Goal: Task Accomplishment & Management: Complete application form

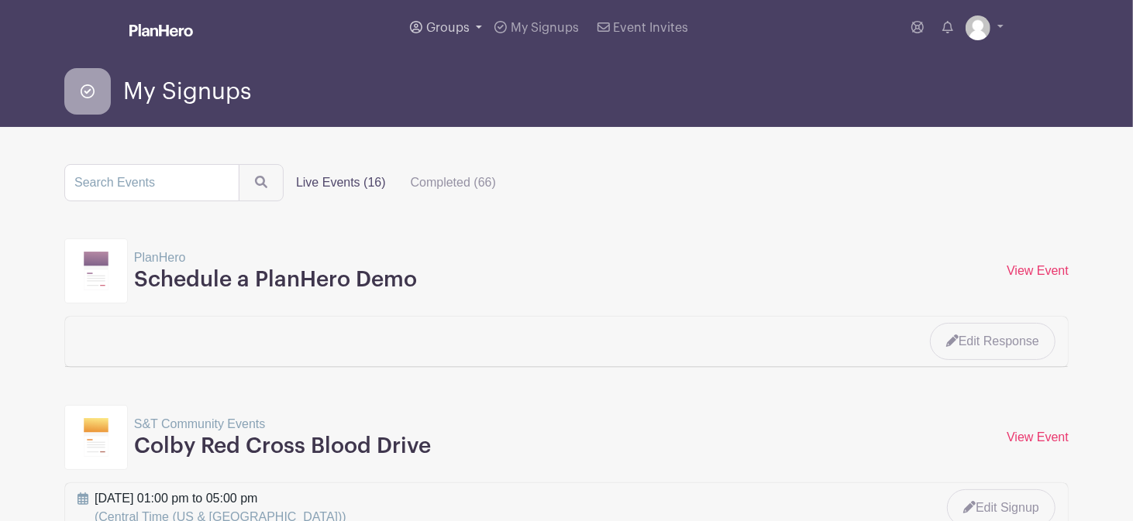
click at [446, 27] on span "Groups" at bounding box center [447, 28] width 43 height 12
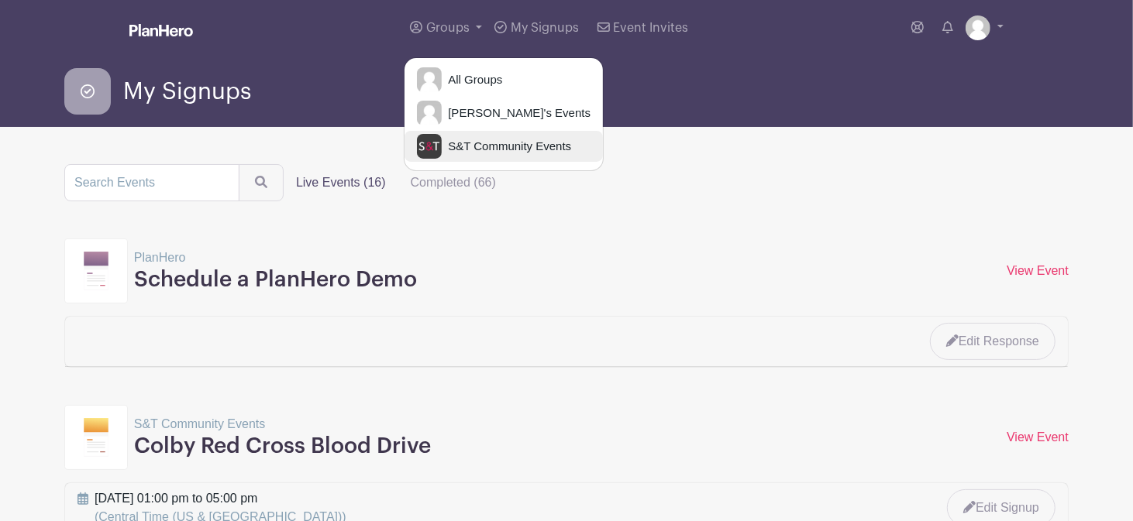
click at [481, 145] on span "S&T Community Events" at bounding box center [506, 147] width 129 height 18
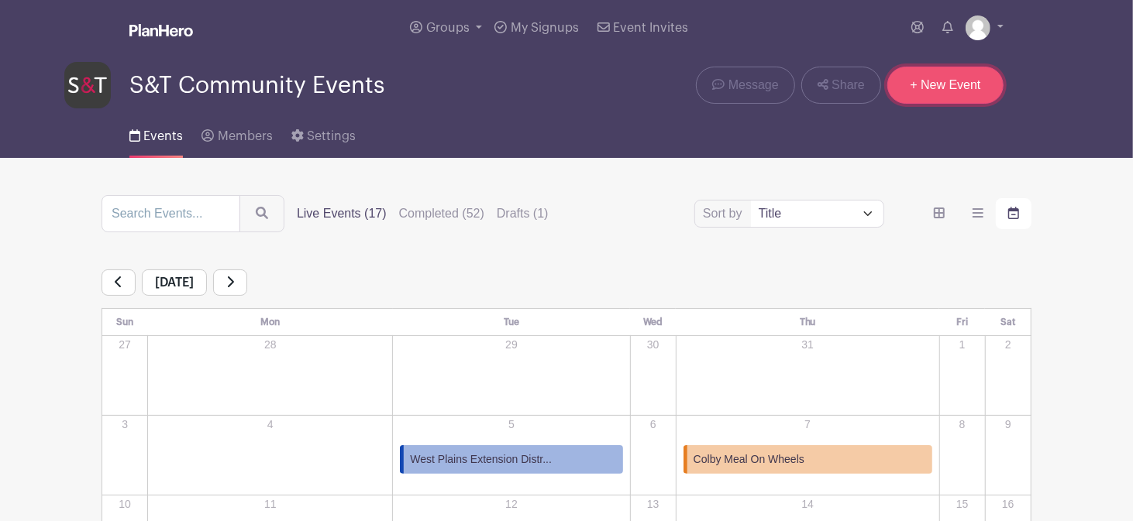
click at [926, 87] on link "+ New Event" at bounding box center [945, 85] width 116 height 37
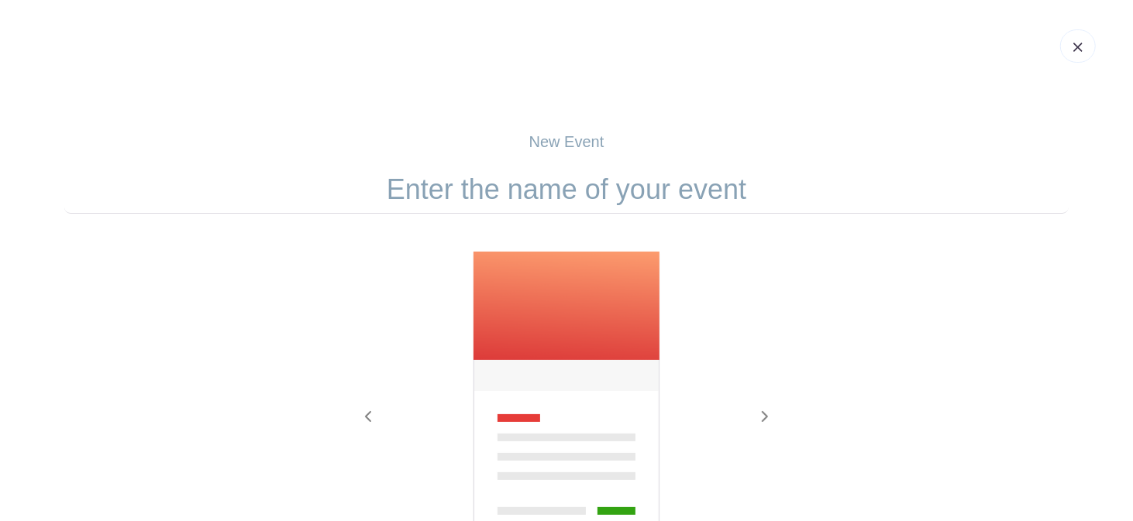
click at [575, 207] on input "text" at bounding box center [566, 190] width 1004 height 48
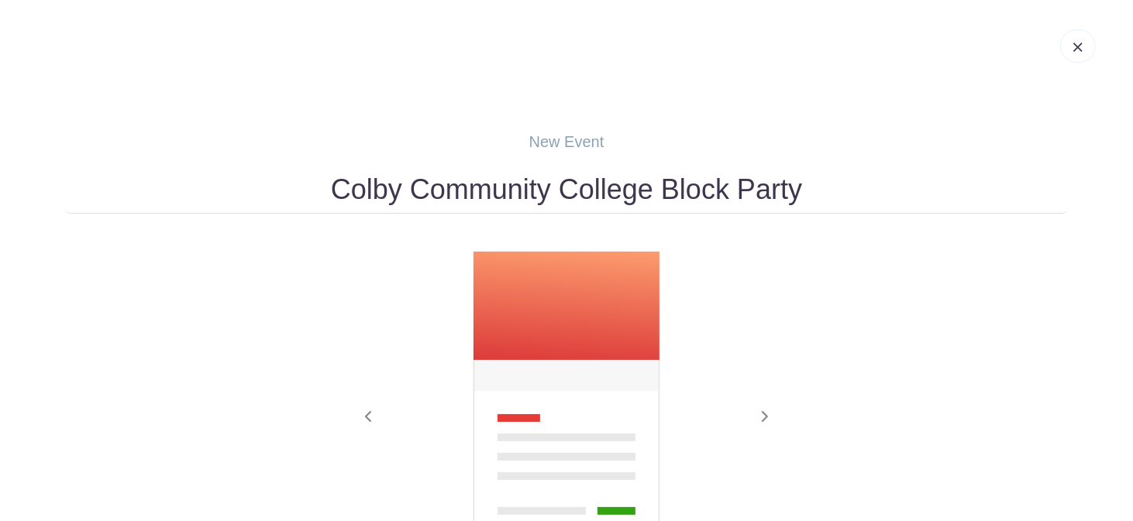
type input "Colby Community College Block Party"
click at [576, 335] on img at bounding box center [566, 400] width 189 height 298
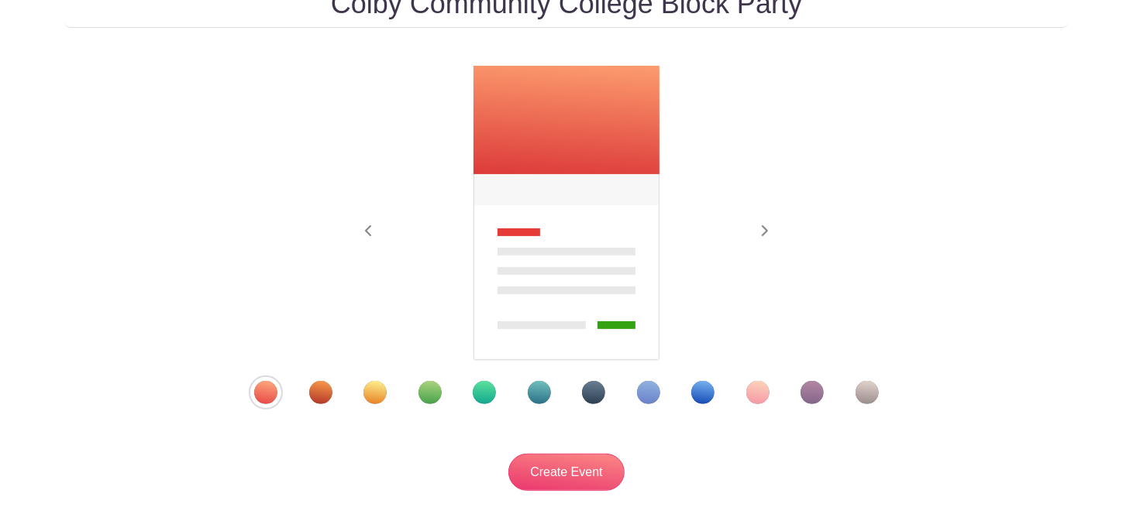
scroll to position [196, 0]
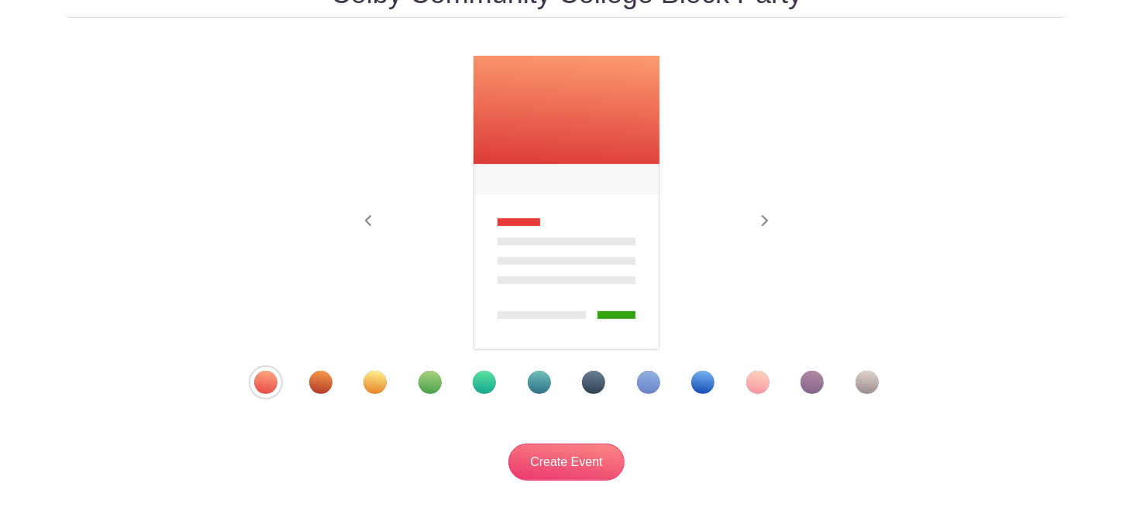
click at [325, 381] on div "Template 2" at bounding box center [320, 382] width 23 height 23
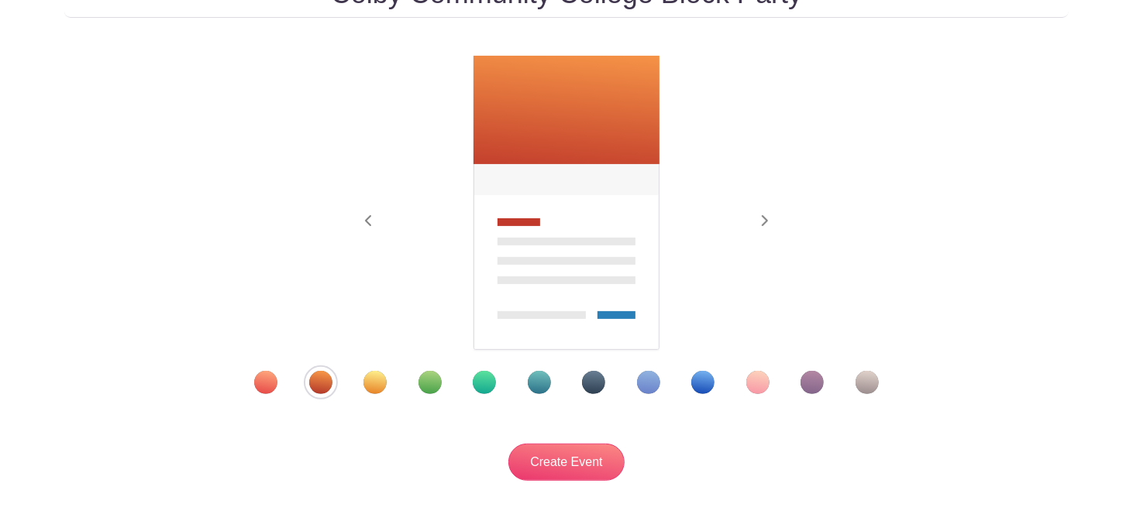
click at [380, 384] on div "Template 3" at bounding box center [374, 382] width 23 height 23
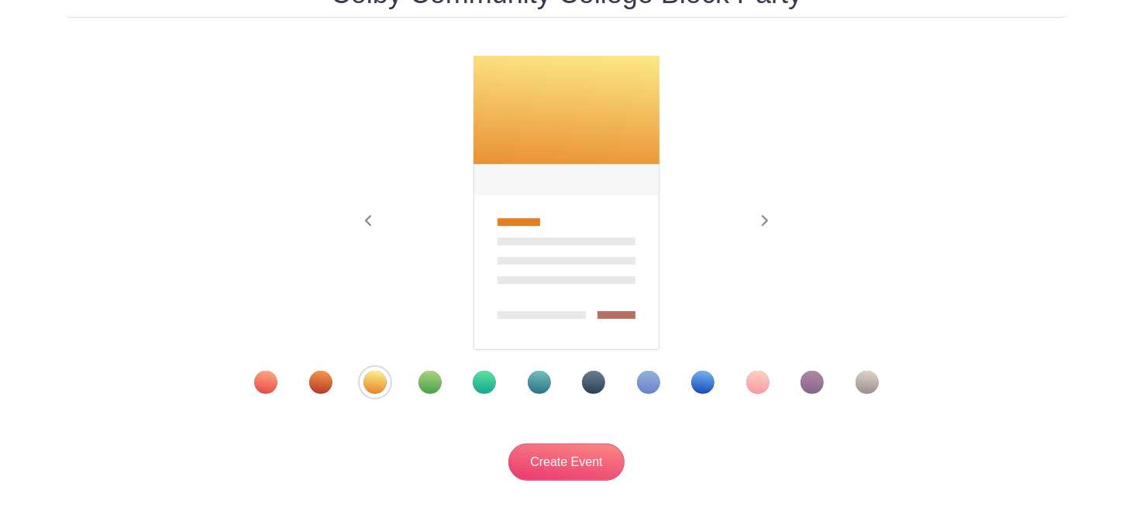
click at [319, 387] on div "Template 2" at bounding box center [320, 382] width 23 height 23
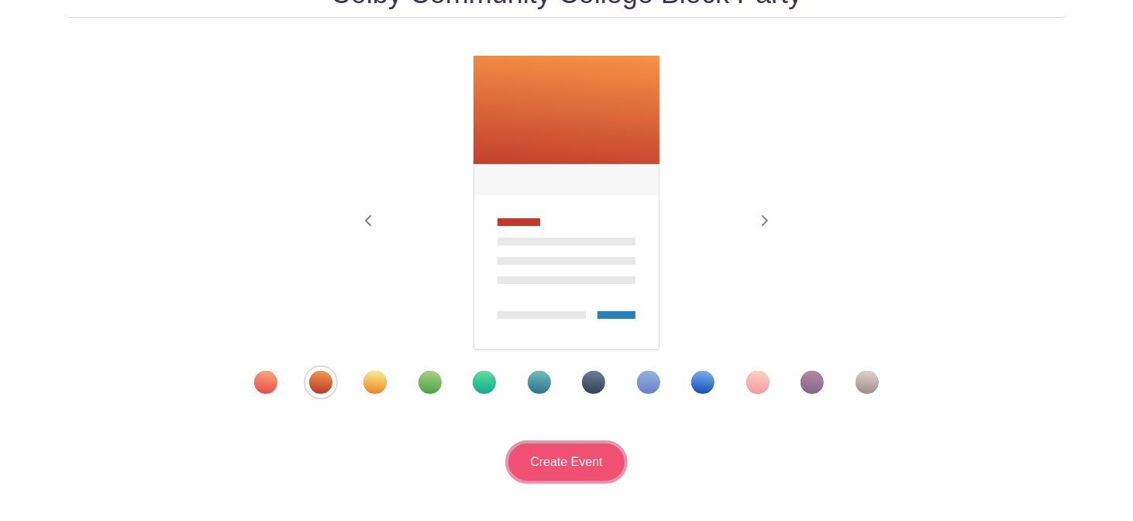
click at [580, 463] on input "Create Event" at bounding box center [566, 462] width 116 height 37
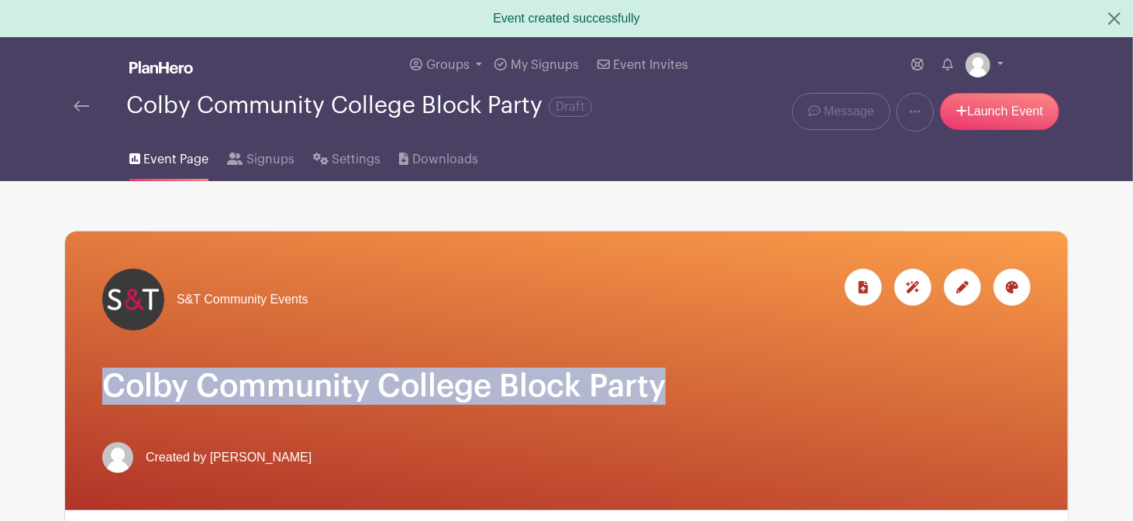
drag, startPoint x: 674, startPoint y: 380, endPoint x: 49, endPoint y: 381, distance: 625.3
copy h1 "Colby Community College Block Party"
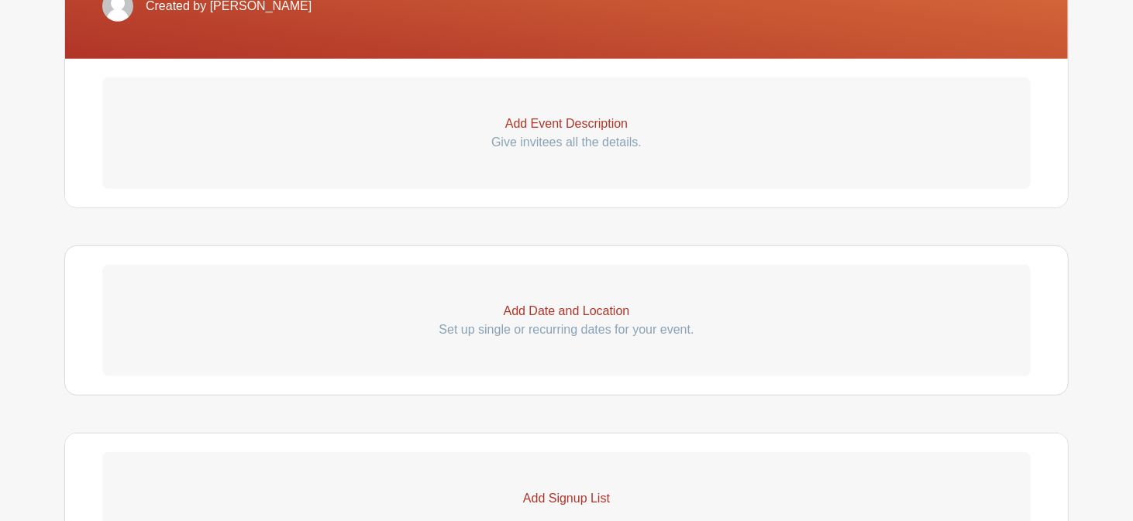
scroll to position [450, 0]
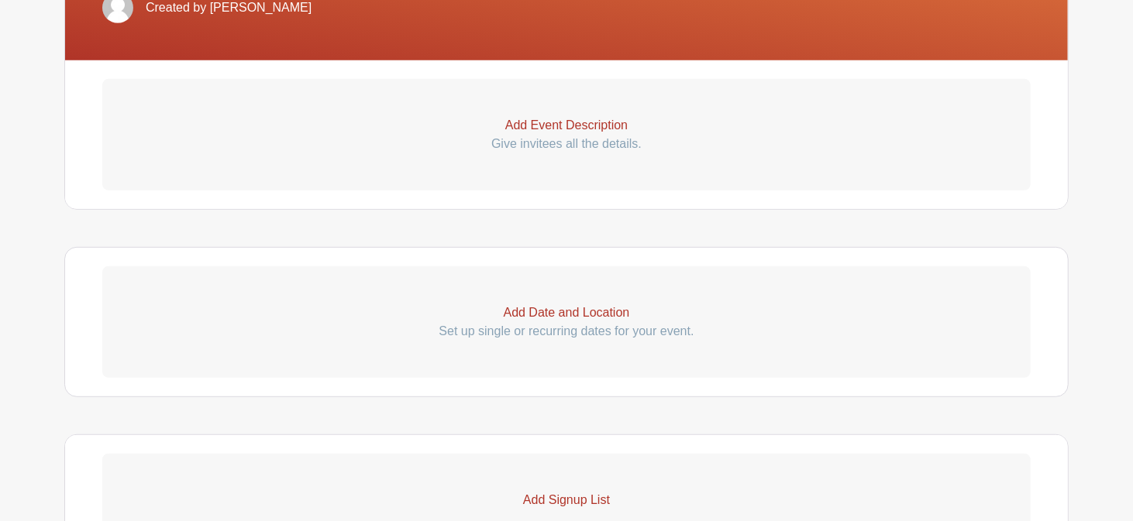
click at [591, 136] on p "Give invitees all the details." at bounding box center [566, 144] width 928 height 19
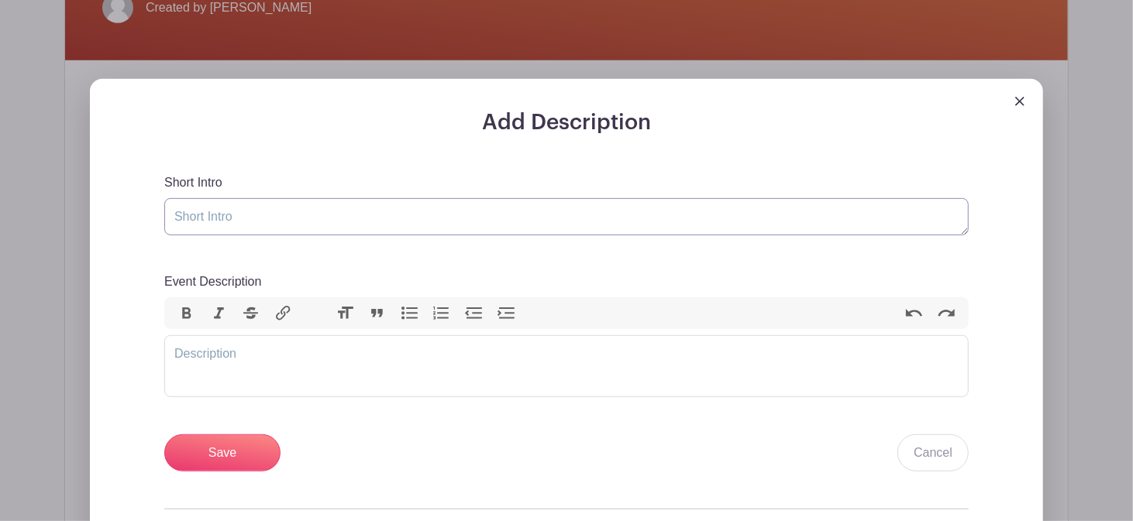
paste textarea "Colby Community College Block Party"
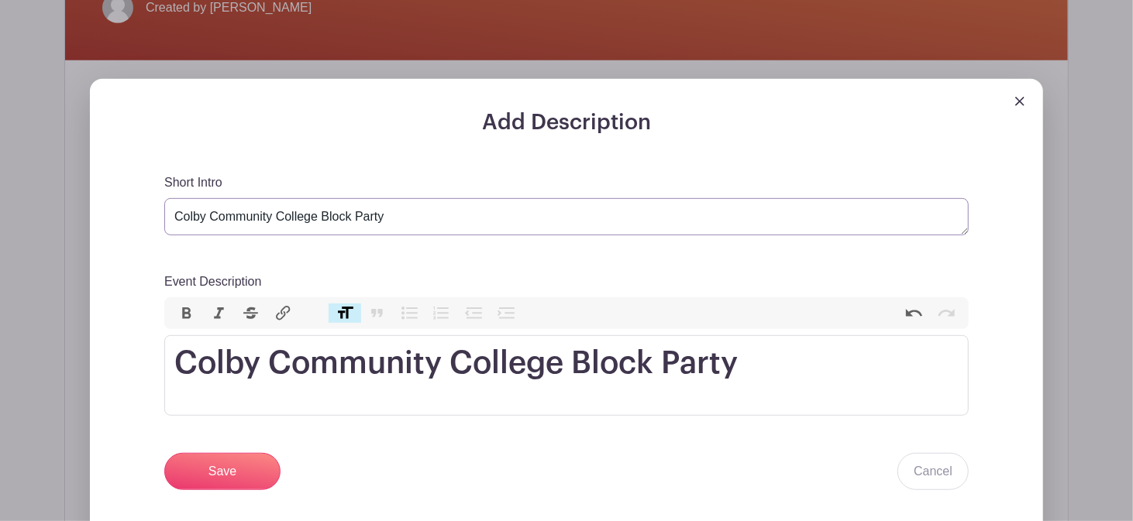
click at [411, 229] on textarea "Colby Community College Block Party" at bounding box center [566, 216] width 804 height 37
type textarea "Colby Community College Block Party-Talk to the college kids about our services…"
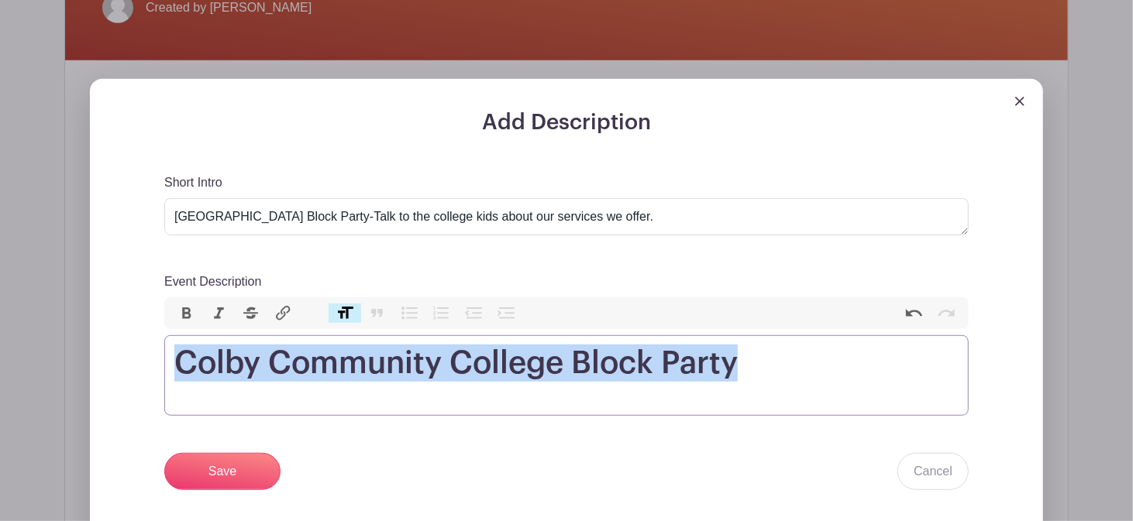
drag, startPoint x: 747, startPoint y: 367, endPoint x: 117, endPoint y: 374, distance: 629.9
click at [117, 374] on div "Add Description Short Intro Colby Community College Block Party-Talk to the col…" at bounding box center [566, 373] width 953 height 589
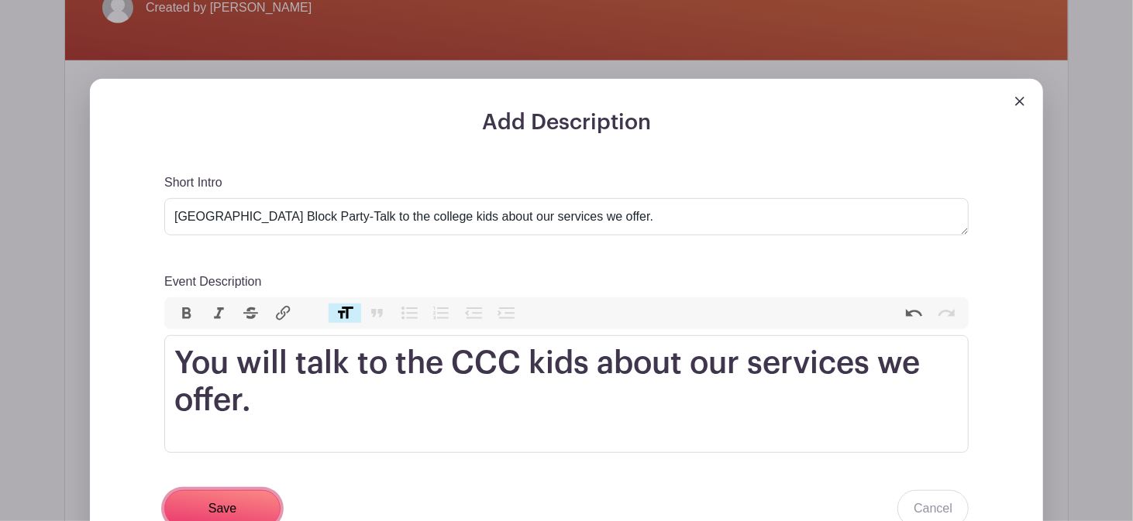
drag, startPoint x: 234, startPoint y: 503, endPoint x: 276, endPoint y: 545, distance: 59.7
click at [276, 521] on html "Loading... Event created successfully Groups All Groups Malinda's Events S&T Co…" at bounding box center [566, 457] width 1133 height 1815
click at [346, 306] on button "Heading" at bounding box center [345, 314] width 33 height 20
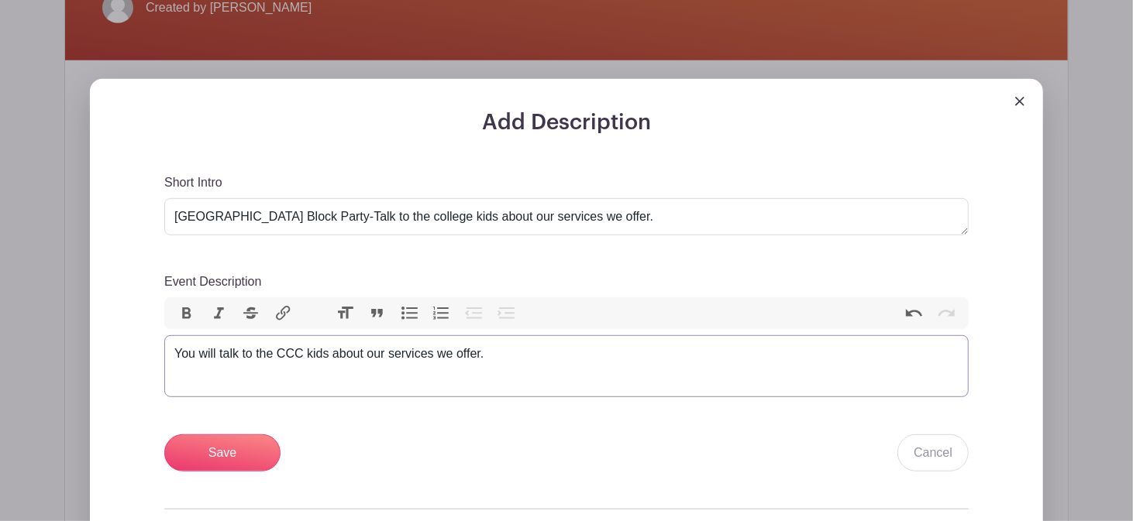
click at [525, 358] on div "You will talk to the CCC kids about our services we offer." at bounding box center [566, 354] width 784 height 19
type trix-editor "<div>You will talk to the CCC kids about our services we offer from 11:00-1:00.…"
click at [552, 214] on textarea "Colby Community College Block Party-Talk to the college kids about our services…" at bounding box center [566, 216] width 804 height 37
click at [591, 212] on textarea "Colby Community College Block Party-Talk to the college kids about theour servi…" at bounding box center [566, 216] width 804 height 37
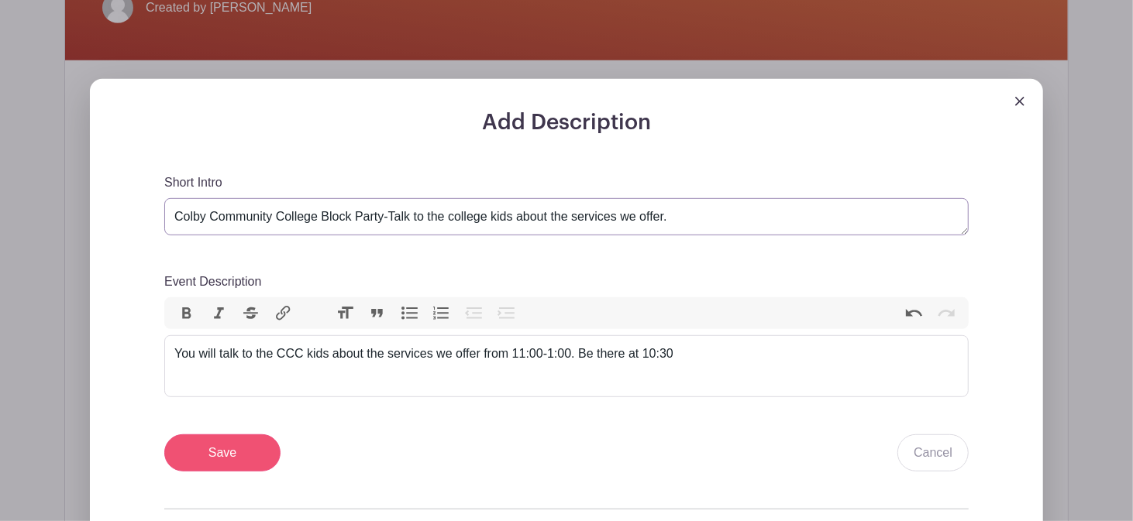
type textarea "Colby Community College Block Party-Talk to the college kids about the services…"
click at [253, 449] on input "Save" at bounding box center [222, 453] width 116 height 37
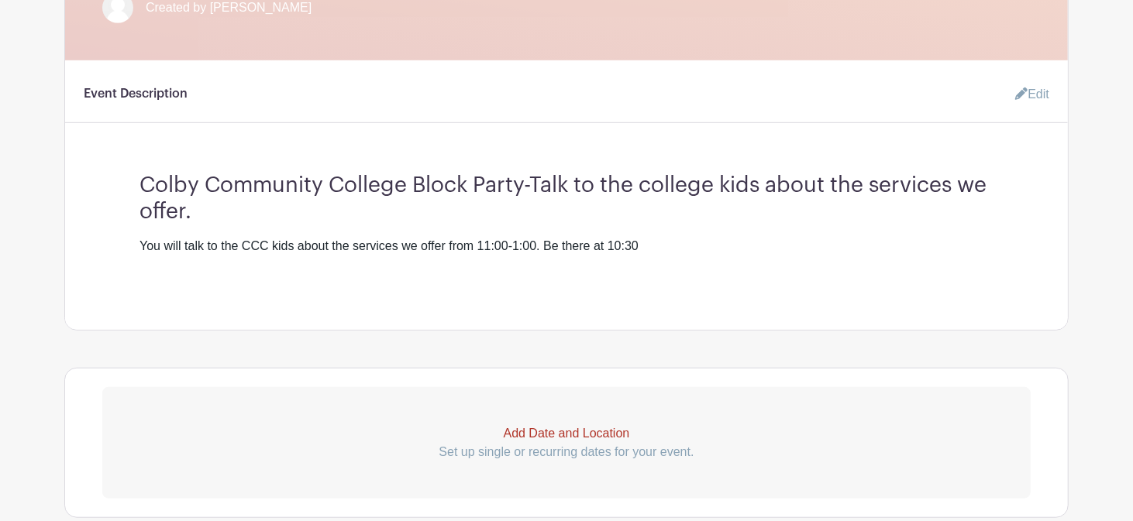
click at [617, 435] on p "Add Date and Location" at bounding box center [566, 434] width 928 height 19
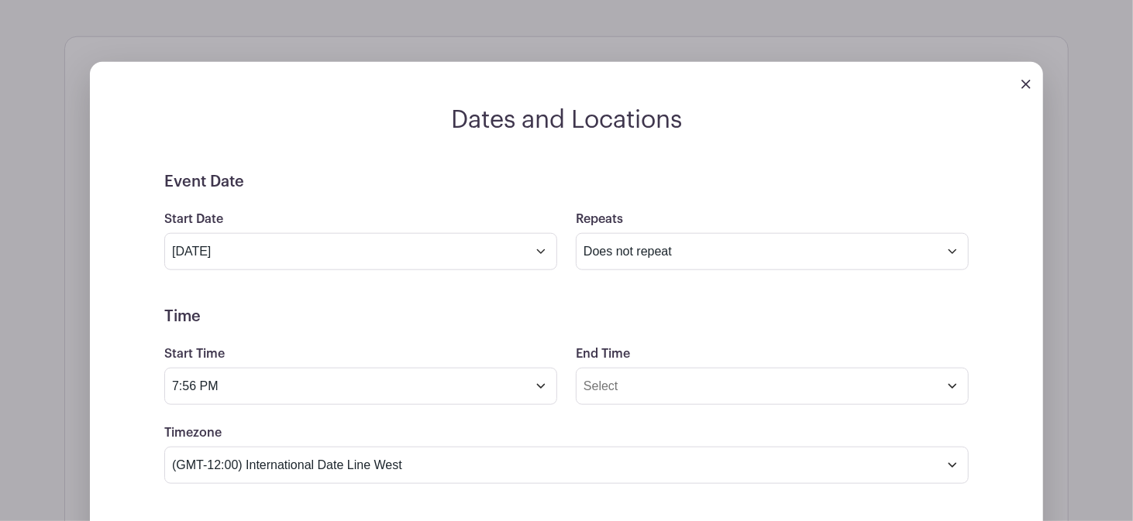
scroll to position [903, 0]
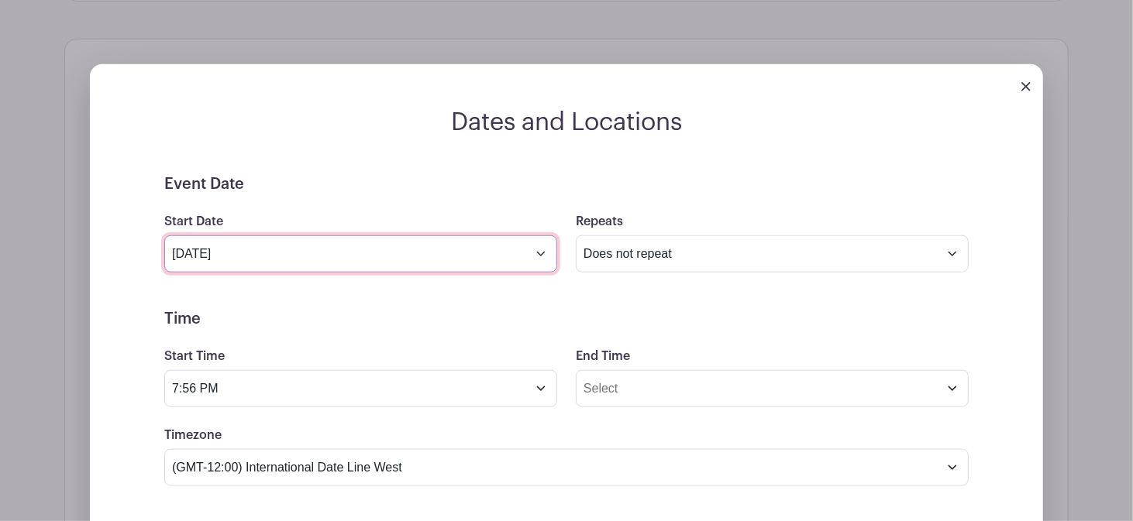
click at [340, 246] on input "Aug 12 2025" at bounding box center [360, 254] width 393 height 37
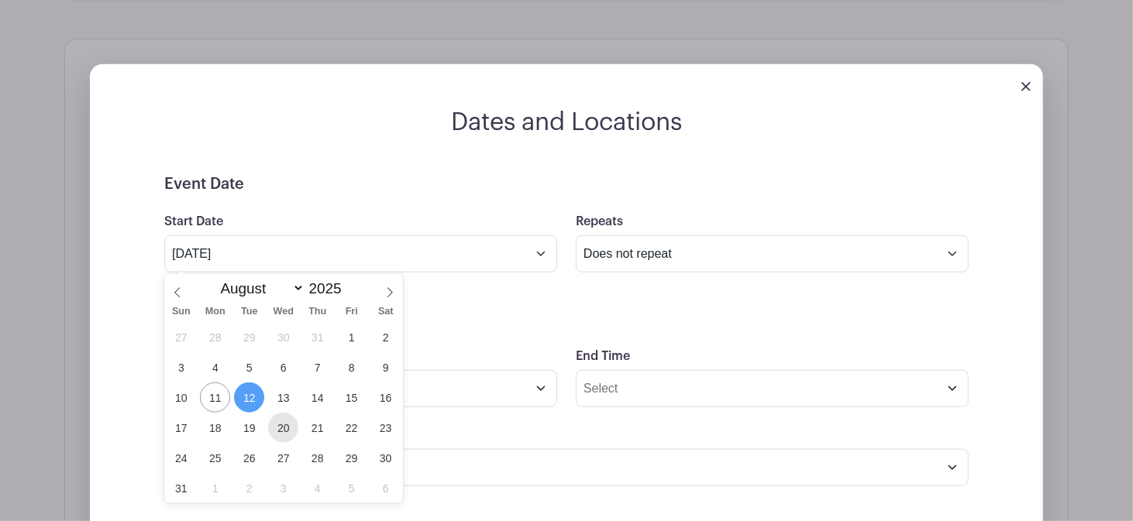
click at [275, 428] on span "20" at bounding box center [283, 428] width 30 height 30
type input "Aug 20 2025"
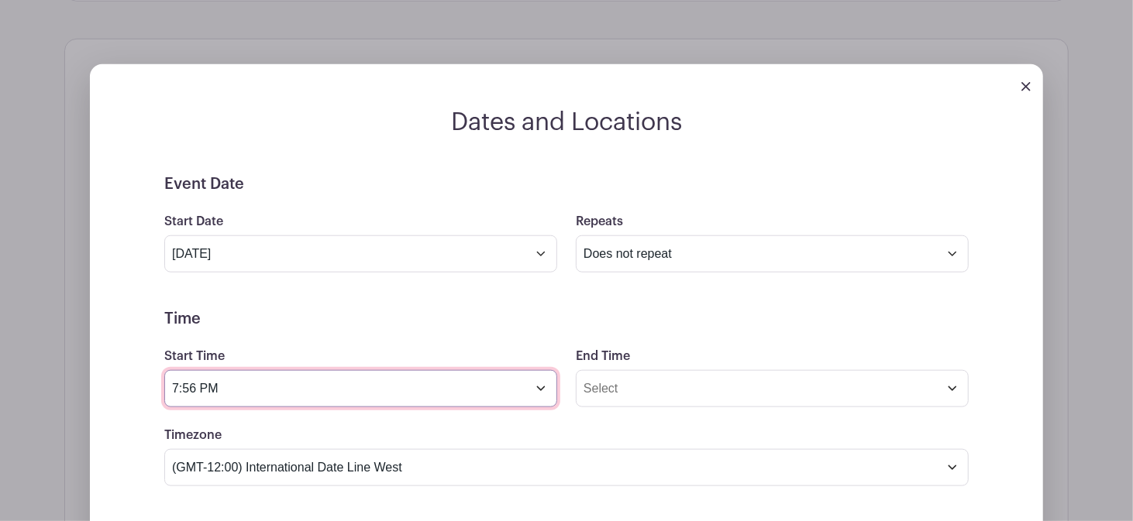
click at [277, 402] on input "7:56 PM" at bounding box center [360, 388] width 393 height 37
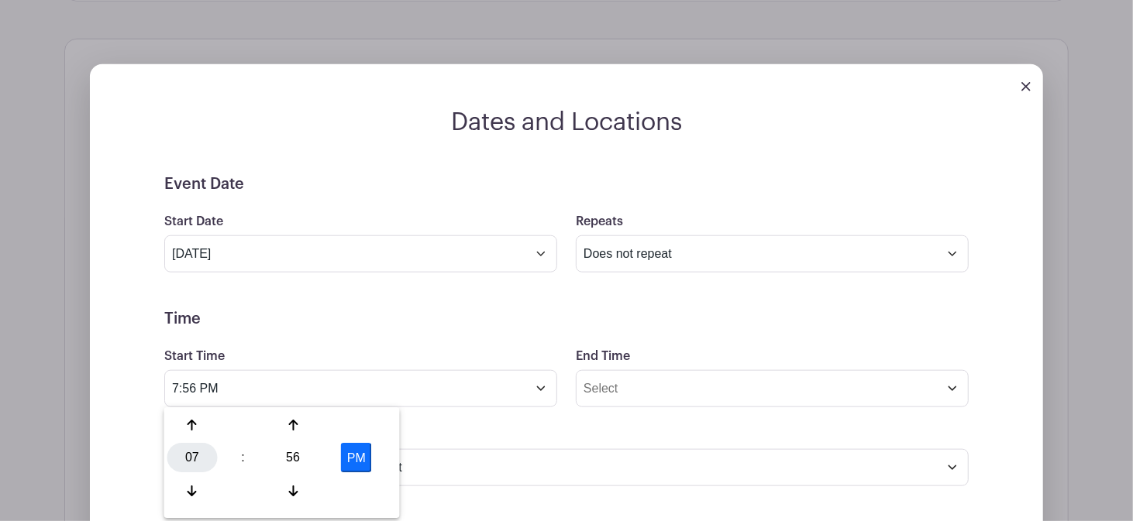
click at [202, 456] on div "07" at bounding box center [192, 458] width 50 height 29
click at [354, 489] on div "11" at bounding box center [365, 490] width 52 height 29
click at [294, 463] on div "56" at bounding box center [293, 458] width 50 height 29
click at [200, 429] on div "00" at bounding box center [193, 425] width 52 height 29
click at [354, 456] on button "PM" at bounding box center [356, 458] width 31 height 29
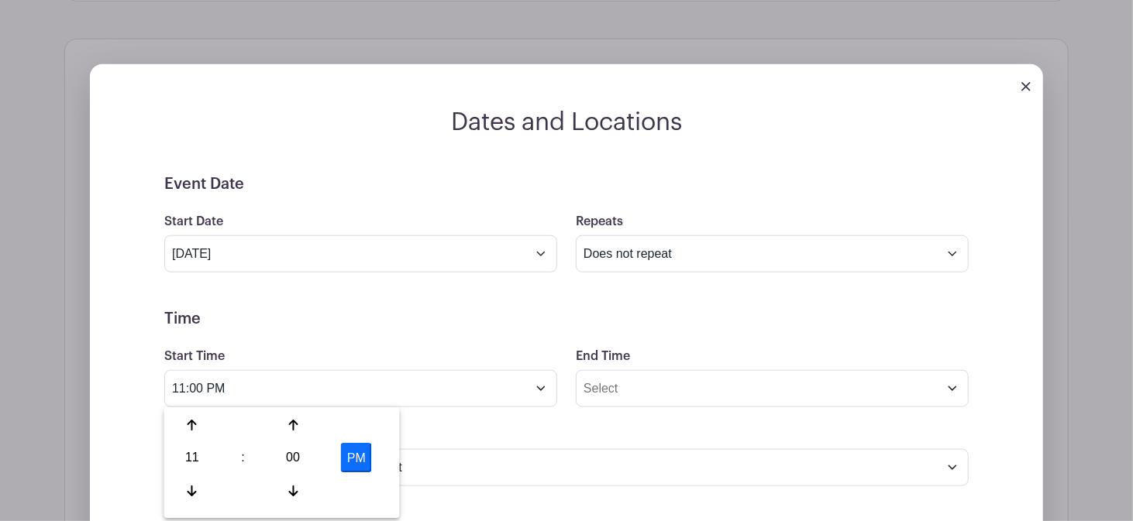
type input "11:00 AM"
click at [652, 370] on div "End Time" at bounding box center [771, 377] width 411 height 60
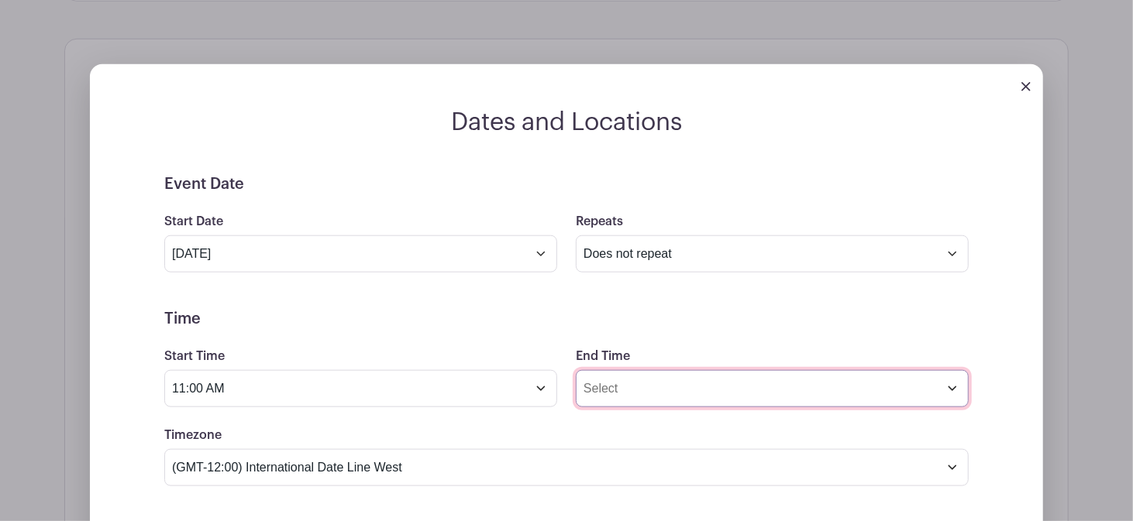
click at [645, 387] on input "End Time" at bounding box center [772, 388] width 393 height 37
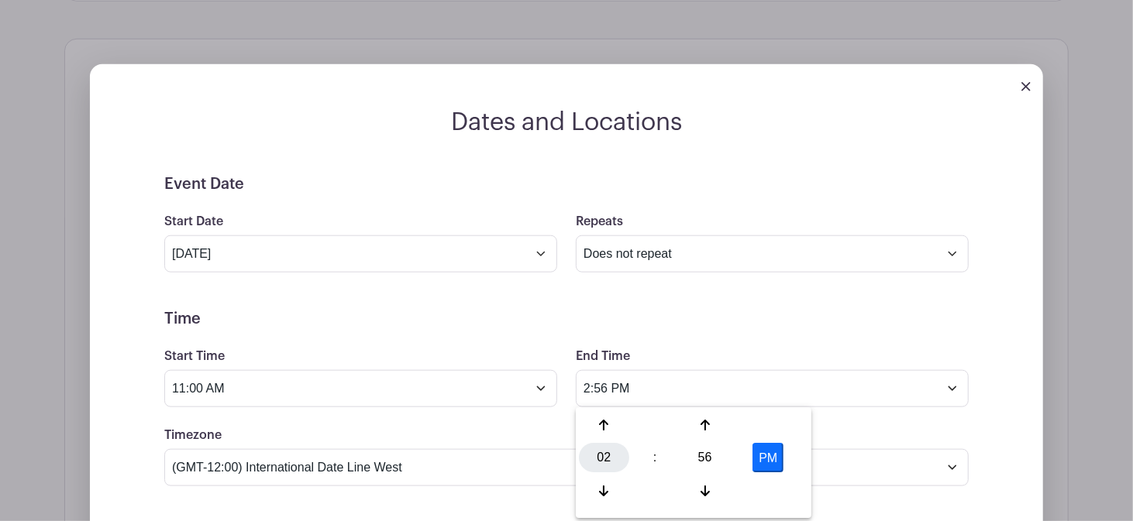
click at [607, 466] on div "02" at bounding box center [604, 458] width 50 height 29
click at [652, 420] on div "01" at bounding box center [662, 425] width 52 height 29
click at [697, 463] on div "56" at bounding box center [704, 458] width 50 height 29
click at [609, 422] on div "00" at bounding box center [605, 425] width 52 height 29
type input "1:00 PM"
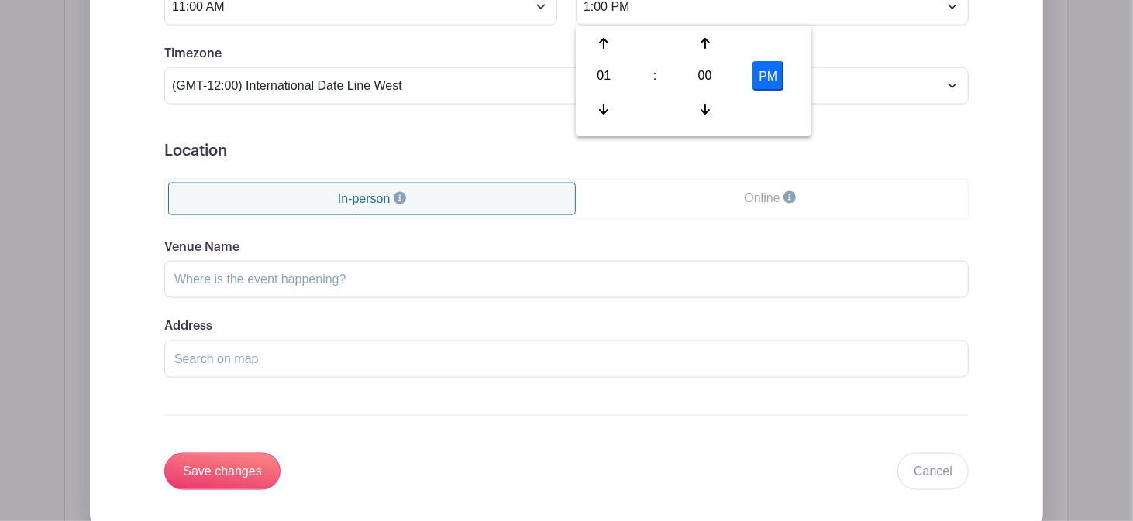
scroll to position [1178, 0]
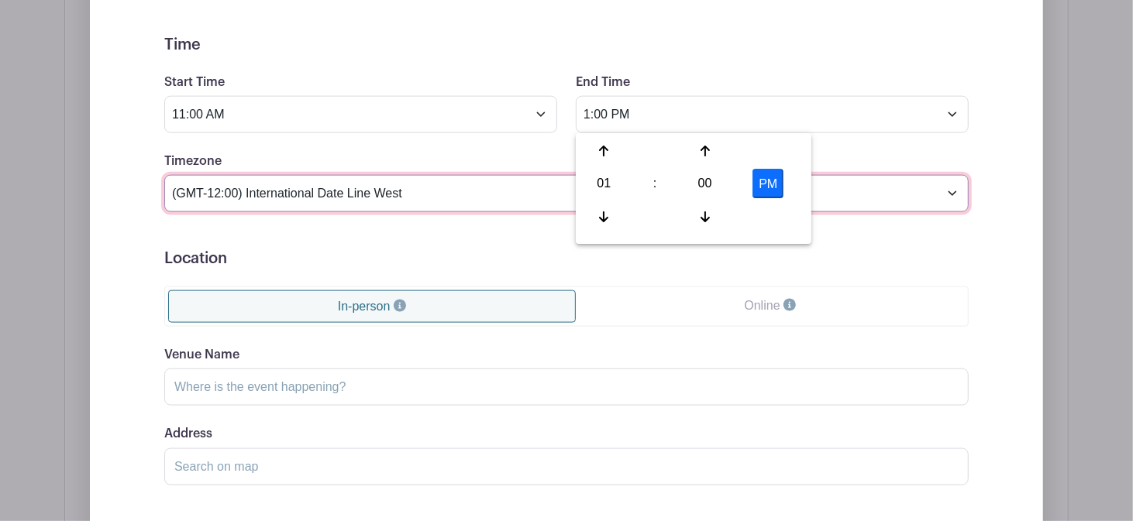
click at [432, 192] on select "(GMT-12:00) International Date Line West (GMT-11:00) American Samoa (GMT-11:00)…" at bounding box center [566, 193] width 804 height 37
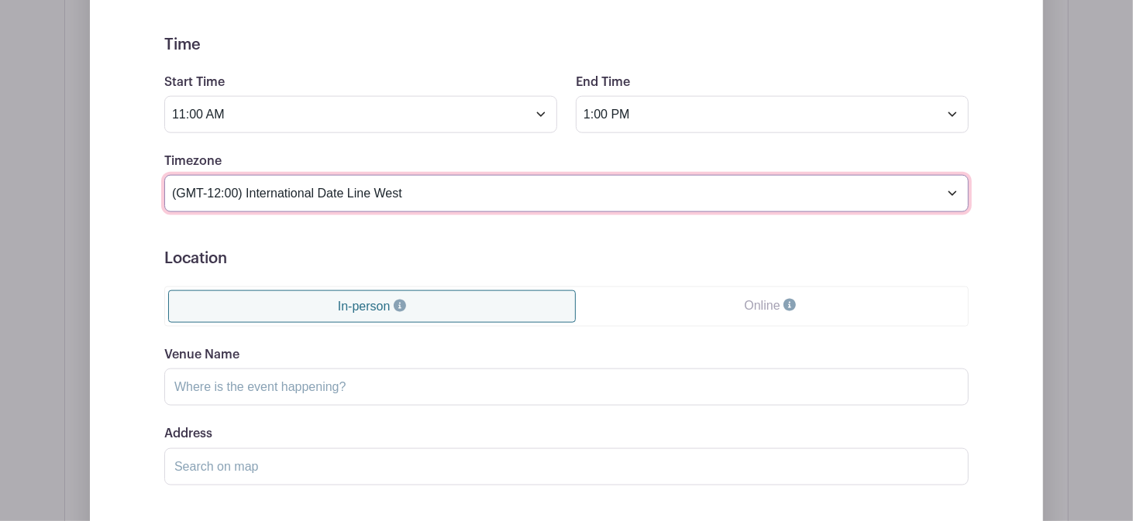
select select "Central Time (US & Canada)"
click at [164, 175] on select "(GMT-12:00) International Date Line West (GMT-11:00) American Samoa (GMT-11:00)…" at bounding box center [566, 193] width 804 height 37
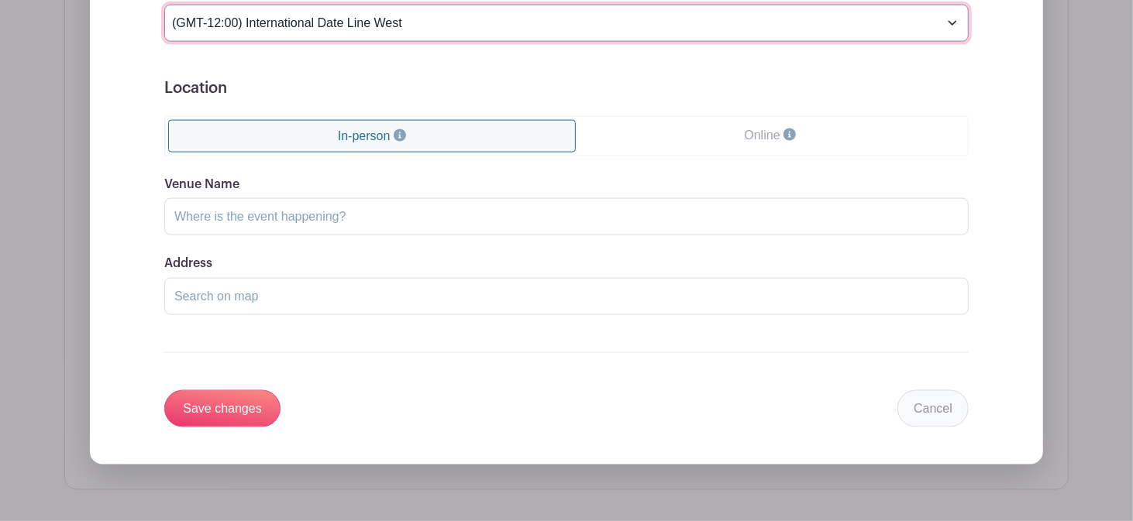
scroll to position [1364, 0]
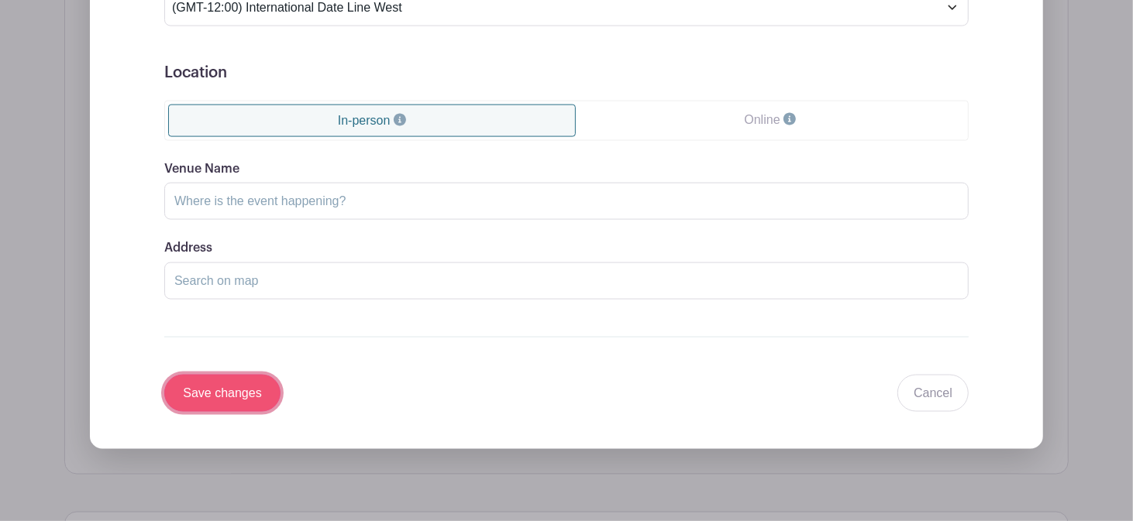
click at [243, 386] on input "Save changes" at bounding box center [222, 393] width 116 height 37
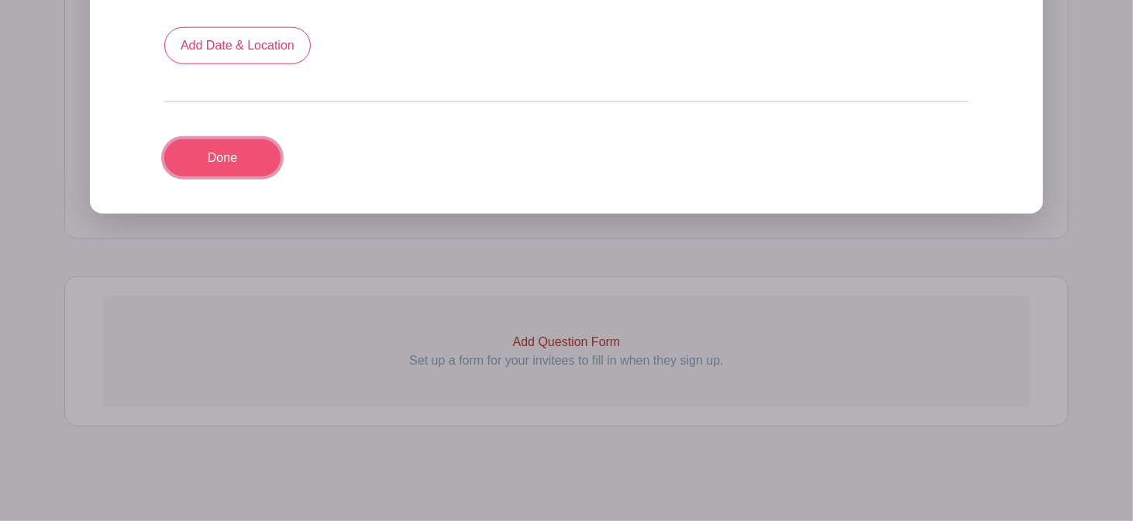
click at [226, 153] on link "Done" at bounding box center [222, 157] width 116 height 37
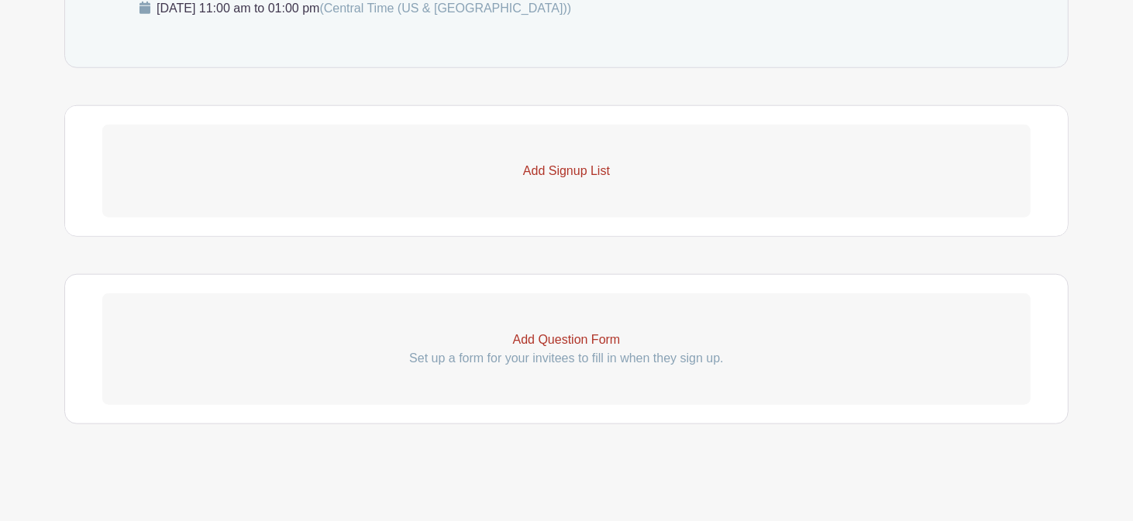
scroll to position [900, 0]
click at [524, 181] on link "Add Signup List" at bounding box center [566, 172] width 928 height 93
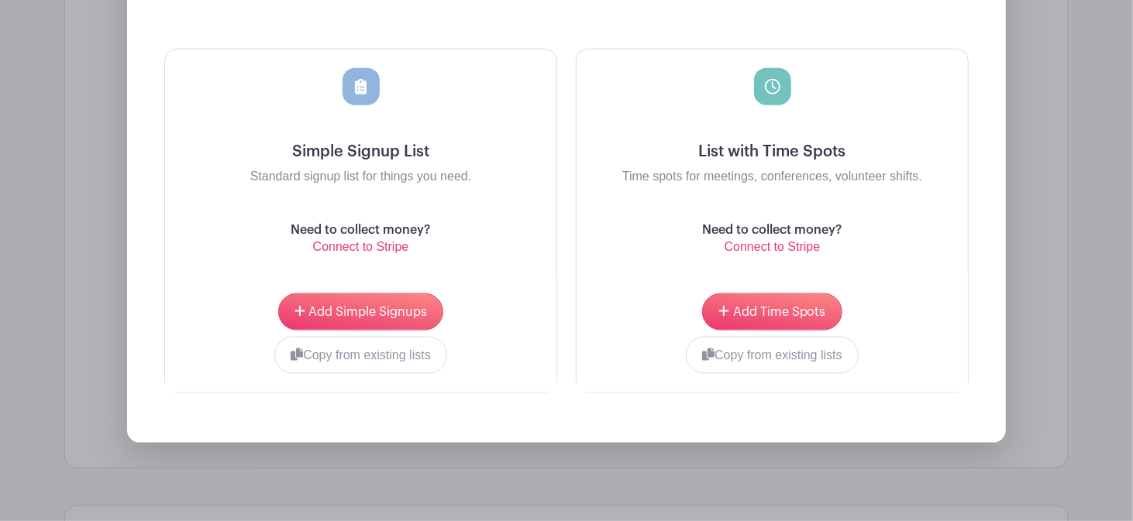
scroll to position [1246, 0]
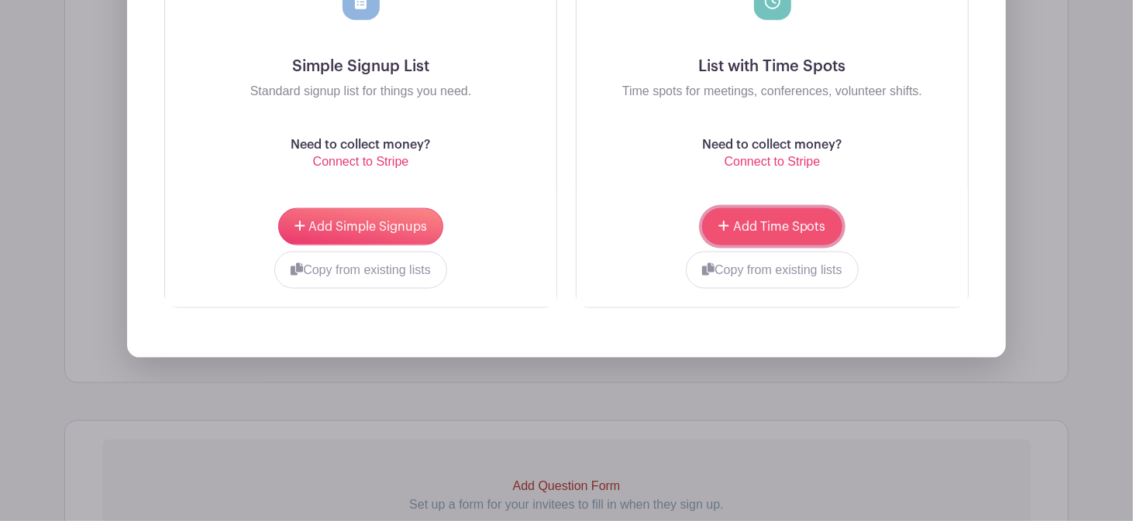
click at [770, 236] on button "Add Time Spots" at bounding box center [771, 226] width 139 height 37
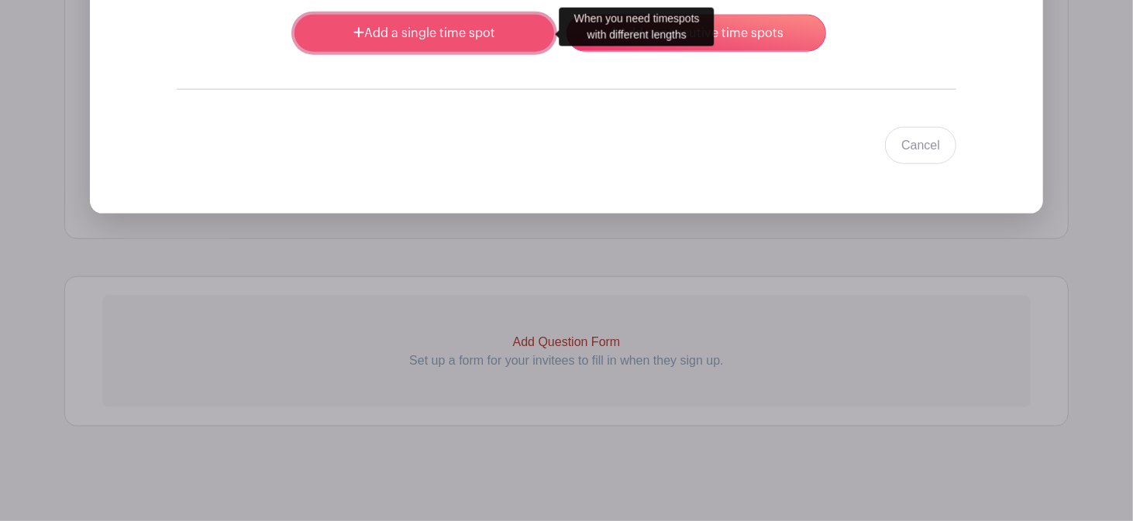
click at [442, 38] on link "Add a single time spot" at bounding box center [424, 33] width 260 height 37
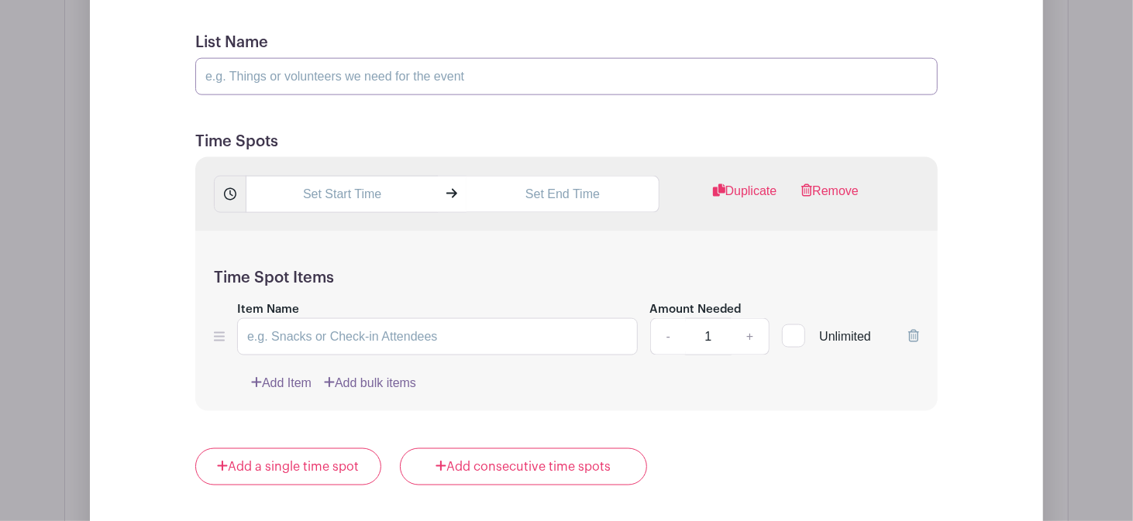
click at [421, 77] on input "List Name" at bounding box center [566, 76] width 742 height 37
click at [341, 82] on input "Volunteer Signup" at bounding box center [566, 76] width 742 height 37
type input "Volunteer"
click at [349, 194] on input "text" at bounding box center [342, 194] width 192 height 37
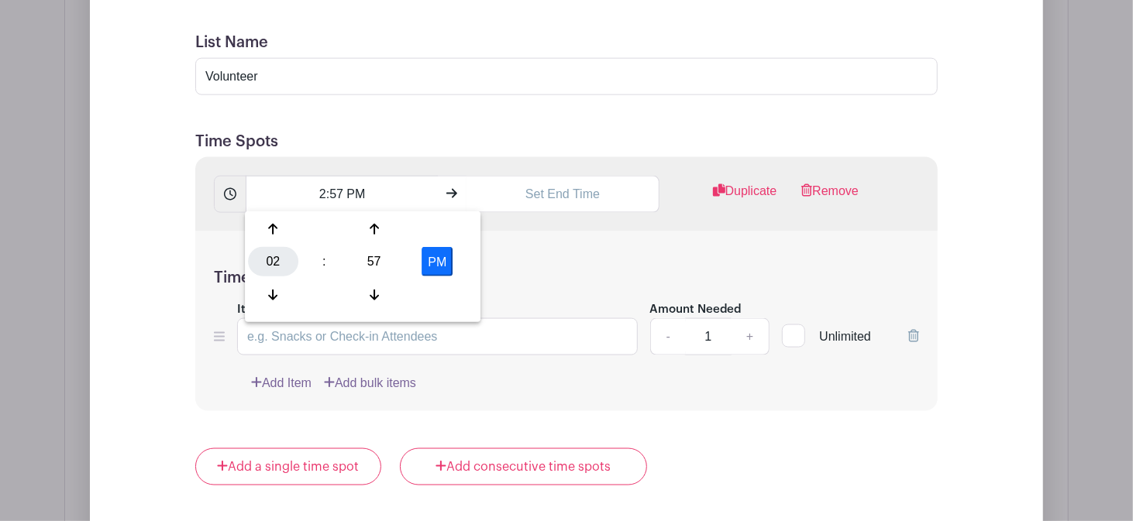
click at [274, 271] on div "02" at bounding box center [273, 261] width 50 height 29
click at [388, 302] on div "10" at bounding box center [389, 294] width 52 height 29
click at [374, 261] on div "57" at bounding box center [374, 261] width 50 height 29
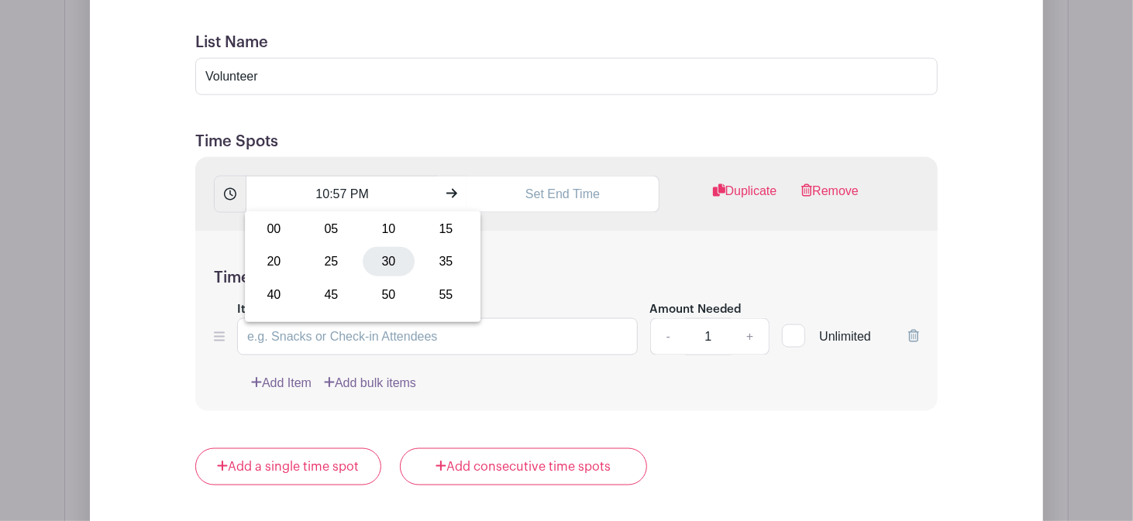
click at [387, 267] on div "30" at bounding box center [389, 261] width 52 height 29
click at [436, 258] on button "PM" at bounding box center [436, 261] width 31 height 29
type input "10:30 AM"
click at [556, 184] on input "text" at bounding box center [562, 194] width 192 height 37
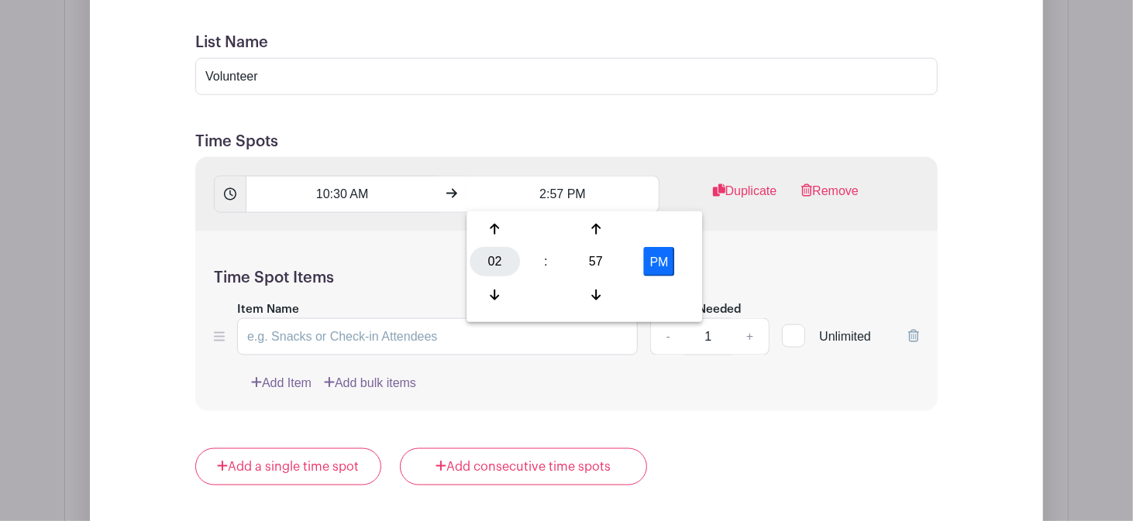
click at [504, 264] on div "02" at bounding box center [495, 261] width 50 height 29
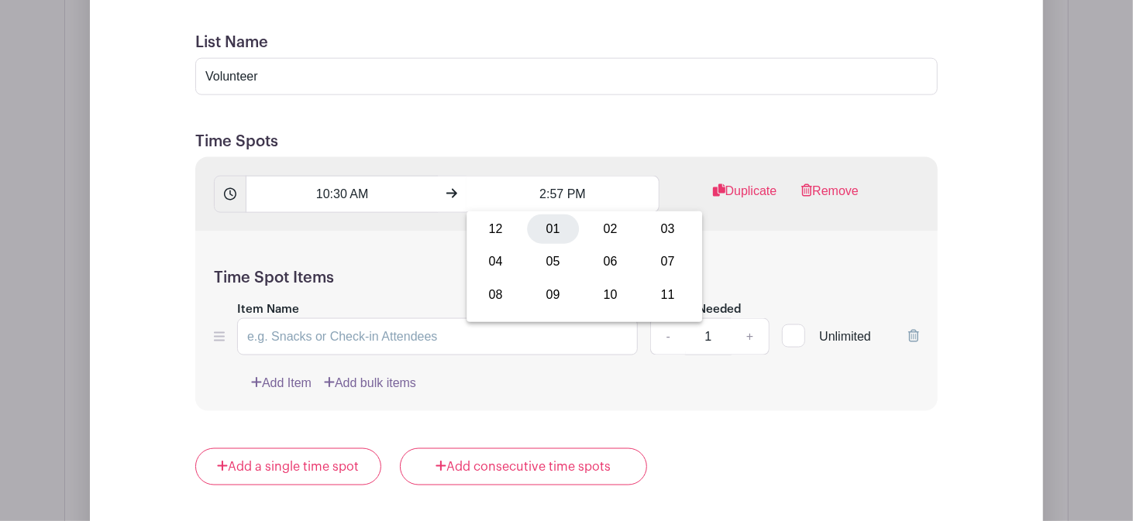
click at [550, 232] on div "01" at bounding box center [553, 229] width 52 height 29
click at [601, 270] on div "57" at bounding box center [596, 261] width 50 height 29
click at [495, 225] on div "00" at bounding box center [496, 229] width 52 height 29
type input "1:00 PM"
click at [387, 337] on input "Item Name" at bounding box center [437, 336] width 401 height 37
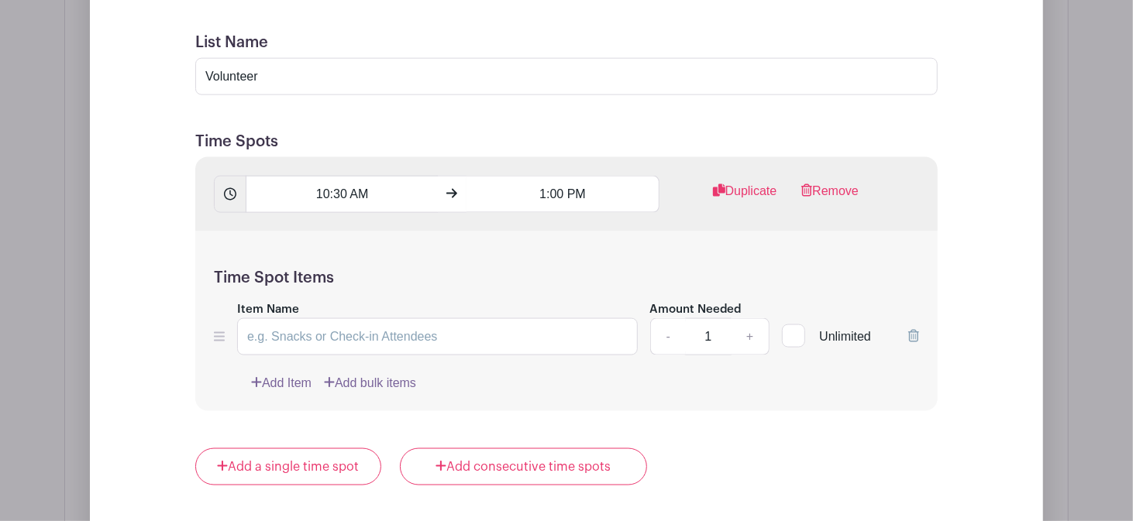
click at [800, 334] on div at bounding box center [793, 336] width 23 height 23
click at [792, 334] on input "Unlimited" at bounding box center [787, 333] width 10 height 10
checkbox input "true"
click at [299, 342] on input "Item Name" at bounding box center [437, 336] width 401 height 37
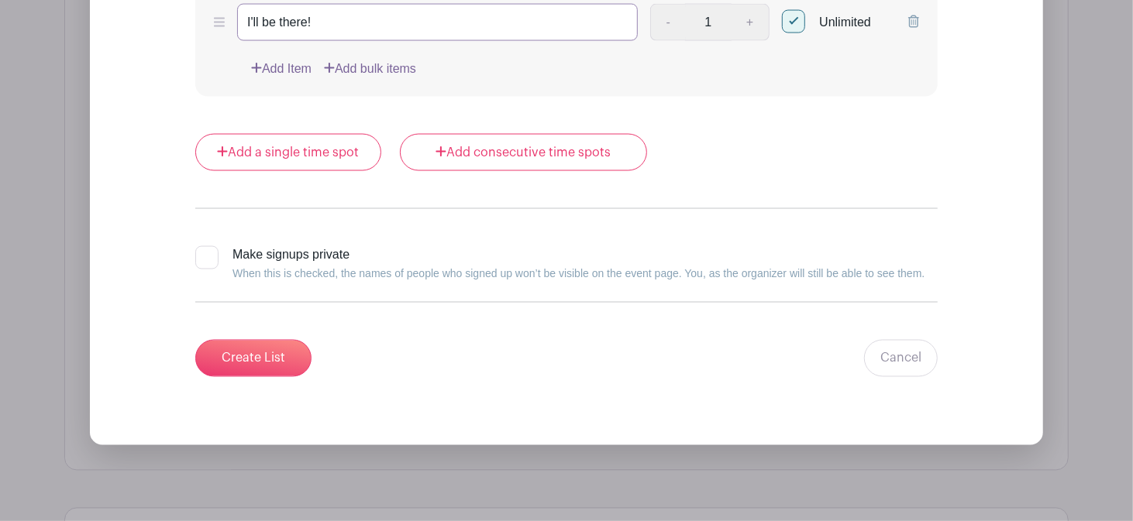
scroll to position [1625, 0]
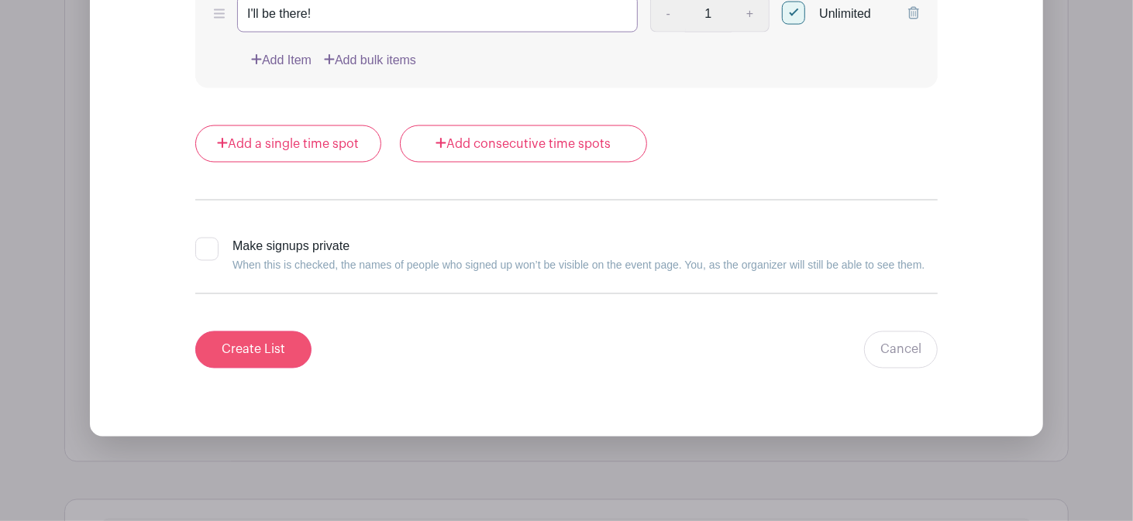
type input "I'll be there!"
click at [270, 356] on input "Create List" at bounding box center [253, 350] width 116 height 37
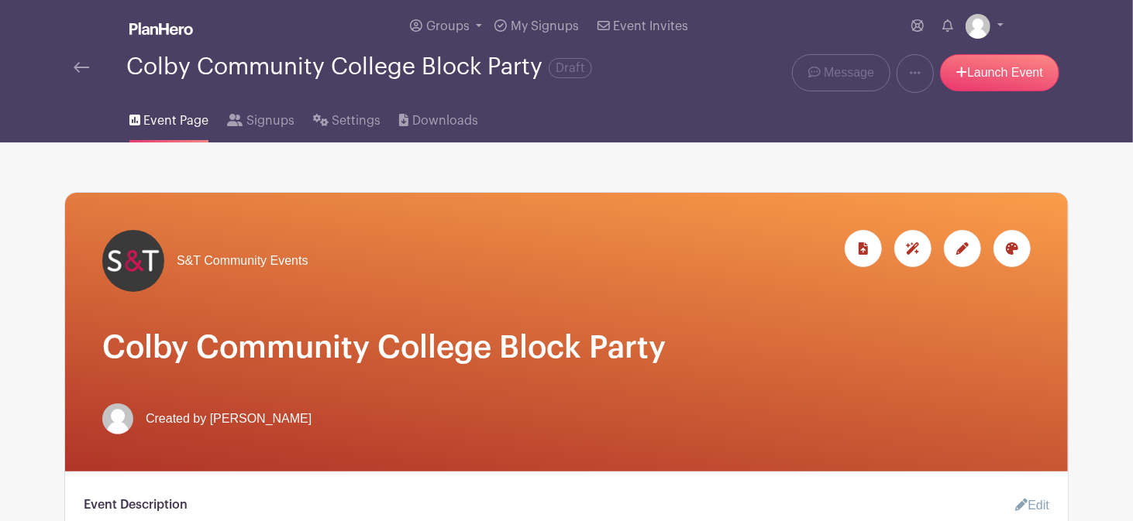
scroll to position [5, 0]
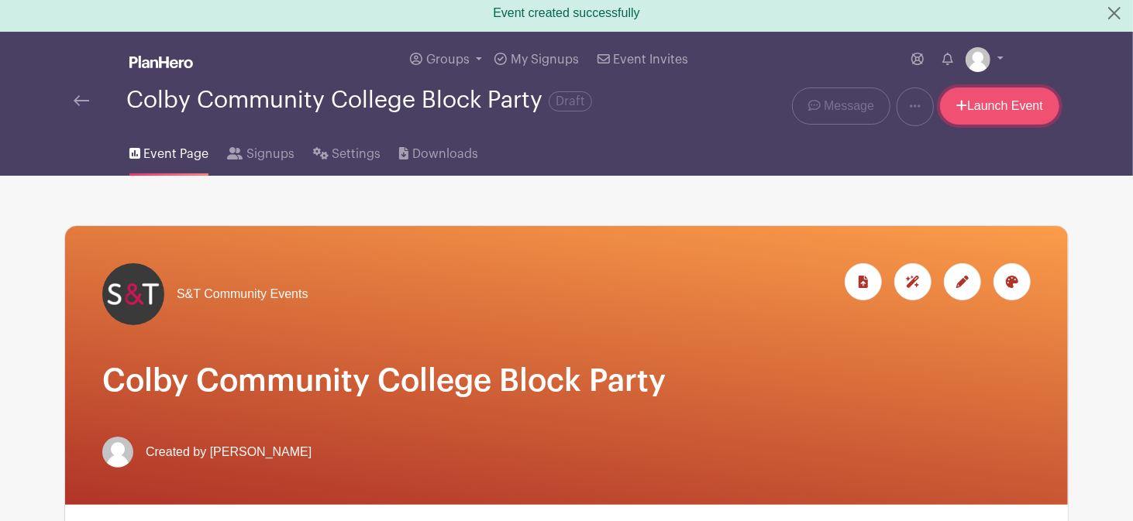
click at [1031, 105] on link "Launch Event" at bounding box center [999, 106] width 119 height 37
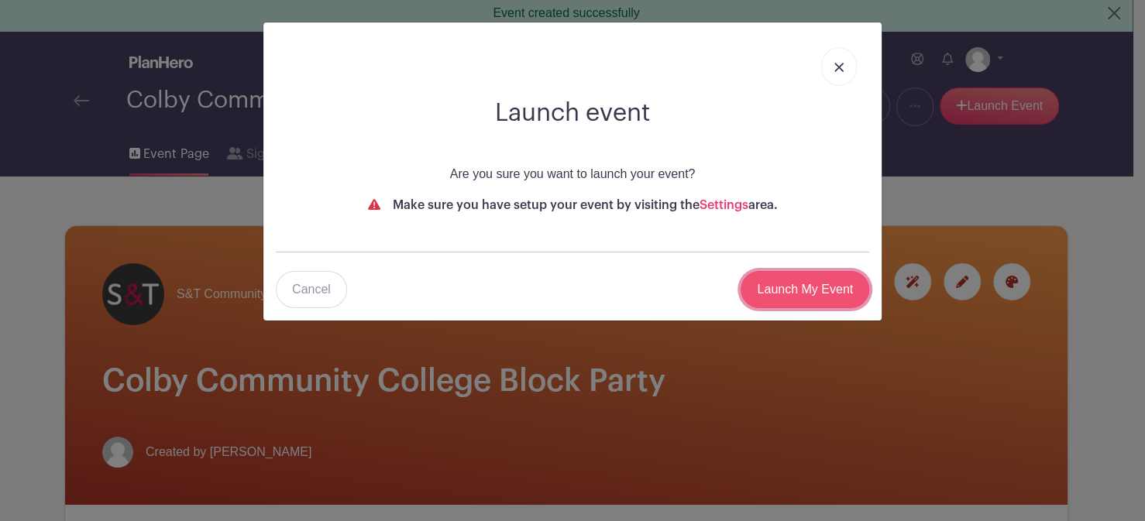
click at [789, 296] on input "Launch My Event" at bounding box center [805, 289] width 129 height 37
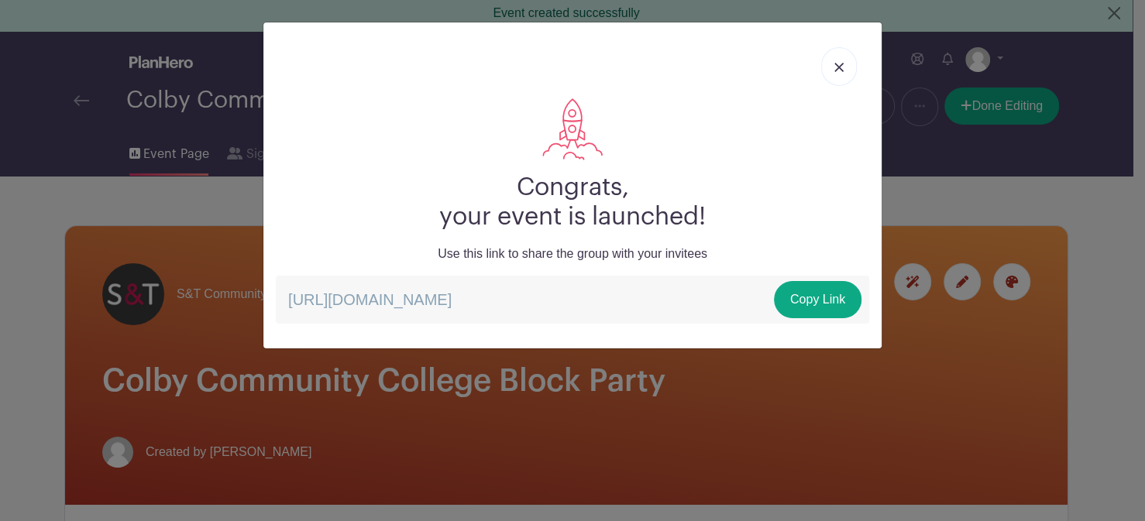
click at [838, 69] on img at bounding box center [838, 67] width 9 height 9
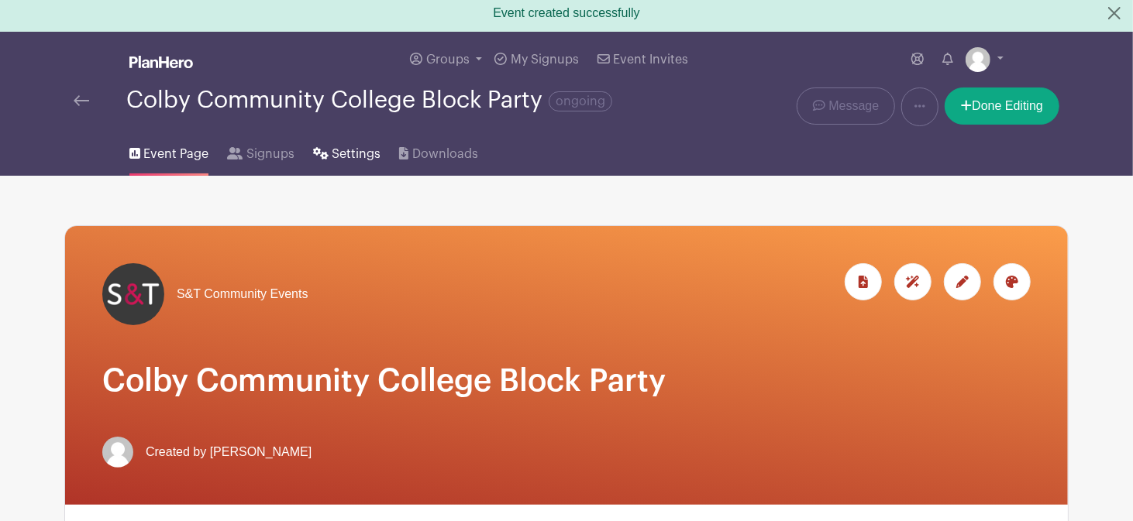
click at [347, 157] on span "Settings" at bounding box center [356, 154] width 49 height 19
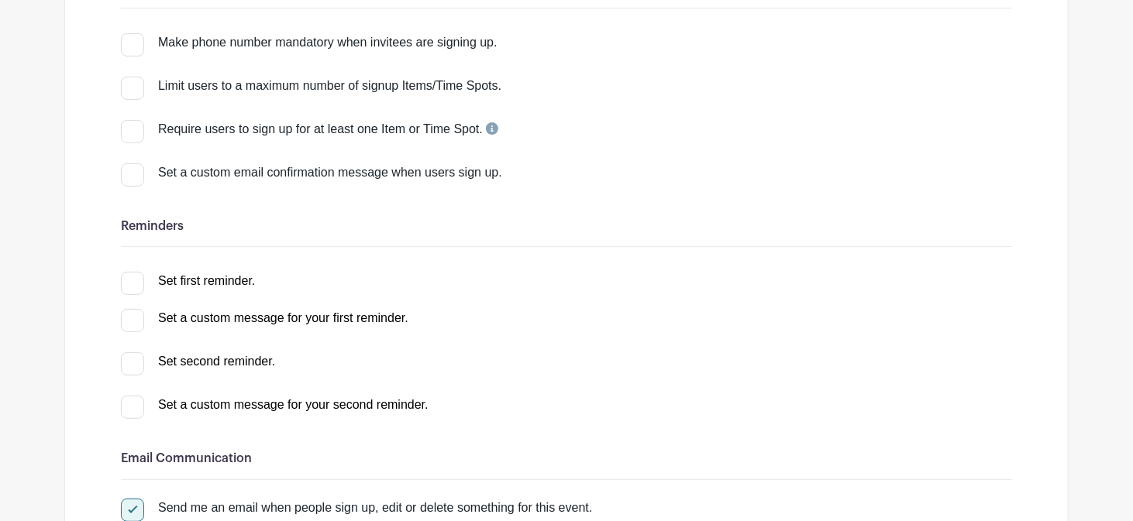
scroll to position [317, 0]
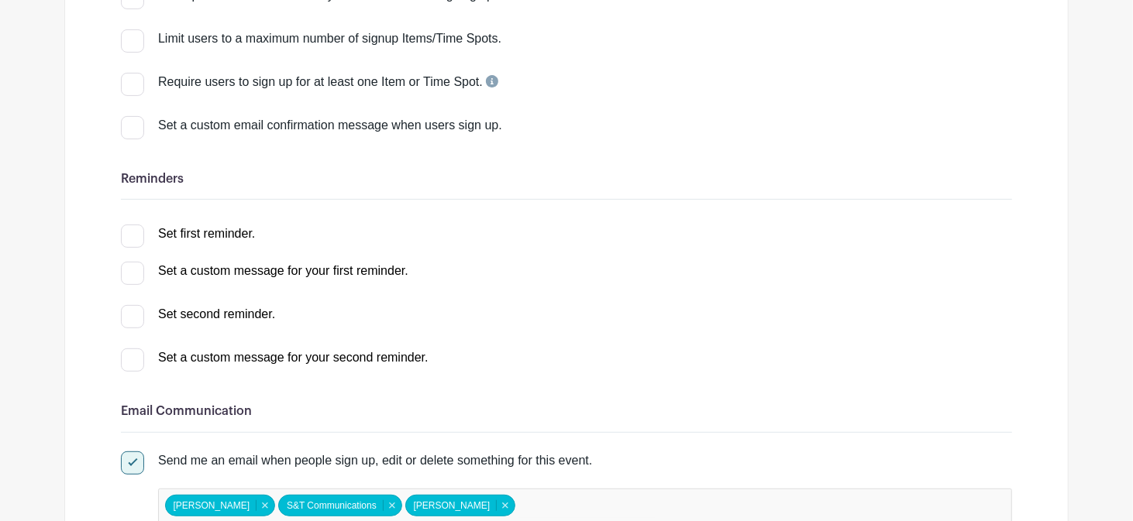
click at [131, 237] on div at bounding box center [132, 236] width 23 height 23
click at [131, 235] on input "Set first reminder." at bounding box center [126, 230] width 10 height 10
checkbox input "true"
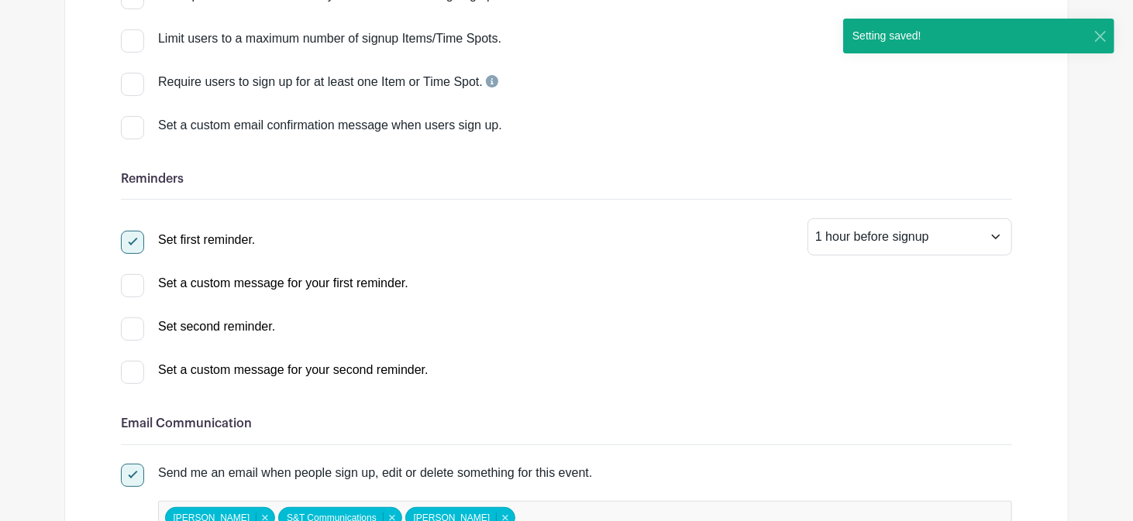
click at [139, 332] on div at bounding box center [132, 329] width 23 height 23
click at [131, 328] on input "Set second reminder." at bounding box center [126, 323] width 10 height 10
select select "2"
checkbox input "true"
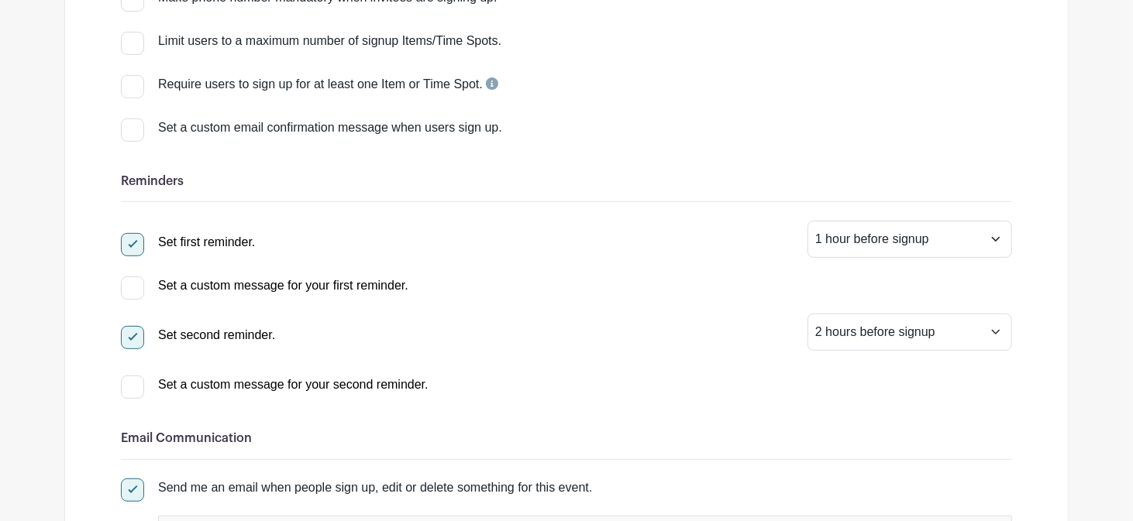
scroll to position [0, 0]
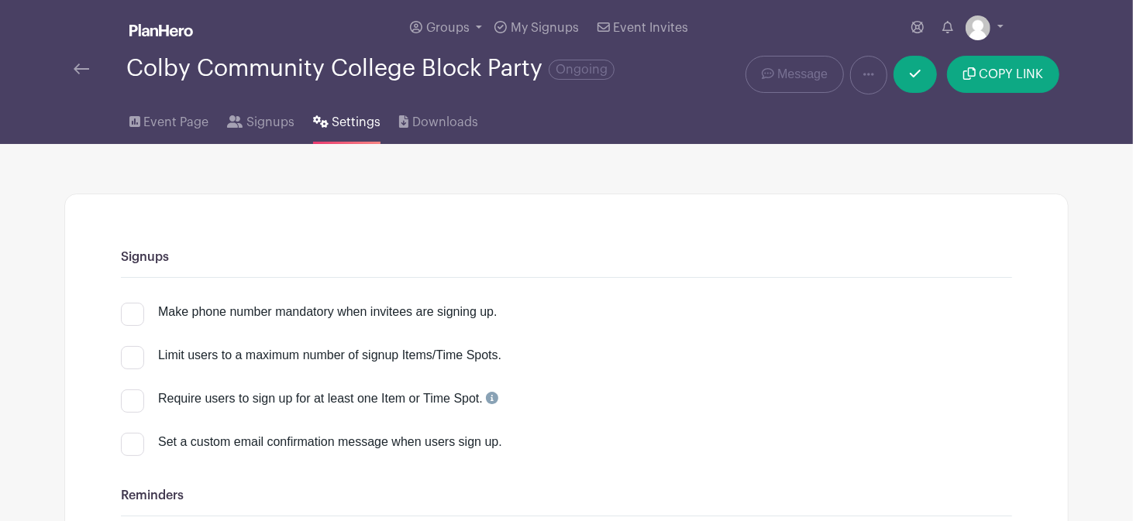
click at [88, 69] on img at bounding box center [81, 69] width 15 height 11
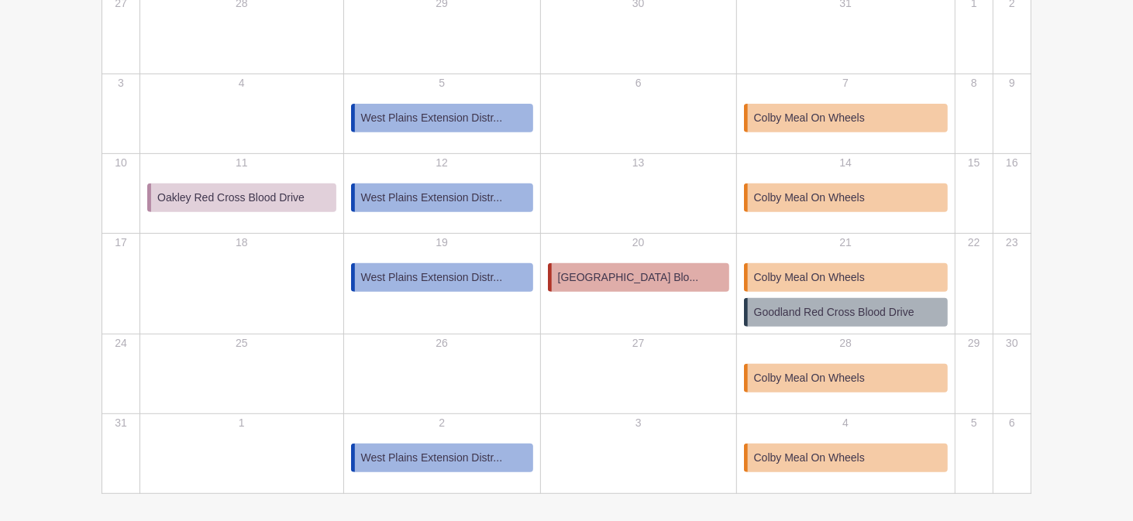
scroll to position [342, 0]
click at [635, 276] on span "Colby Community College Blo..." at bounding box center [628, 277] width 141 height 16
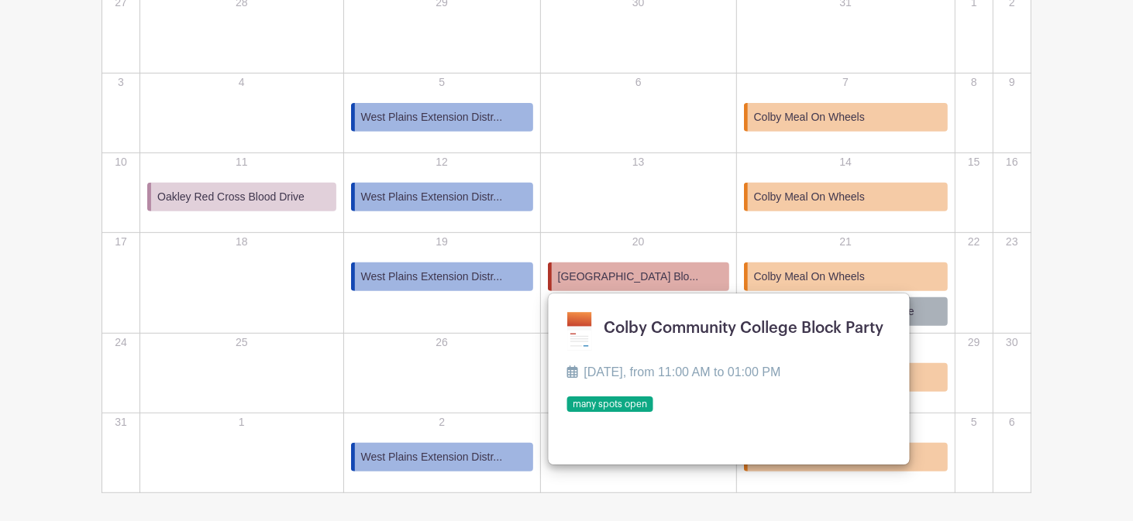
click at [566, 413] on link at bounding box center [566, 413] width 0 height 0
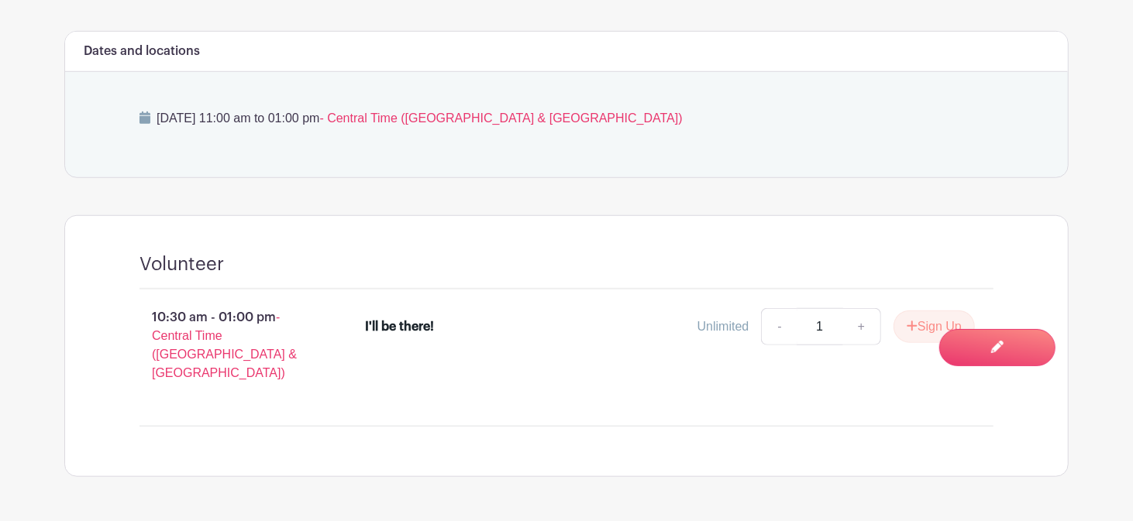
scroll to position [705, 0]
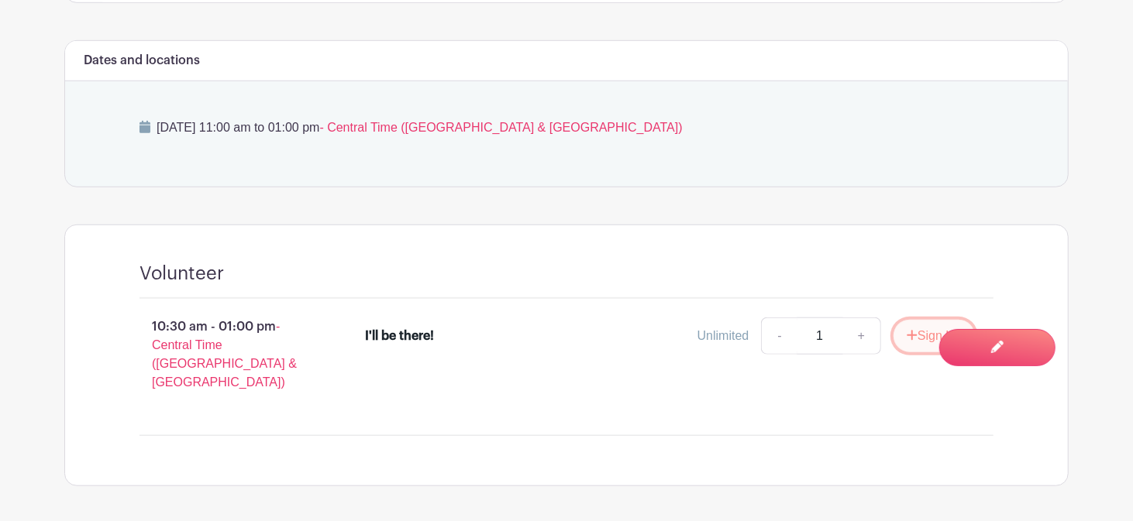
click at [914, 333] on button "Sign Up" at bounding box center [933, 336] width 81 height 33
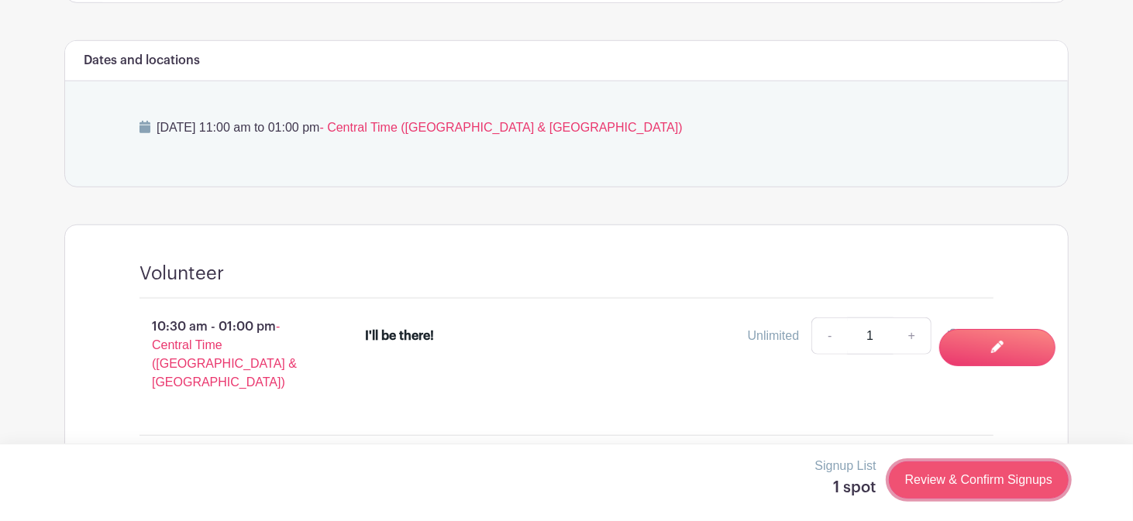
click at [940, 479] on link "Review & Confirm Signups" at bounding box center [979, 480] width 180 height 37
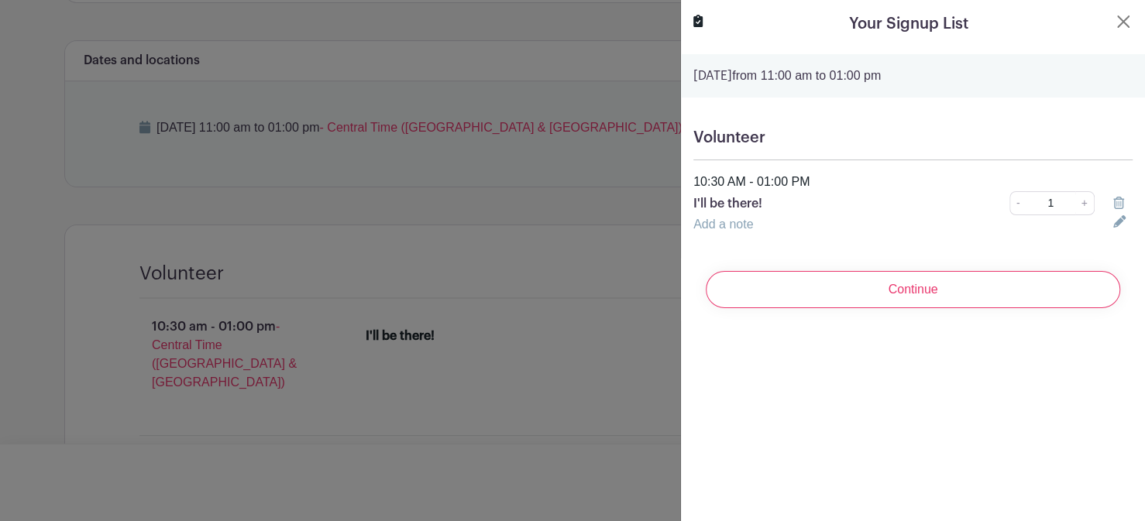
click at [901, 298] on input "Continue" at bounding box center [913, 289] width 415 height 37
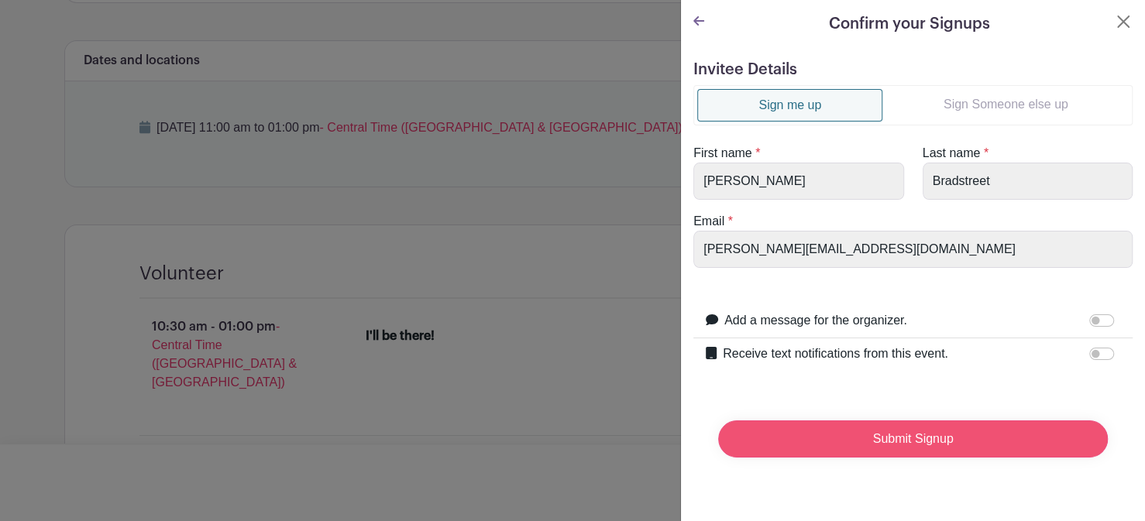
click at [928, 442] on input "Submit Signup" at bounding box center [913, 439] width 390 height 37
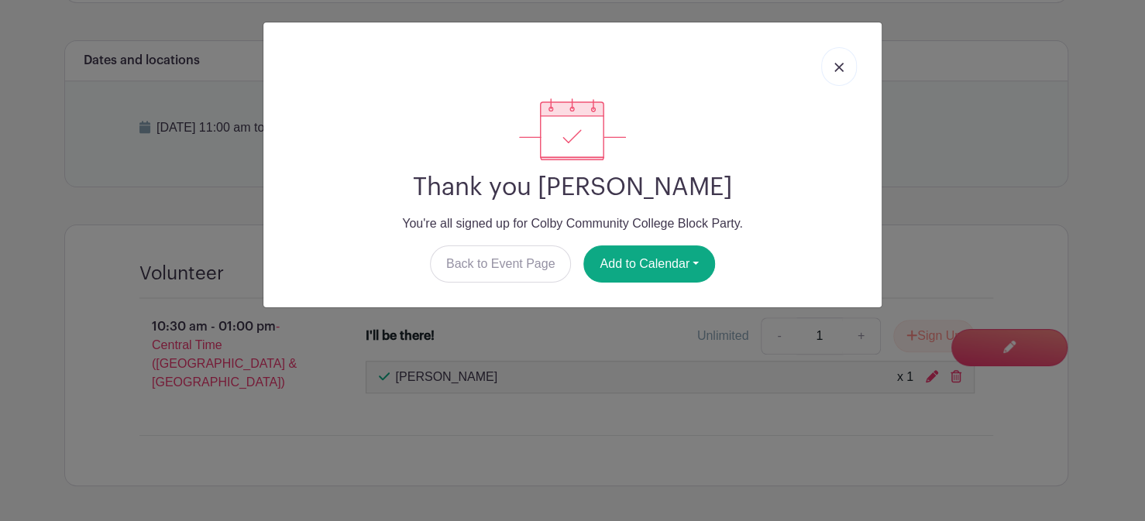
click at [837, 64] on img at bounding box center [838, 67] width 9 height 9
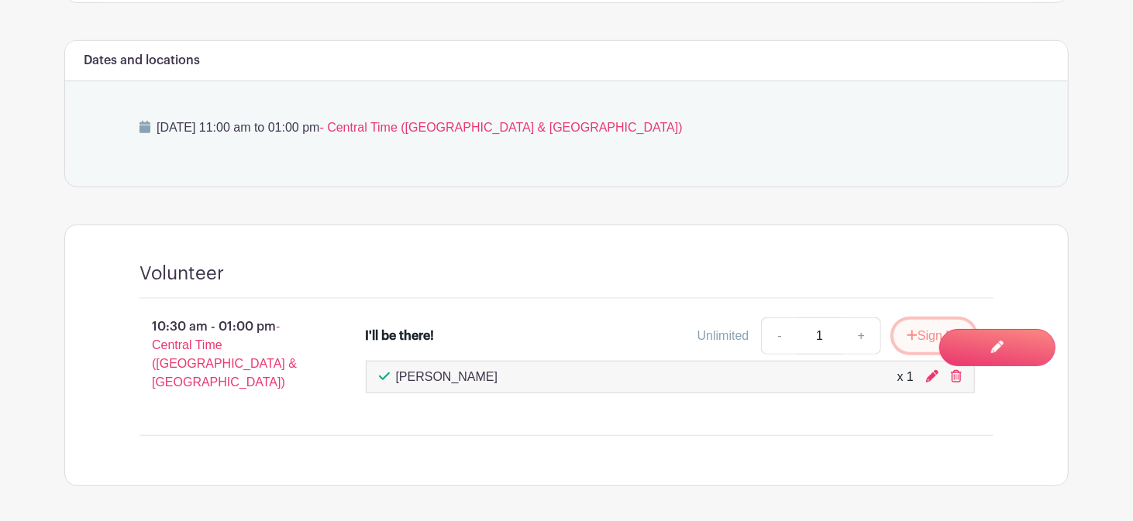
click at [920, 339] on button "Sign Up" at bounding box center [933, 336] width 81 height 33
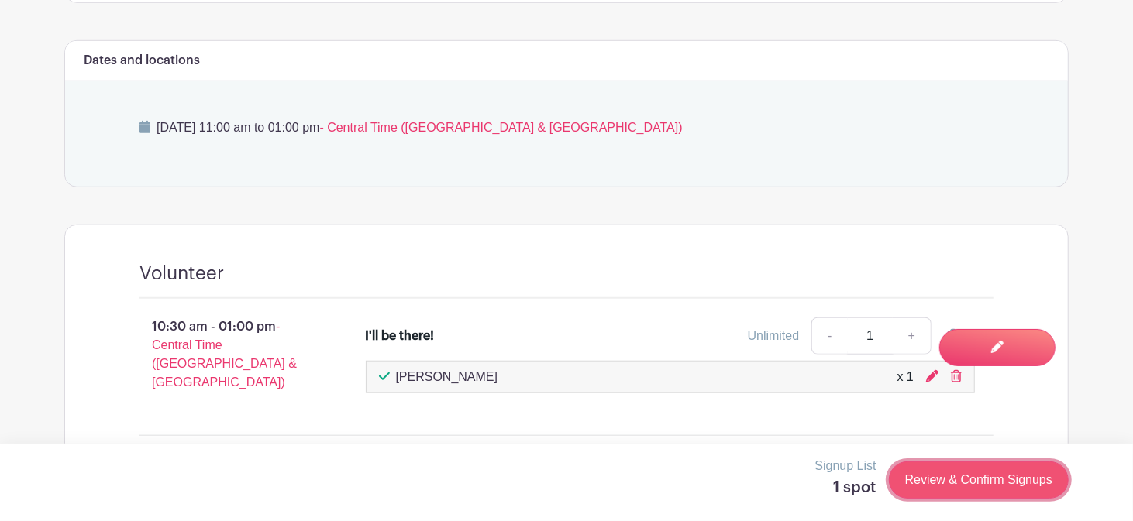
click at [911, 483] on link "Review & Confirm Signups" at bounding box center [979, 480] width 180 height 37
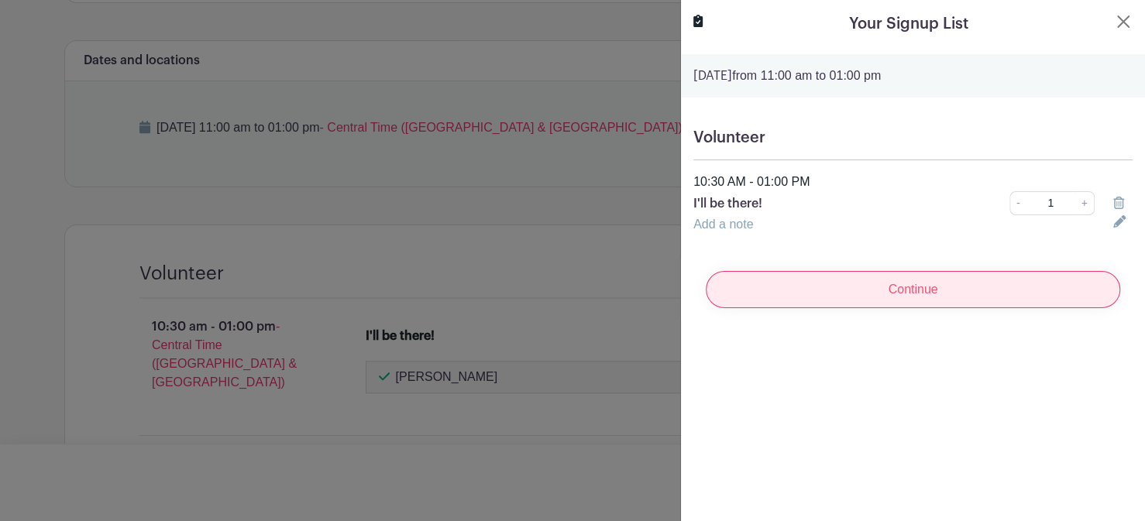
click at [871, 292] on input "Continue" at bounding box center [913, 289] width 415 height 37
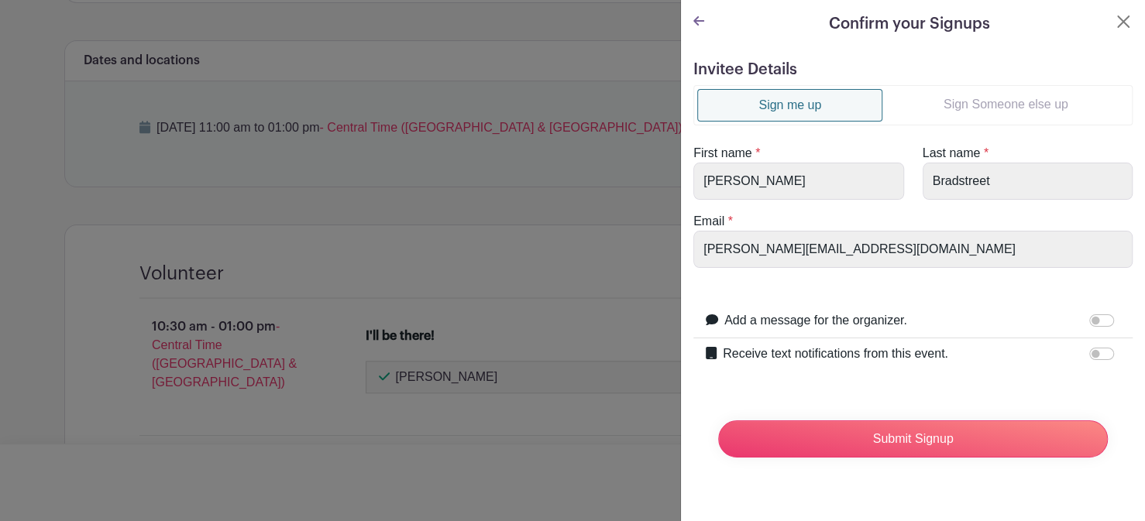
click at [955, 102] on link "Sign Someone else up" at bounding box center [1005, 104] width 246 height 31
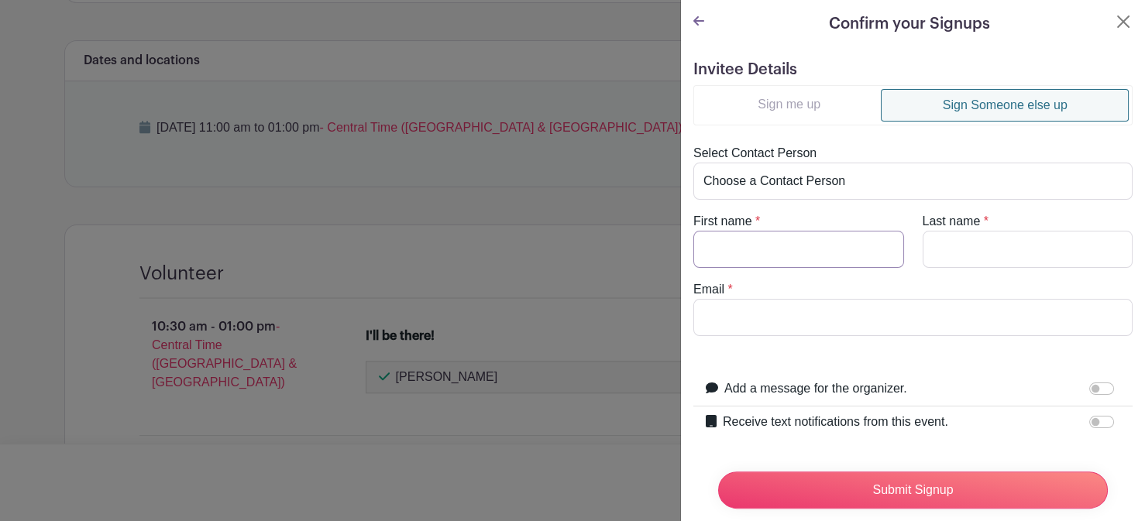
click at [764, 252] on input "First name" at bounding box center [798, 249] width 211 height 37
click at [951, 105] on link "Sign Someone else up" at bounding box center [1005, 105] width 248 height 33
click at [776, 192] on select "Choose a Contact Person Aimee Carter (aimee.carter@sttelcom.com) Alfonso Valdez…" at bounding box center [912, 181] width 439 height 37
select select "kyle.vogler@sttelcom.com"
click at [693, 163] on select "Choose a Contact Person Aimee Carter (aimee.carter@sttelcom.com) Alfonso Valdez…" at bounding box center [912, 181] width 439 height 37
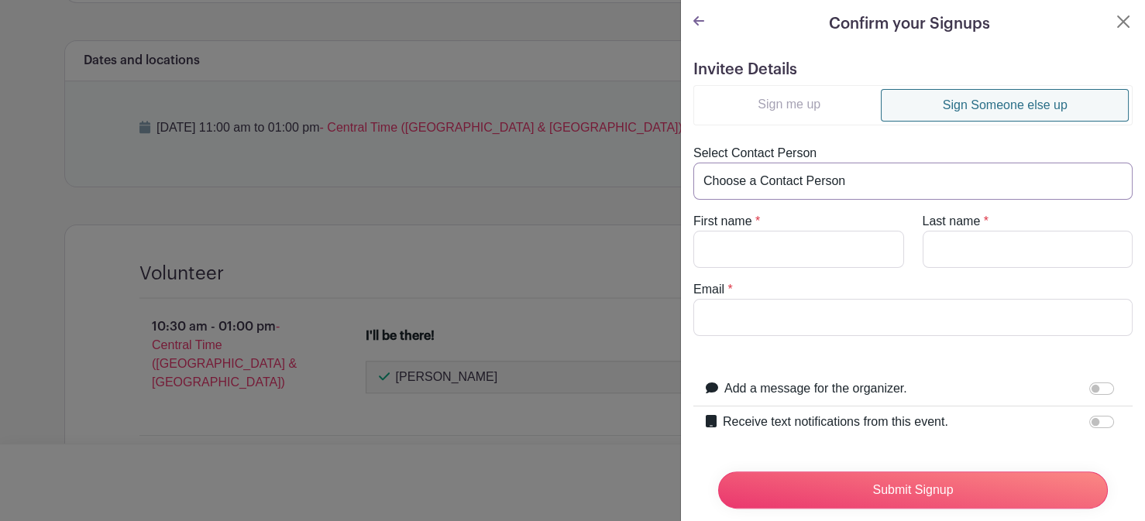
type input "Kyle"
type input "Vogler"
type input "kyle.vogler@sttelcom.com"
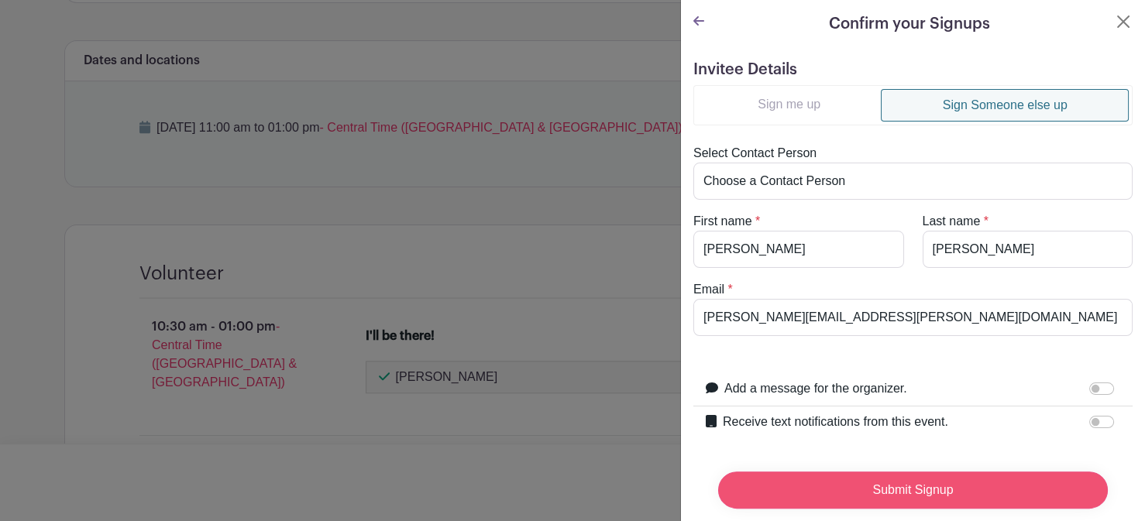
click at [906, 477] on input "Submit Signup" at bounding box center [913, 490] width 390 height 37
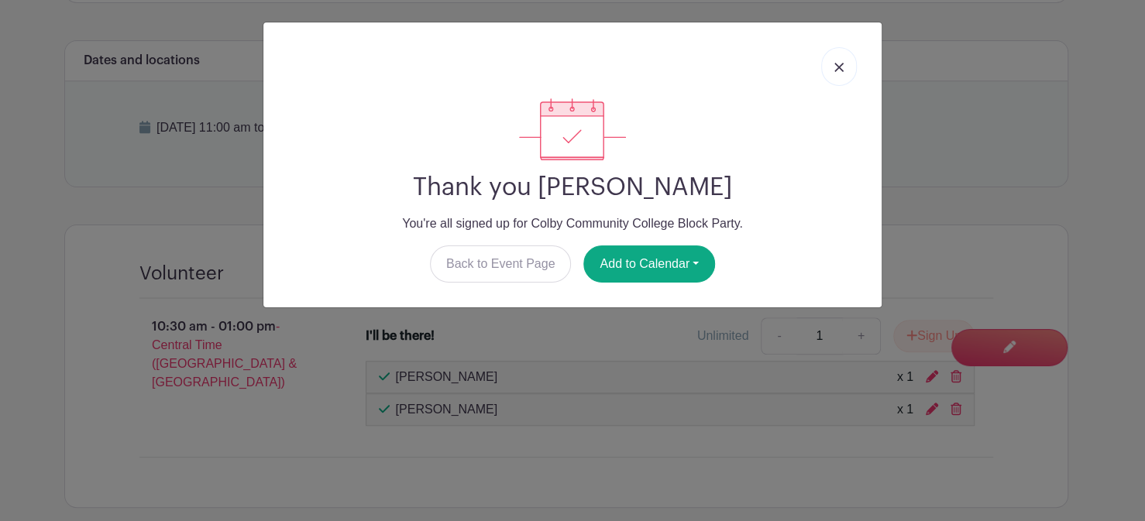
drag, startPoint x: 847, startPoint y: 63, endPoint x: 848, endPoint y: 73, distance: 10.1
click at [847, 63] on link at bounding box center [839, 66] width 36 height 39
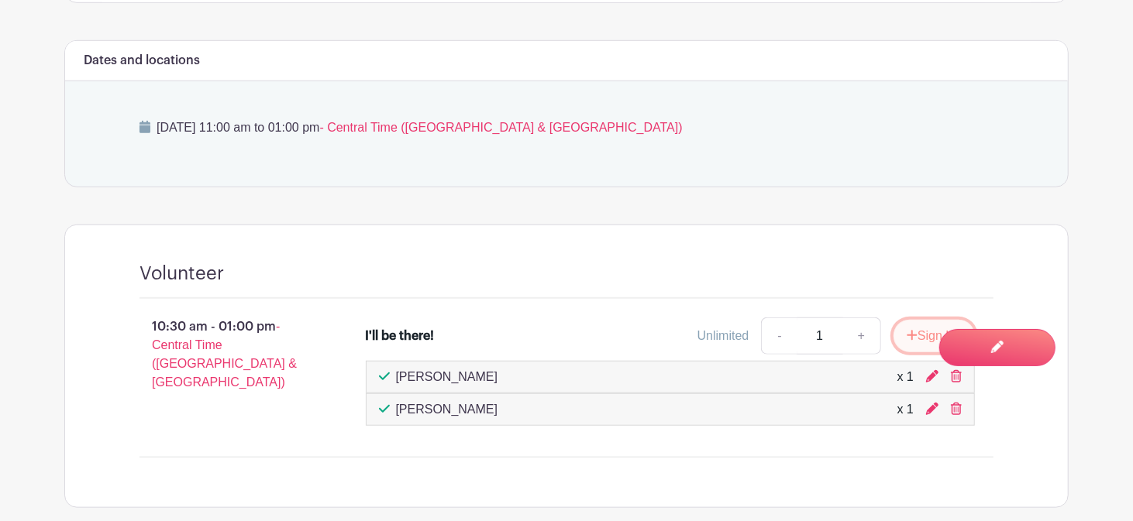
click at [910, 325] on button "Sign Up" at bounding box center [933, 336] width 81 height 33
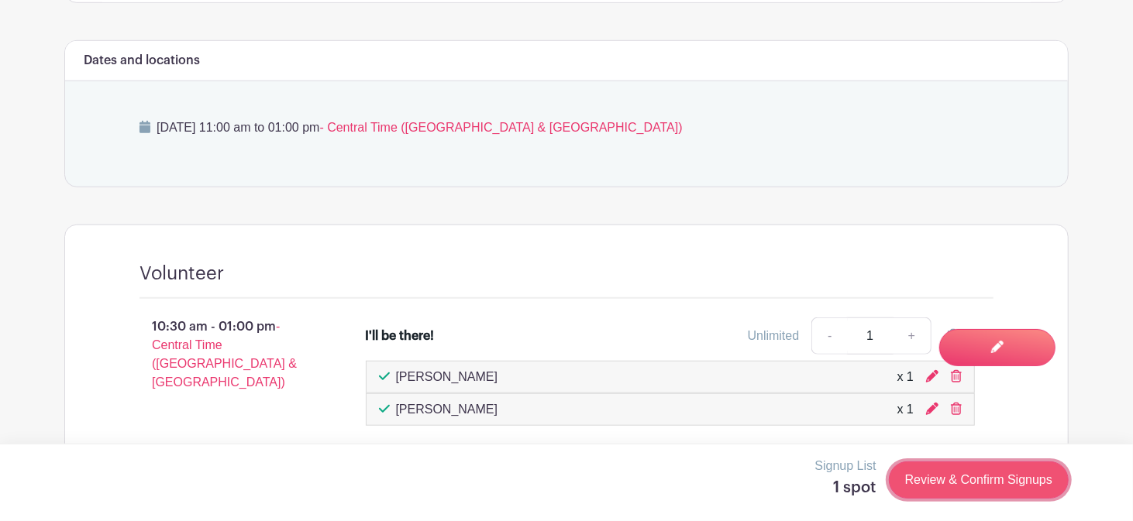
click at [944, 487] on link "Review & Confirm Signups" at bounding box center [979, 480] width 180 height 37
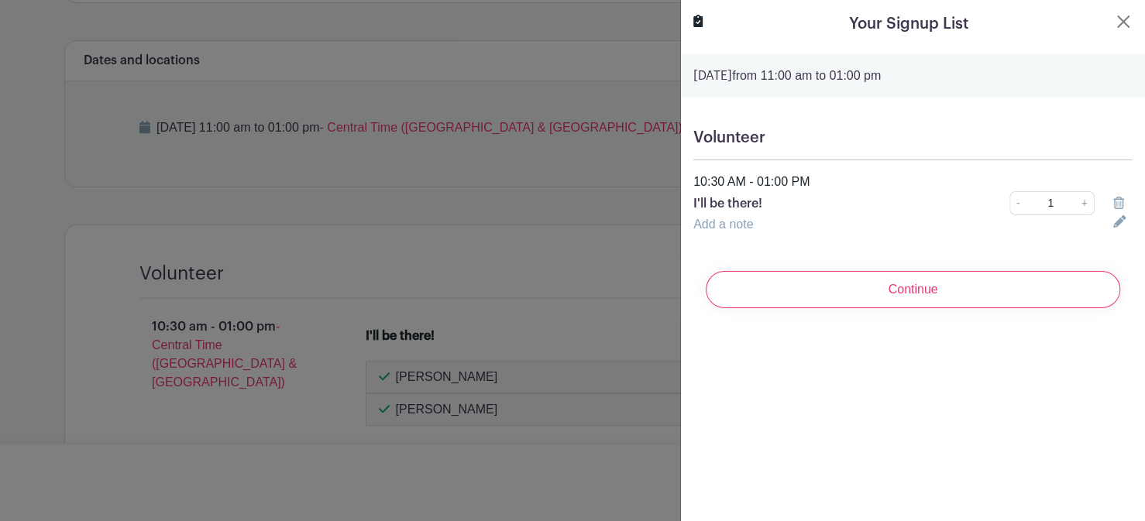
click at [942, 296] on input "Continue" at bounding box center [913, 289] width 415 height 37
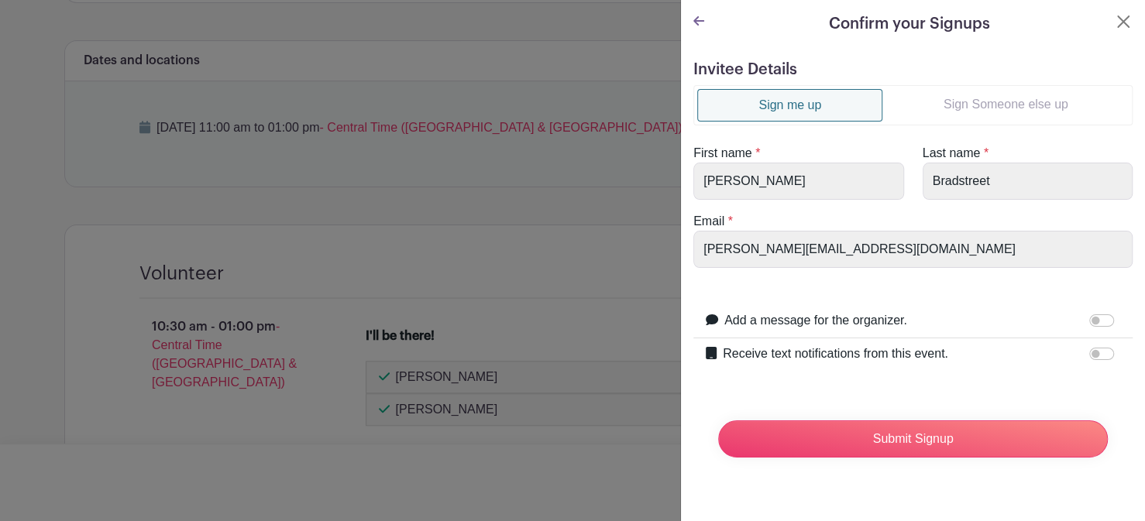
click at [955, 113] on link "Sign Someone else up" at bounding box center [1005, 104] width 246 height 31
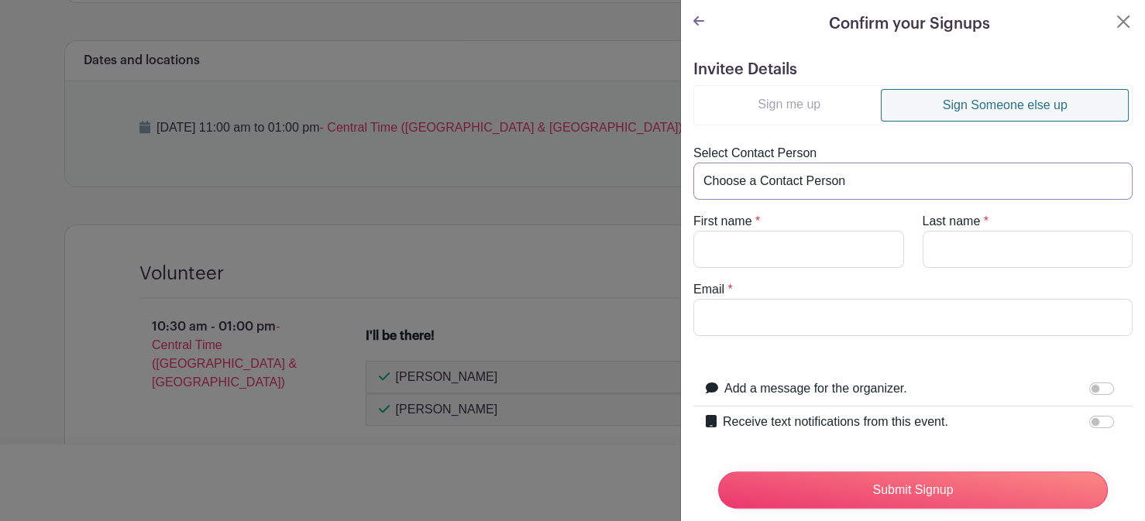
click at [831, 174] on select "Choose a Contact Person Aimee Carter (aimee.carter@sttelcom.com) Alfonso Valdez…" at bounding box center [912, 181] width 439 height 37
select select "[PERSON_NAME][EMAIL_ADDRESS][PERSON_NAME][DOMAIN_NAME]"
click at [693, 163] on select "Choose a Contact Person Aimee Carter (aimee.carter@sttelcom.com) Alfonso Valdez…" at bounding box center [912, 181] width 439 height 37
type input "Molly"
type input "Witzel"
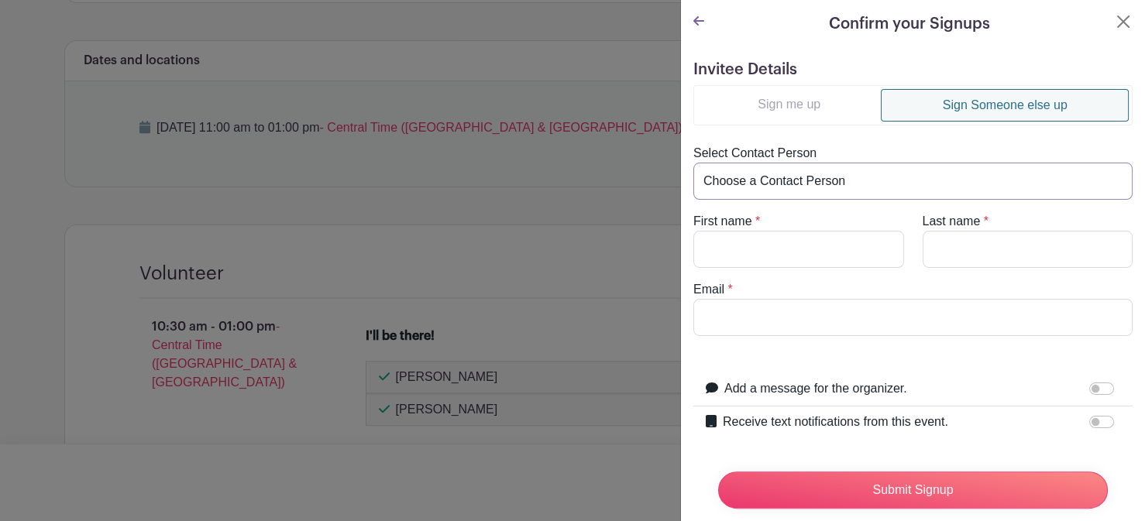
type input "[PERSON_NAME][EMAIL_ADDRESS][PERSON_NAME][DOMAIN_NAME]"
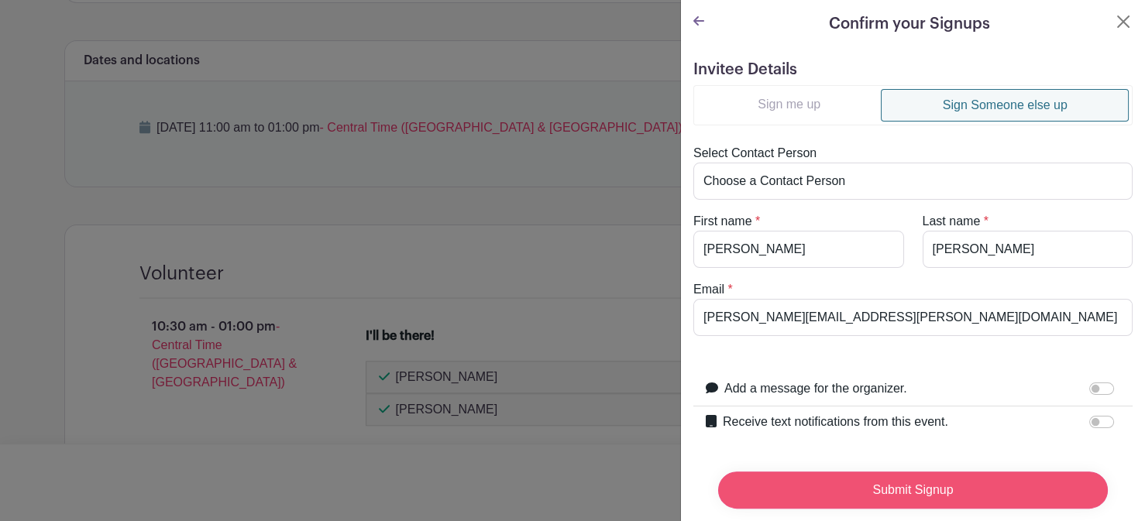
click at [900, 487] on input "Submit Signup" at bounding box center [913, 490] width 390 height 37
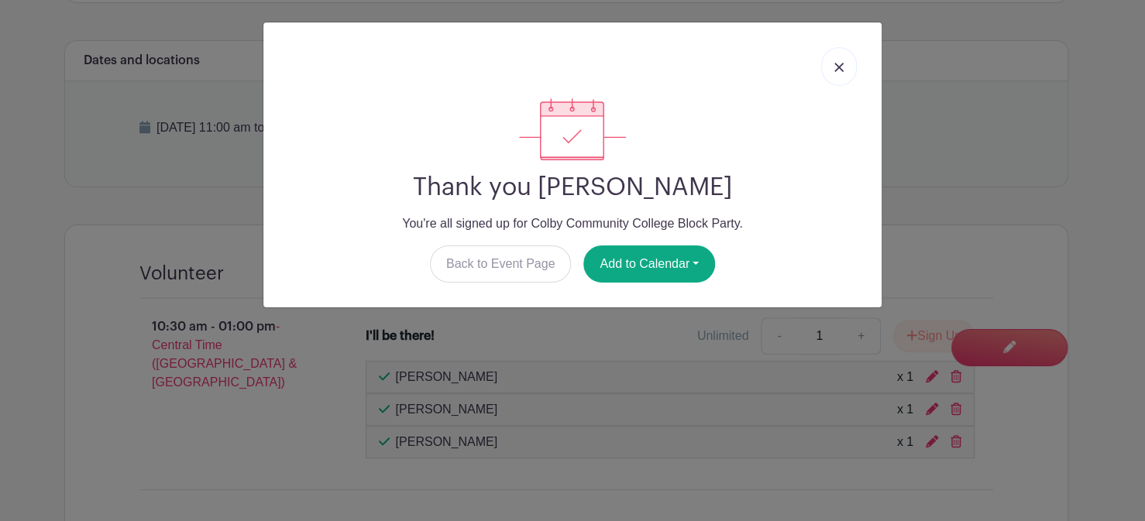
click at [845, 69] on link at bounding box center [839, 66] width 36 height 39
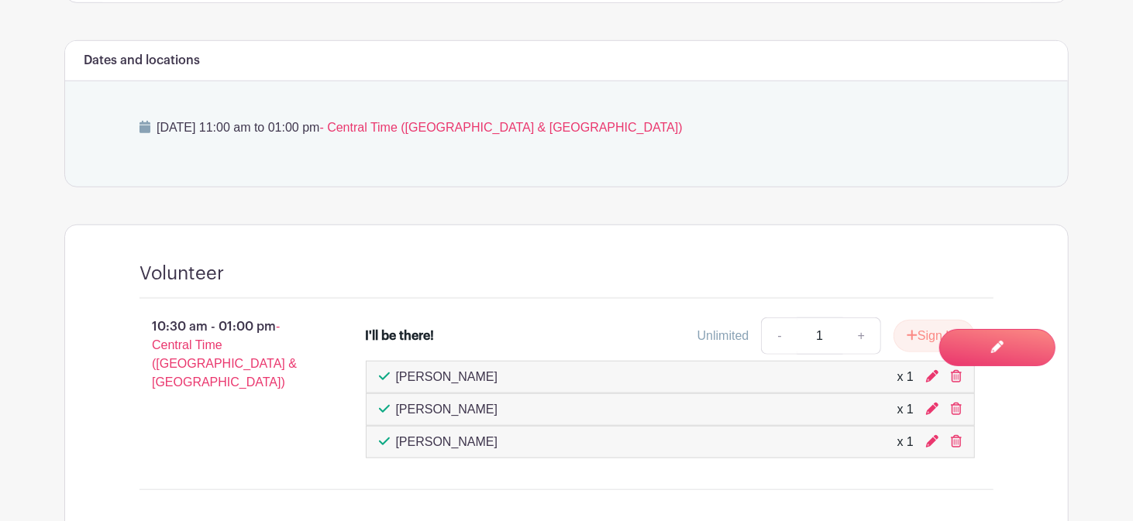
drag, startPoint x: 1130, startPoint y: 329, endPoint x: 1143, endPoint y: 349, distance: 23.4
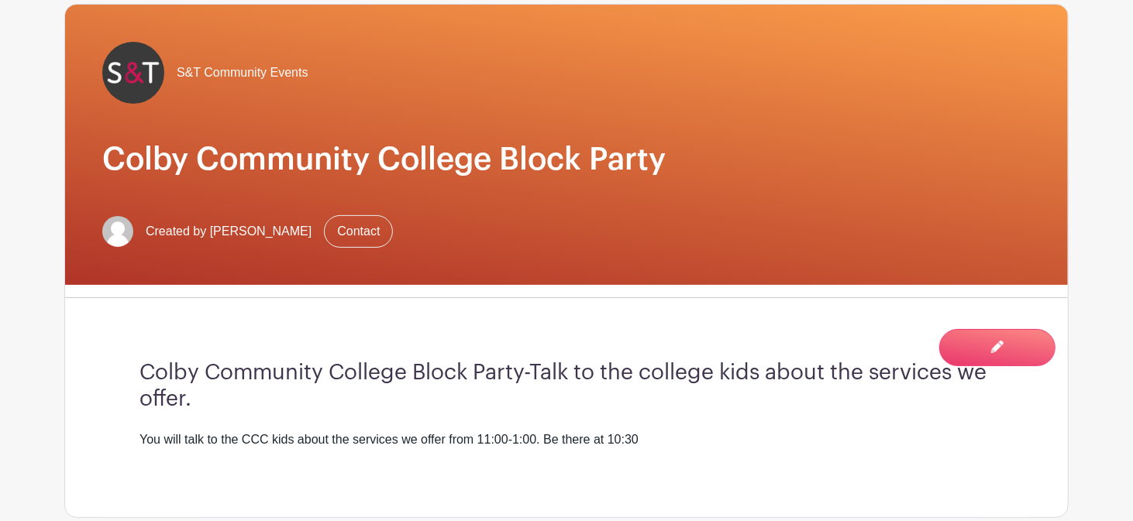
scroll to position [0, 0]
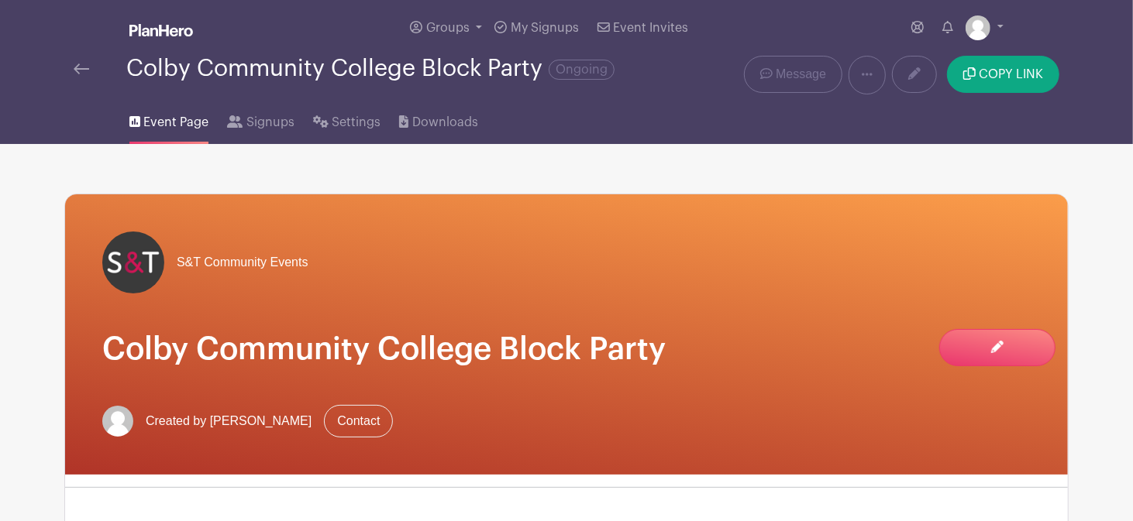
click at [80, 70] on img at bounding box center [81, 69] width 15 height 11
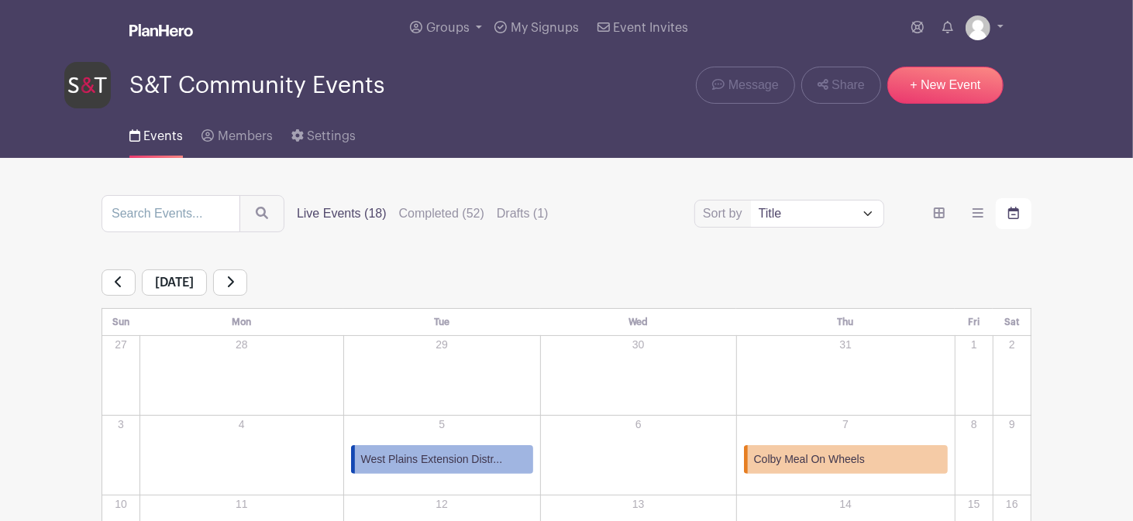
click at [247, 278] on link at bounding box center [230, 283] width 34 height 26
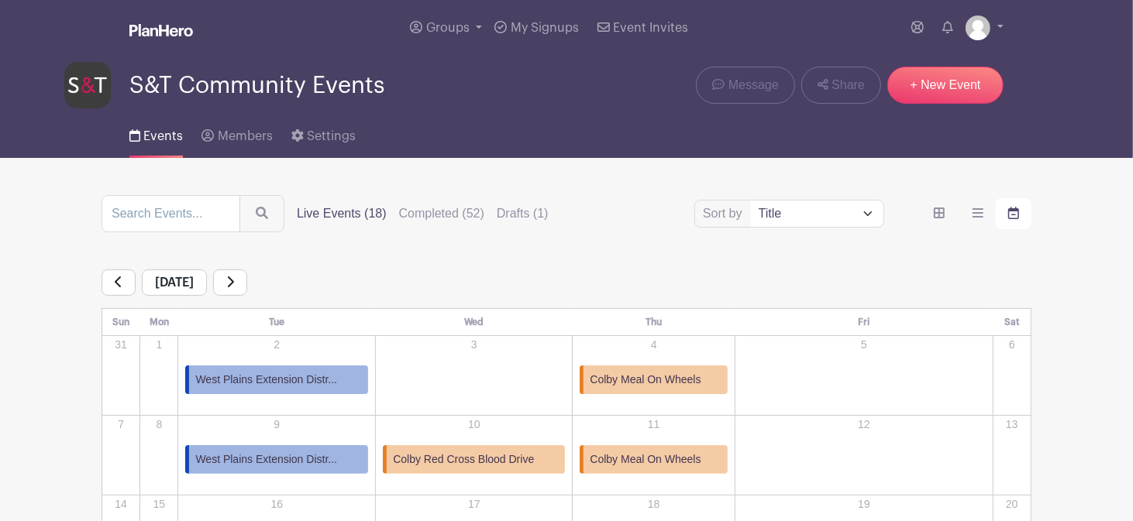
click at [234, 280] on icon at bounding box center [230, 282] width 8 height 12
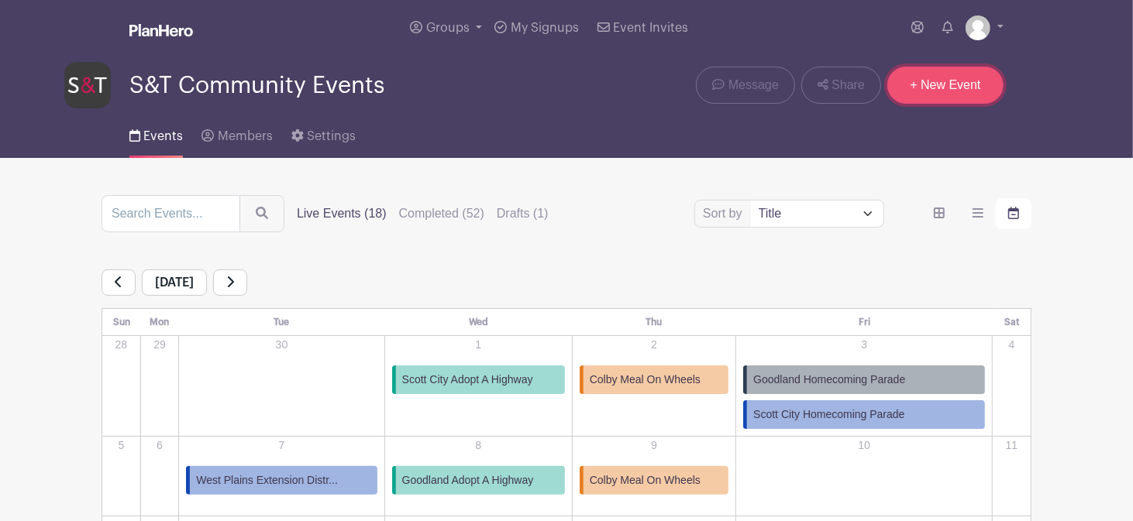
click at [955, 92] on link "+ New Event" at bounding box center [945, 85] width 116 height 37
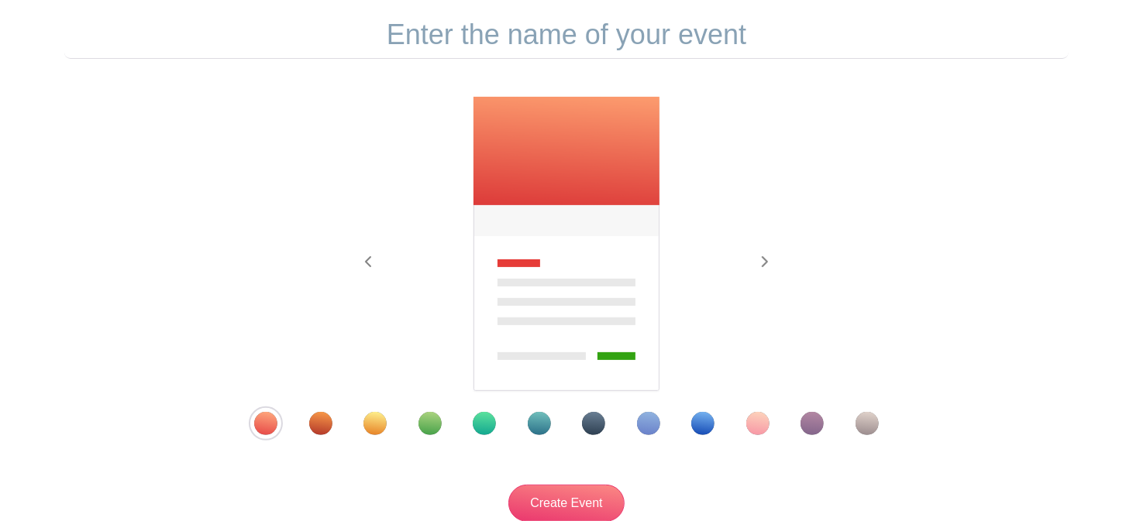
scroll to position [163, 0]
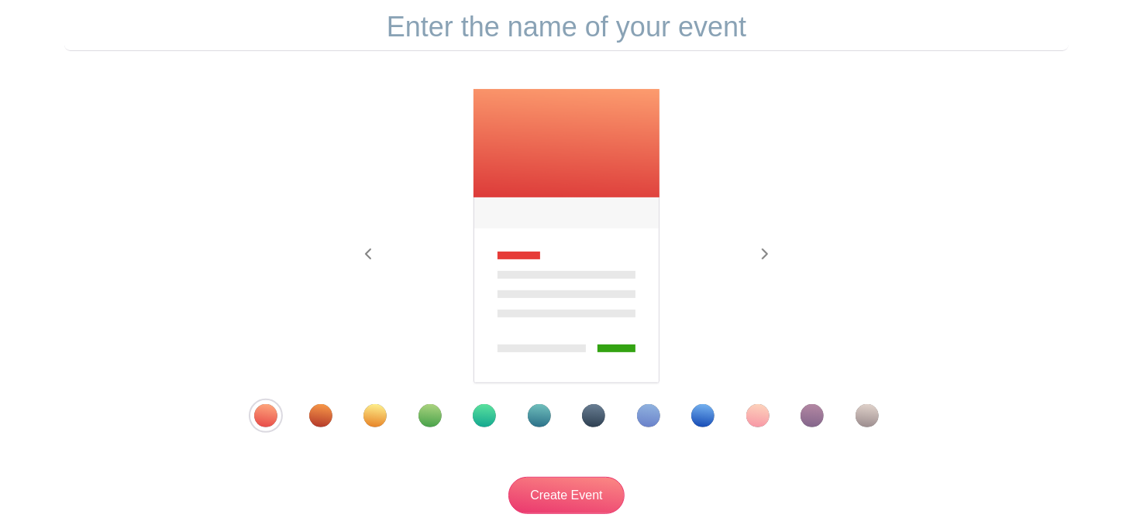
click at [318, 416] on div "Template 2" at bounding box center [320, 415] width 23 height 23
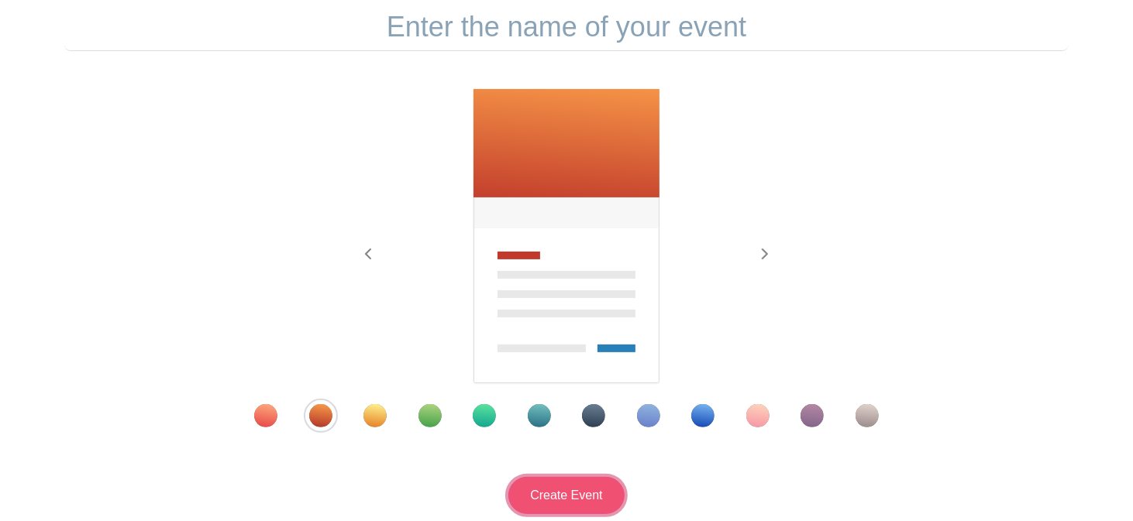
click at [552, 487] on input "Create Event" at bounding box center [566, 495] width 116 height 37
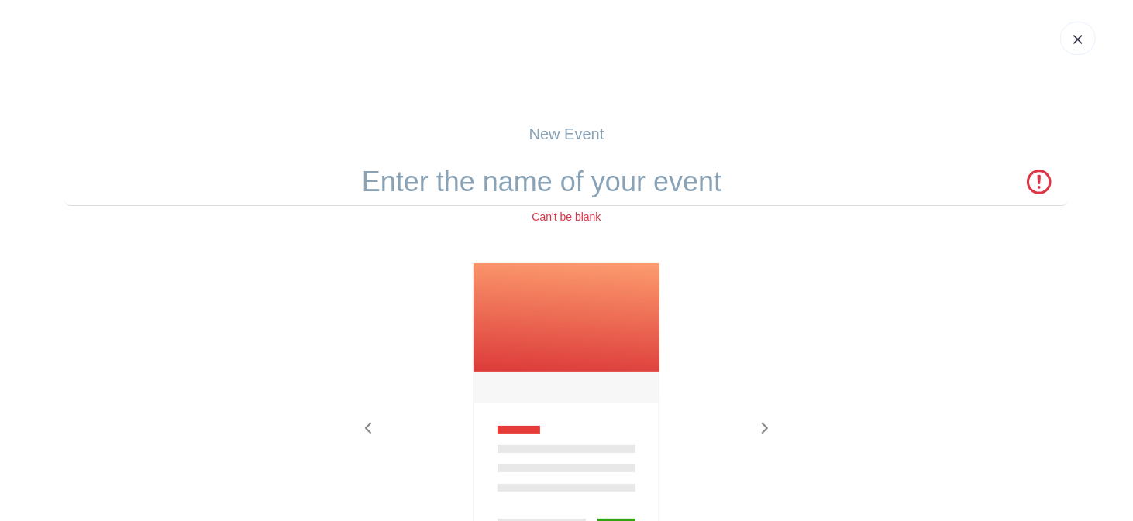
scroll to position [0, 0]
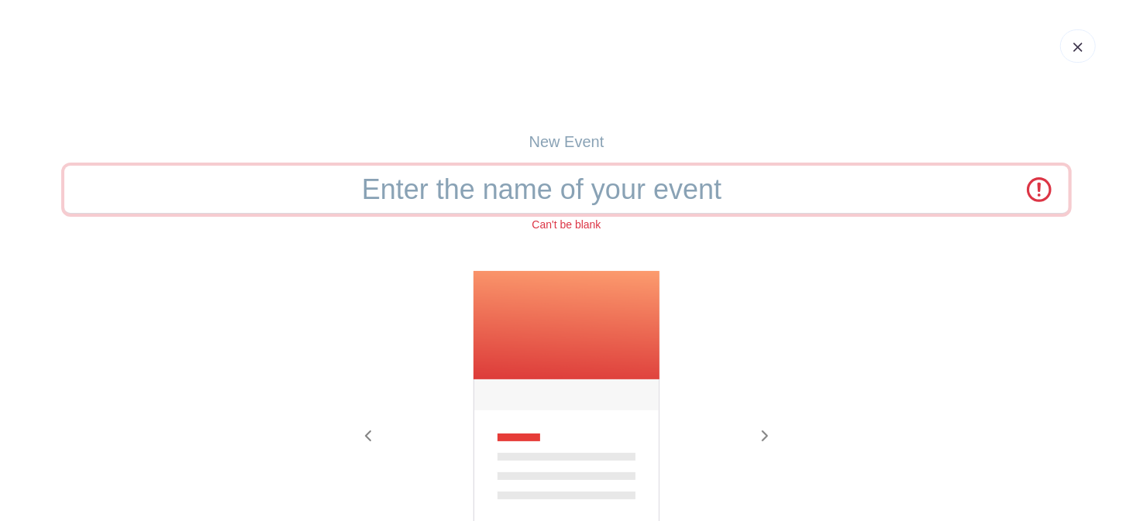
click at [521, 197] on input "text" at bounding box center [566, 190] width 1004 height 48
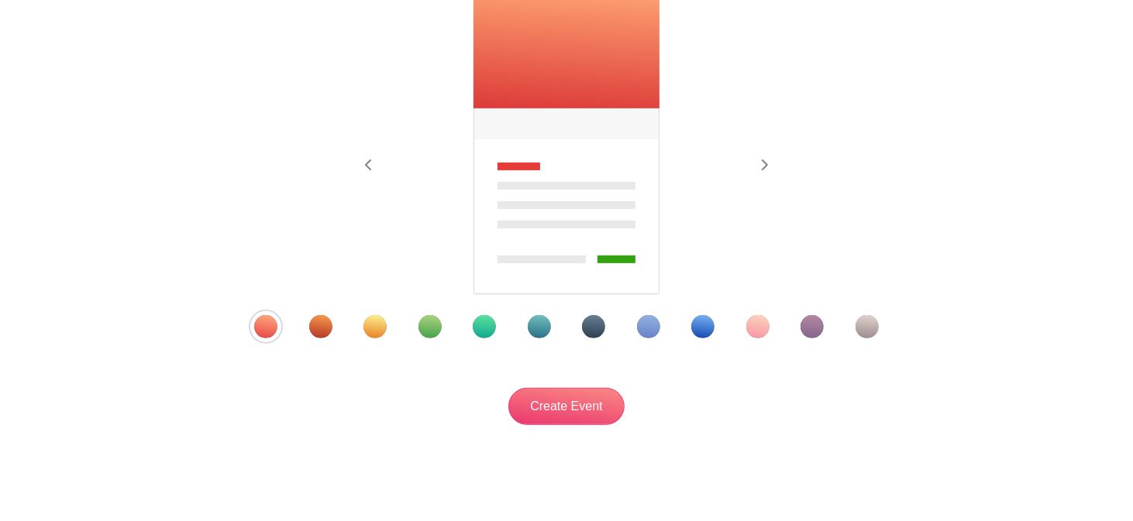
scroll to position [276, 0]
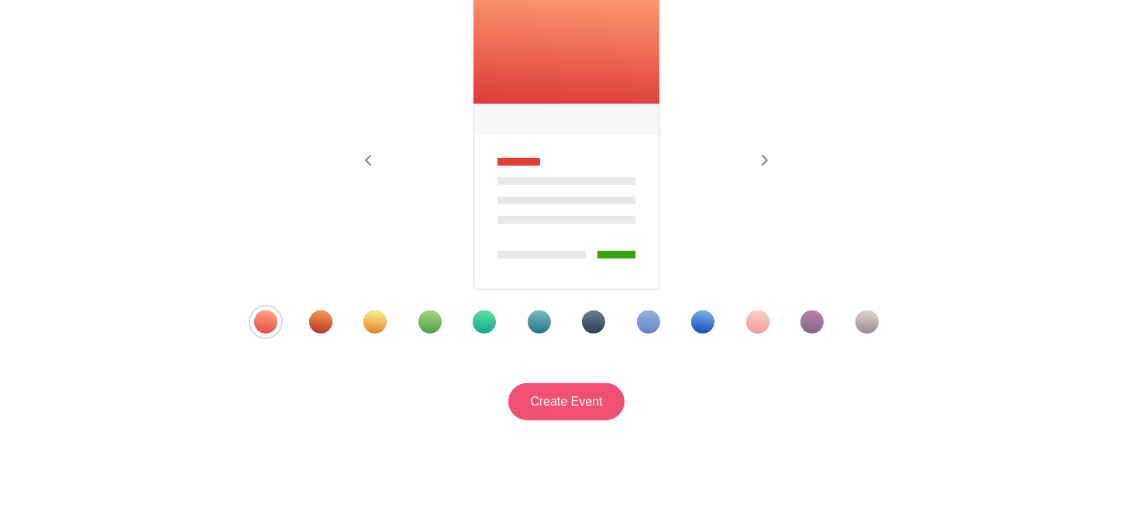
type input "Greet Dighton Elementary Kids as they enter school"
click at [574, 402] on input "Create Event" at bounding box center [566, 402] width 116 height 37
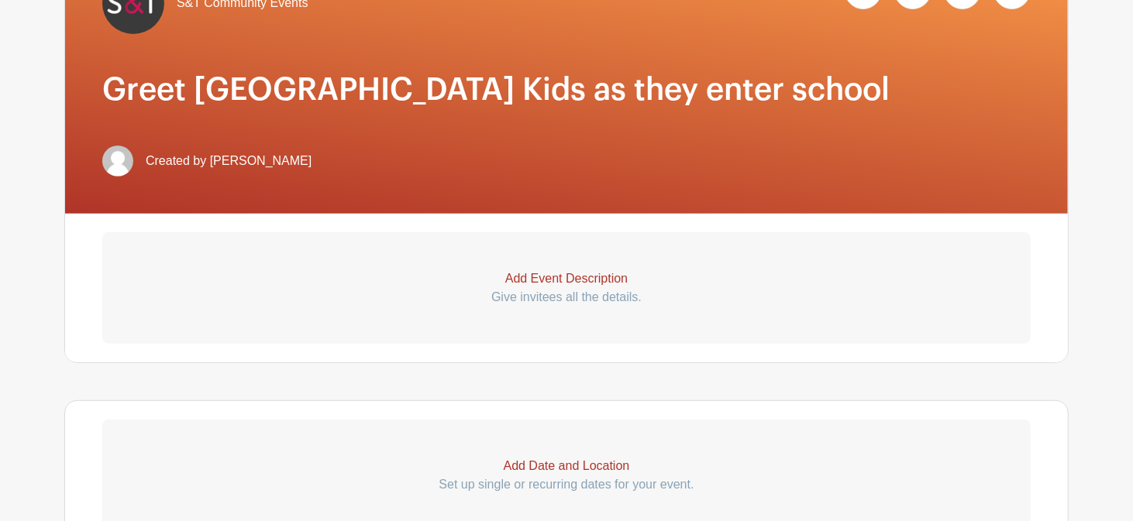
scroll to position [399, 0]
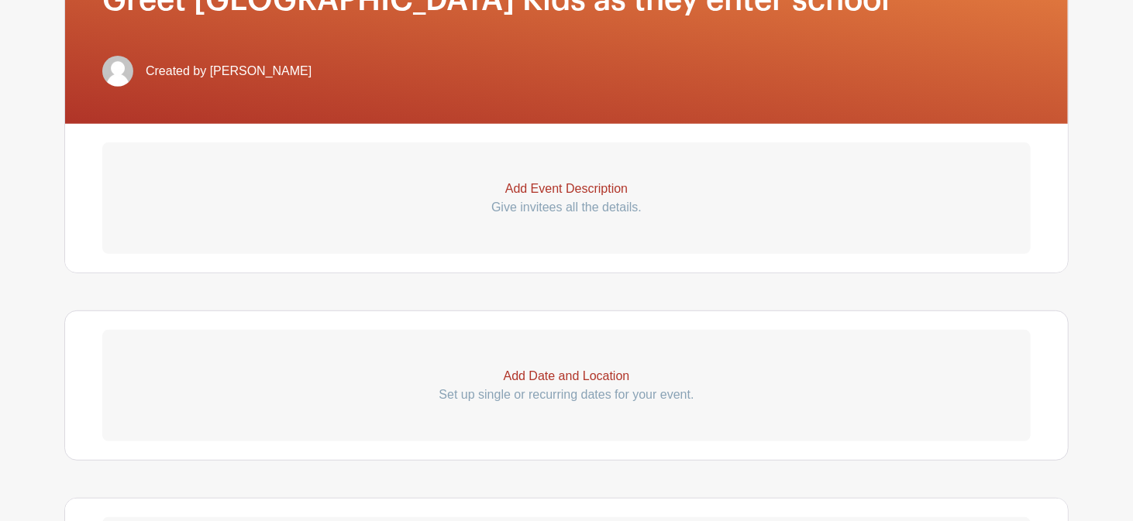
click at [528, 201] on p "Give invitees all the details." at bounding box center [566, 207] width 928 height 19
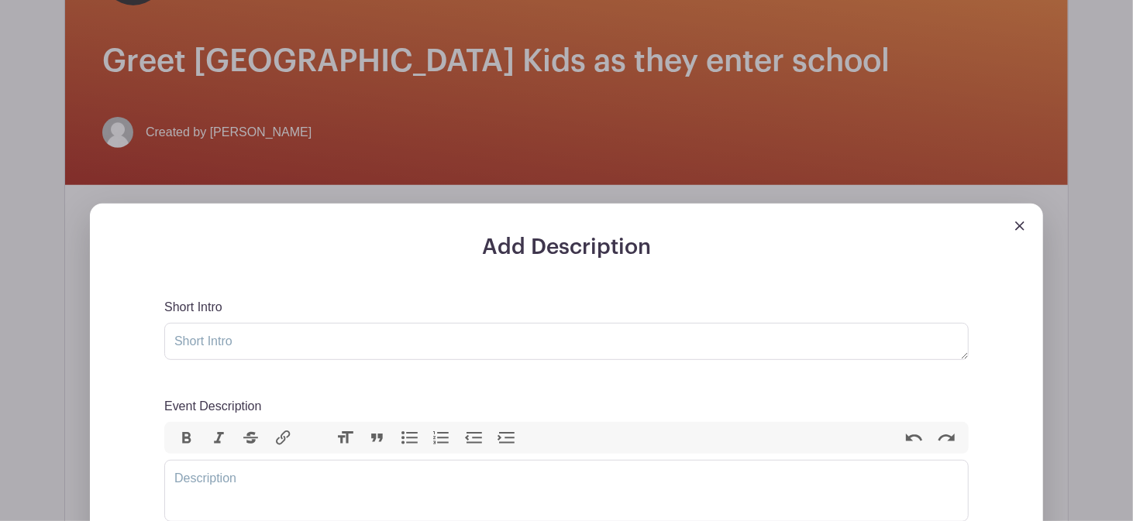
scroll to position [333, 0]
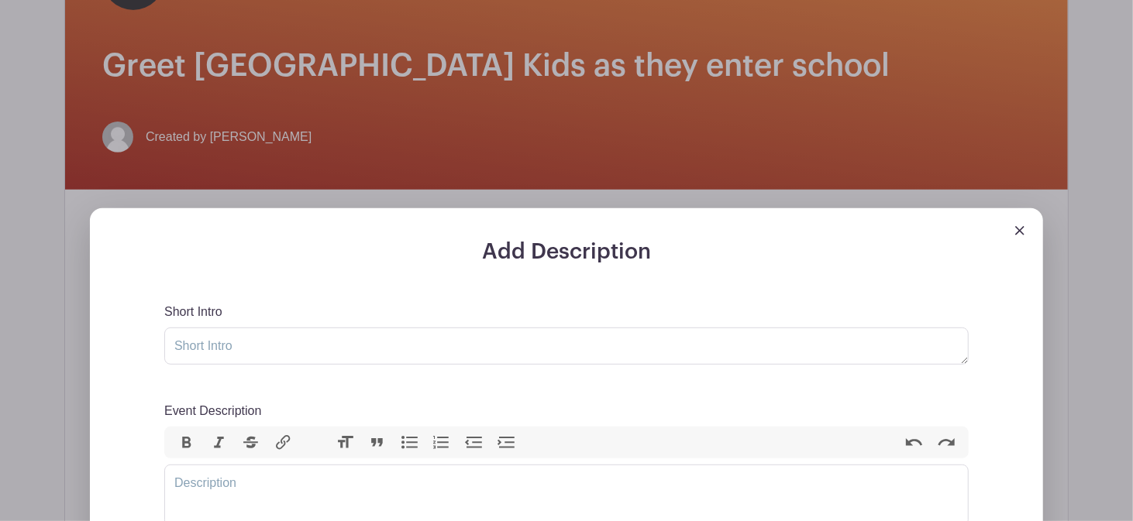
drag, startPoint x: 879, startPoint y: 61, endPoint x: 109, endPoint y: 67, distance: 770.2
click at [205, 208] on div "Add Description Short Intro Event Description Bold Italic Strikethrough Link He…" at bounding box center [566, 493] width 978 height 570
click at [203, 344] on textarea "Short Intro" at bounding box center [566, 346] width 804 height 37
drag, startPoint x: 475, startPoint y: 345, endPoint x: 140, endPoint y: 345, distance: 334.7
click at [140, 345] on div "Add Description Short Intro Greet Dighton Elementary kids as they enter school …" at bounding box center [566, 508] width 879 height 539
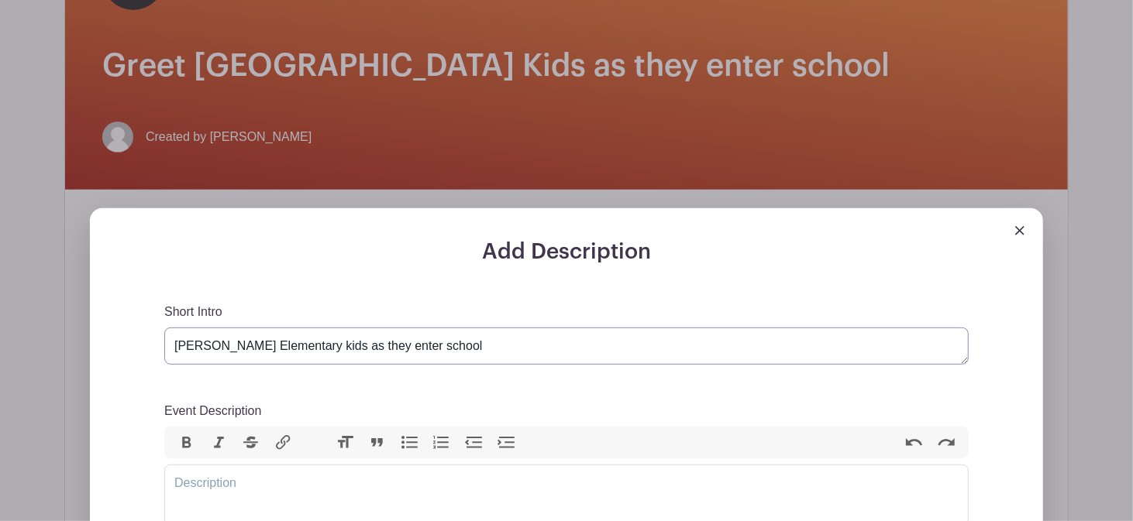
type textarea "Greet Dighton Elementary kids as they enter school"
paste trix-editor "<div>Greet Dighton Elementary kids as they enter school</div>"
type trix-editor "<div>Greet Dighton Elementary kids as they enter school.</div>"
click at [460, 349] on textarea "Greet Dighton Elementary kids as they enter school" at bounding box center [566, 346] width 804 height 37
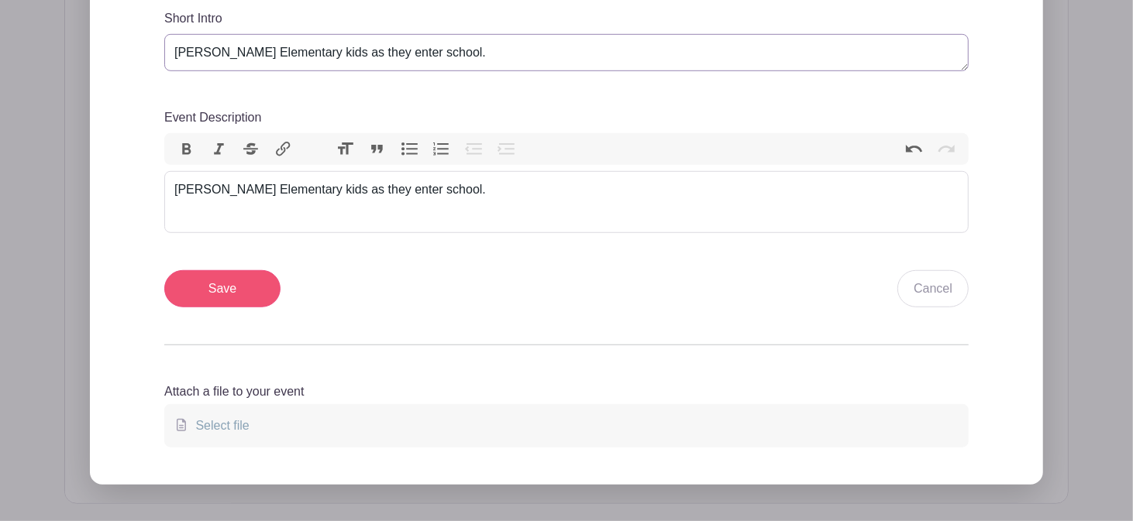
type textarea "Greet Dighton Elementary kids as they enter school."
click at [184, 286] on input "Save" at bounding box center [222, 288] width 116 height 37
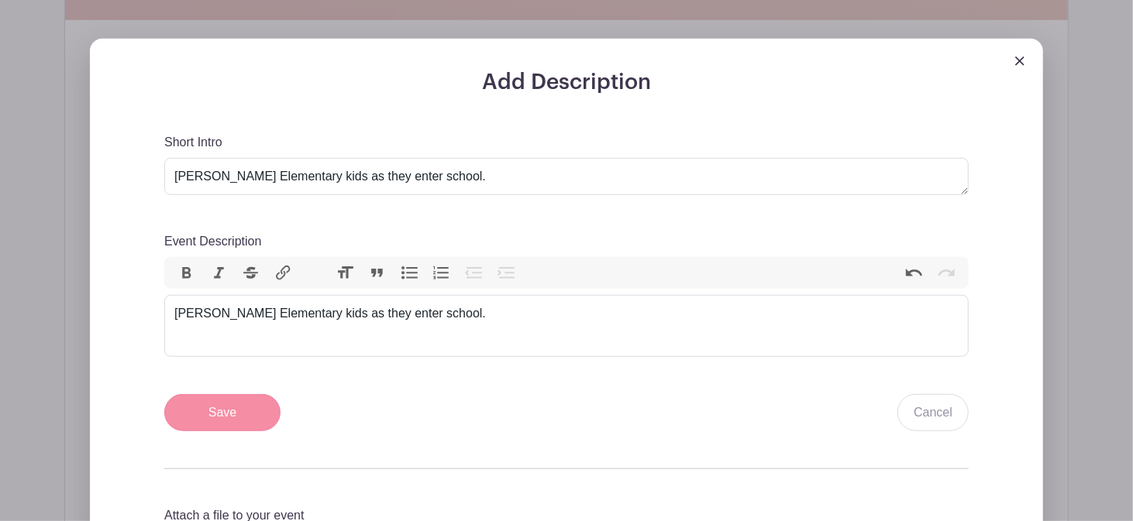
scroll to position [751, 0]
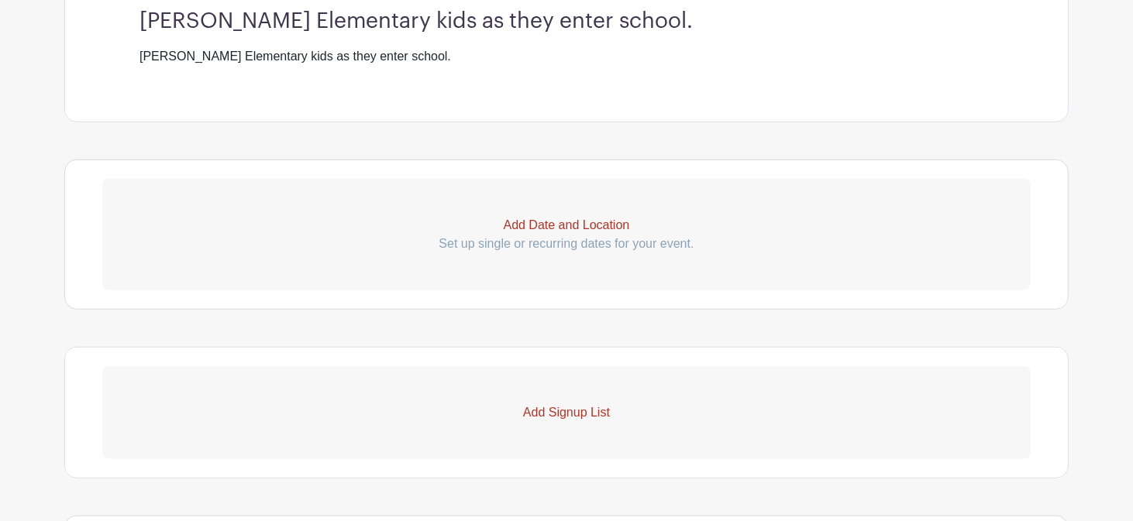
click at [589, 232] on p "Add Date and Location" at bounding box center [566, 225] width 928 height 19
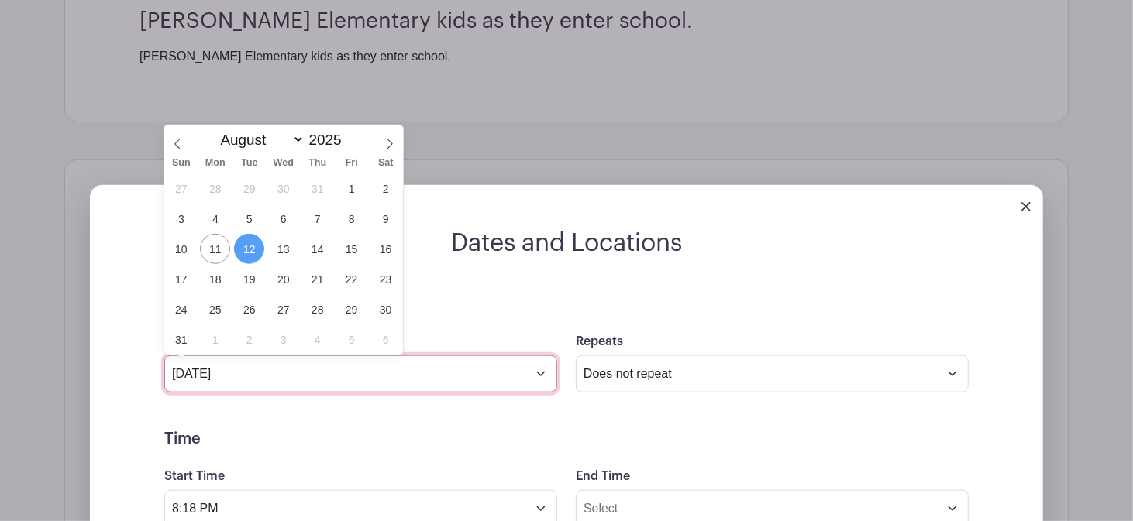
click at [260, 384] on input "Aug 12 2025" at bounding box center [360, 374] width 393 height 37
click at [389, 144] on icon at bounding box center [389, 144] width 11 height 11
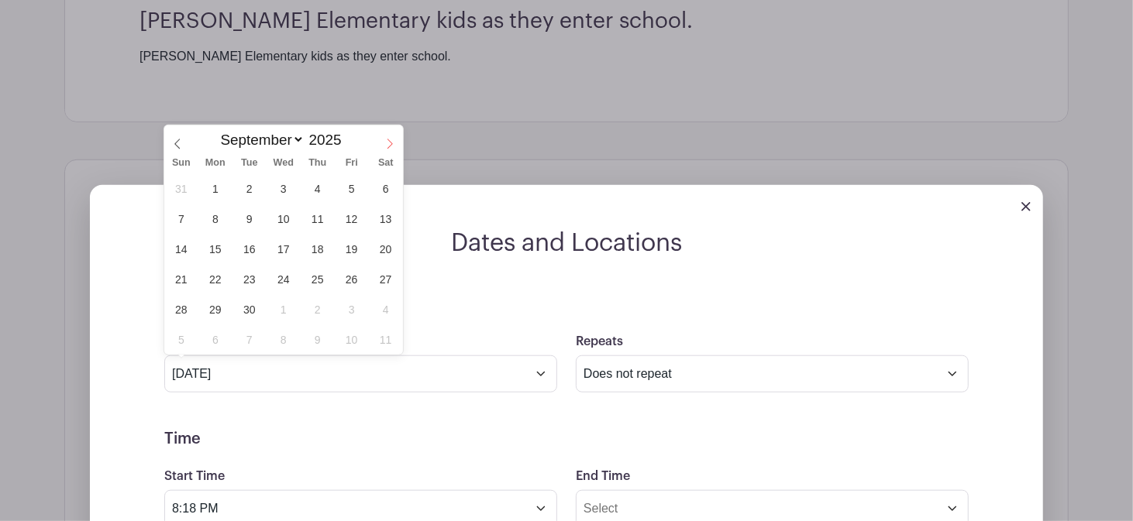
click at [392, 146] on icon at bounding box center [389, 144] width 11 height 11
select select "9"
click at [291, 193] on span "1" at bounding box center [283, 189] width 30 height 30
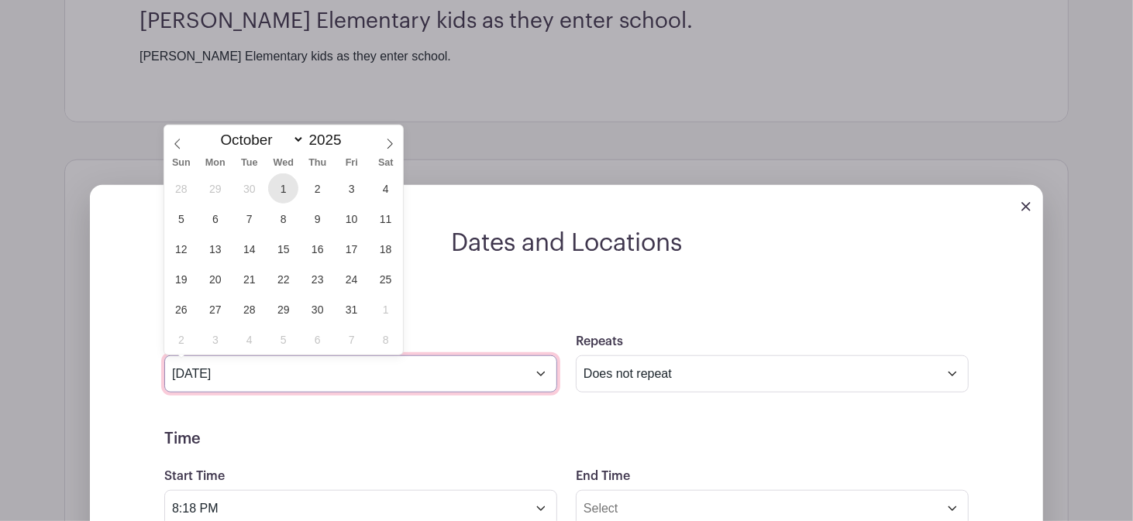
type input "Oct 1 2025"
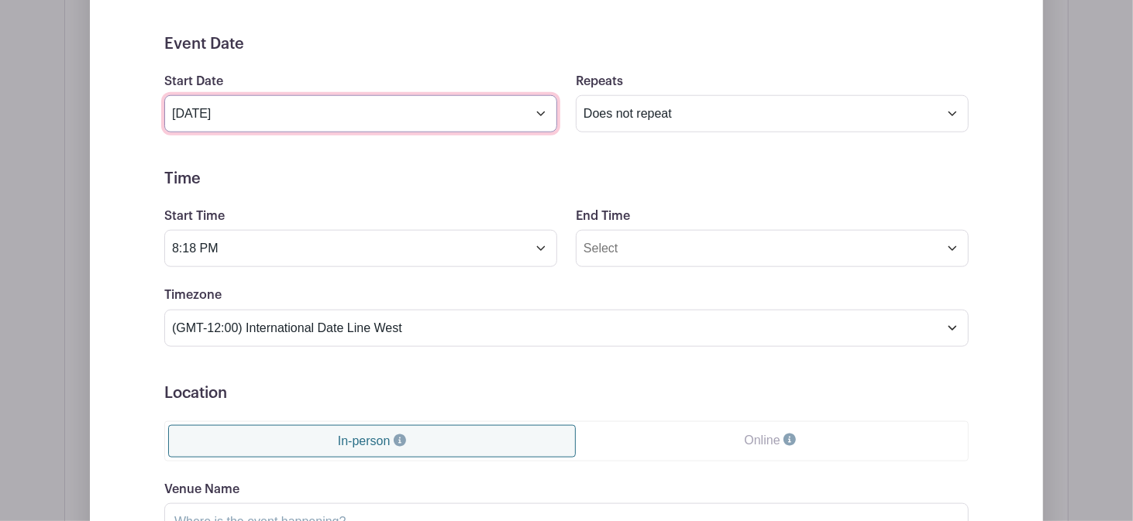
scroll to position [1089, 0]
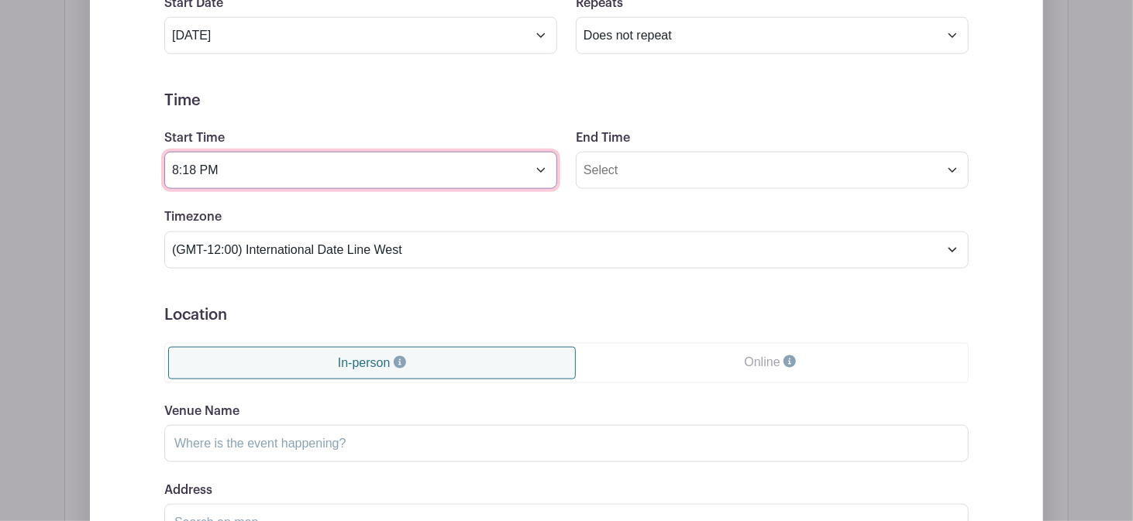
click at [174, 170] on input "8:18 PM" at bounding box center [360, 170] width 393 height 37
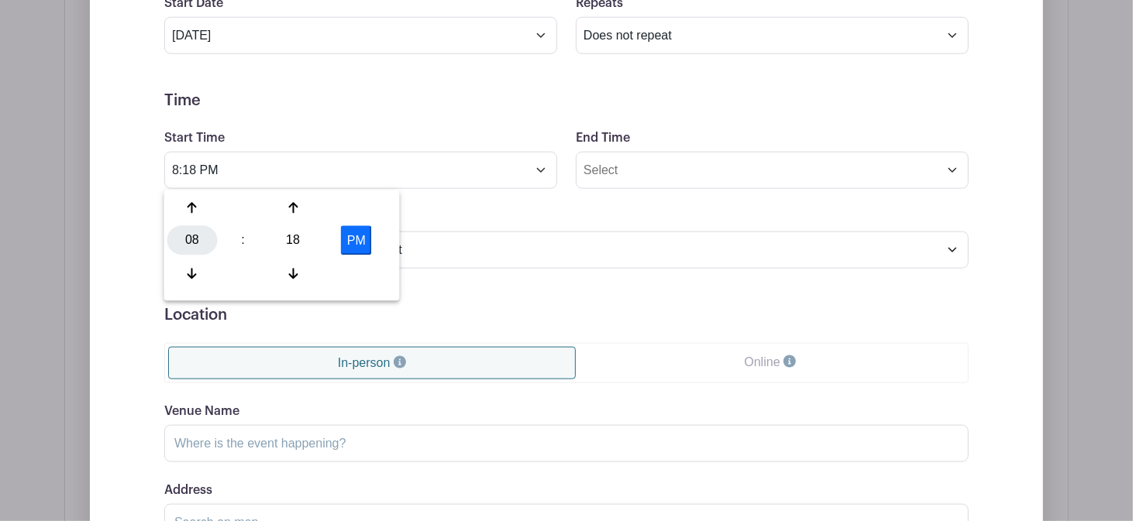
click at [186, 237] on div "08" at bounding box center [192, 240] width 50 height 29
click at [363, 242] on div "07" at bounding box center [365, 240] width 52 height 29
click at [294, 234] on div "18" at bounding box center [293, 240] width 50 height 29
click at [364, 206] on div "15" at bounding box center [365, 208] width 52 height 29
click at [347, 244] on button "PM" at bounding box center [356, 240] width 31 height 29
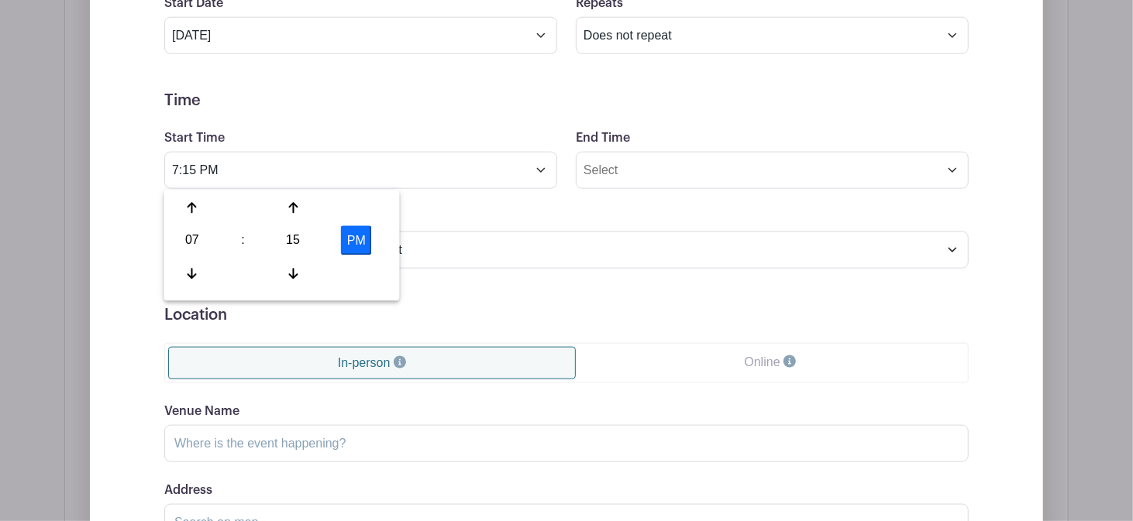
type input "7:15 AM"
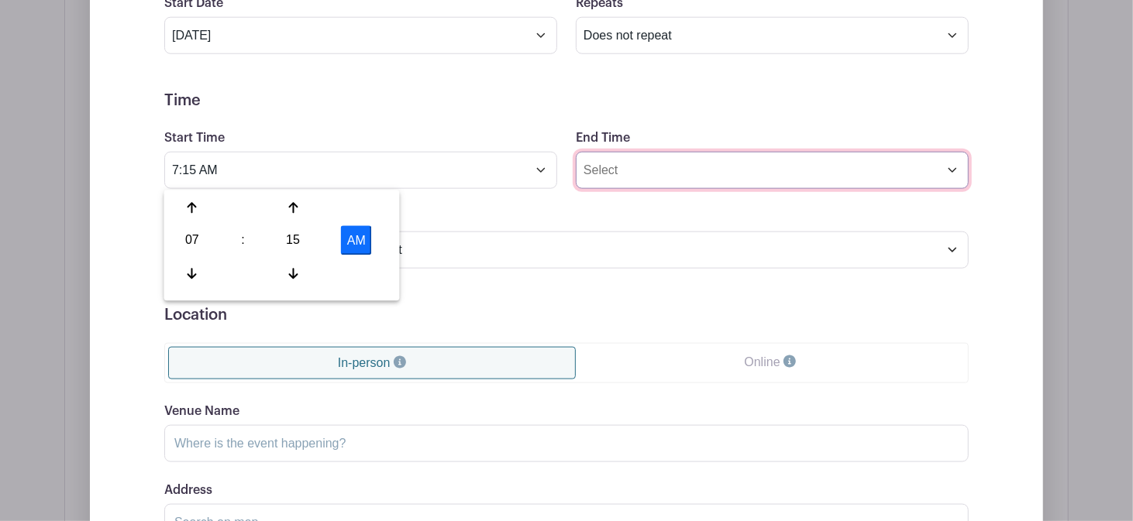
click at [607, 177] on input "End Time" at bounding box center [772, 170] width 393 height 37
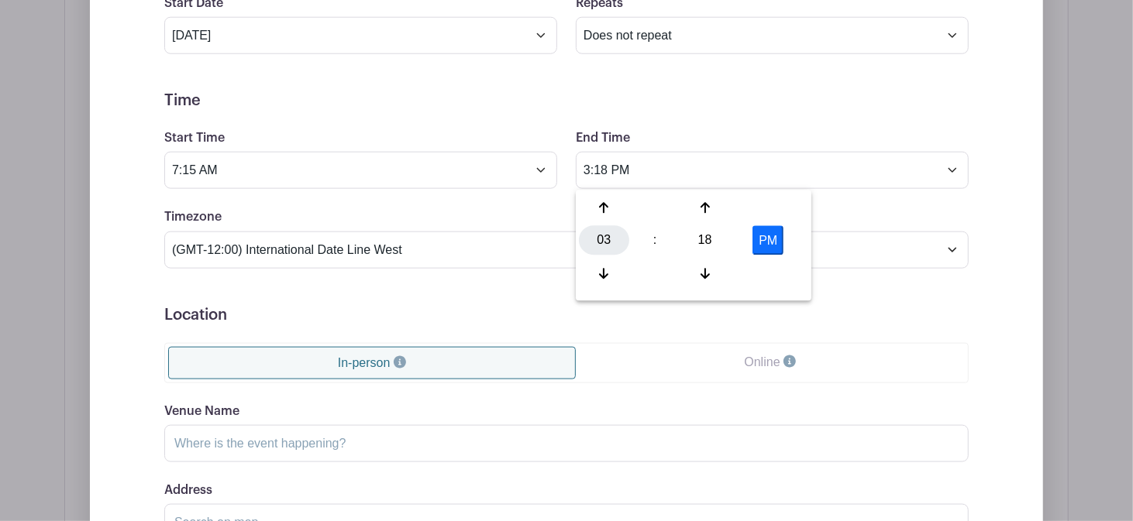
click at [596, 246] on div "03" at bounding box center [604, 240] width 50 height 29
click at [604, 277] on div "08" at bounding box center [605, 273] width 52 height 29
click at [695, 238] on div "18" at bounding box center [704, 240] width 50 height 29
click at [774, 205] on div "15" at bounding box center [777, 208] width 52 height 29
click at [769, 239] on button "PM" at bounding box center [767, 240] width 31 height 29
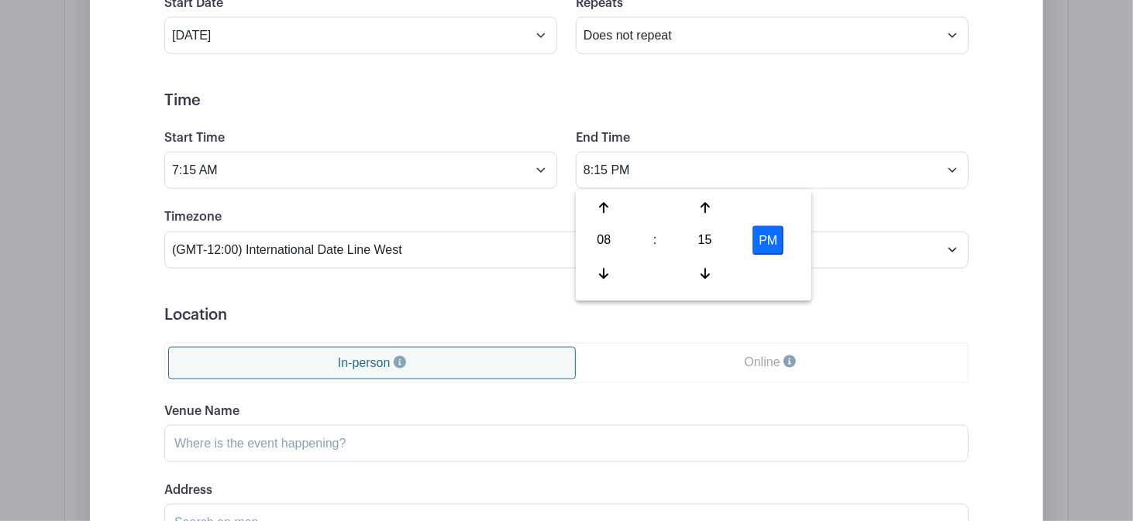
type input "8:15 AM"
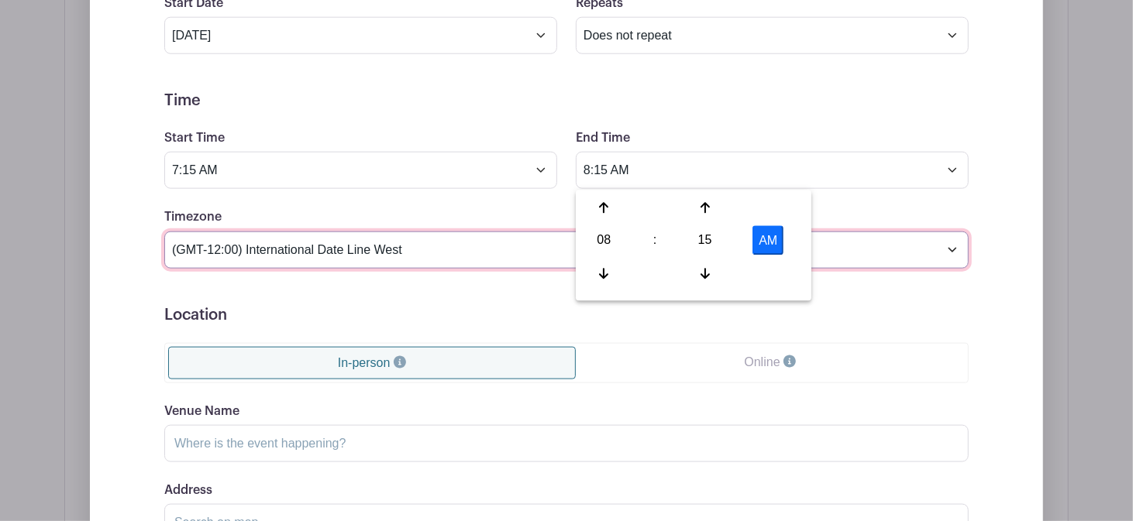
click at [253, 256] on select "(GMT-12:00) International Date Line West (GMT-11:00) American Samoa (GMT-11:00)…" at bounding box center [566, 250] width 804 height 37
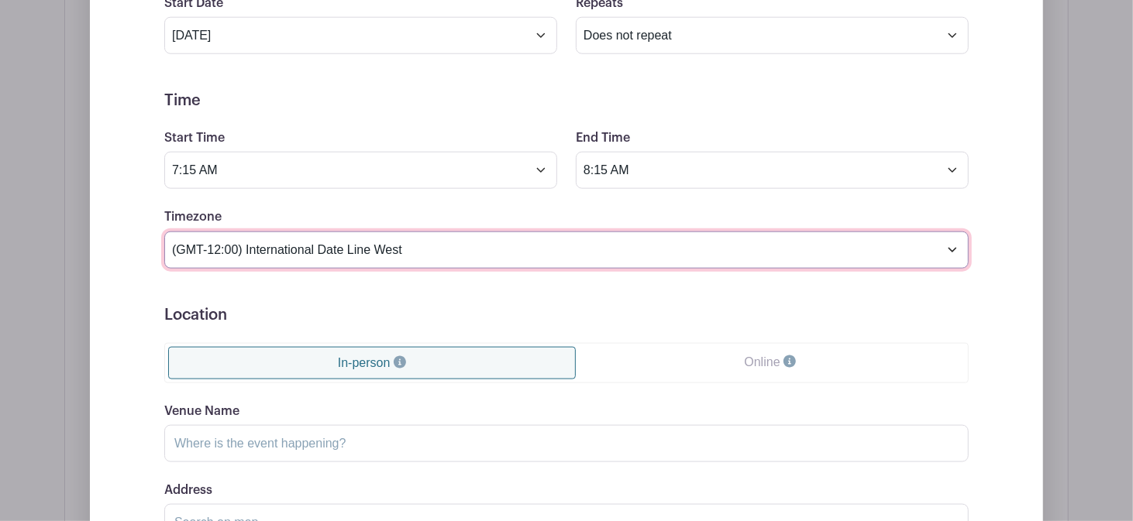
select select "Central Time (US & Canada)"
click at [164, 232] on select "(GMT-12:00) International Date Line West (GMT-11:00) American Samoa (GMT-11:00)…" at bounding box center [566, 250] width 804 height 37
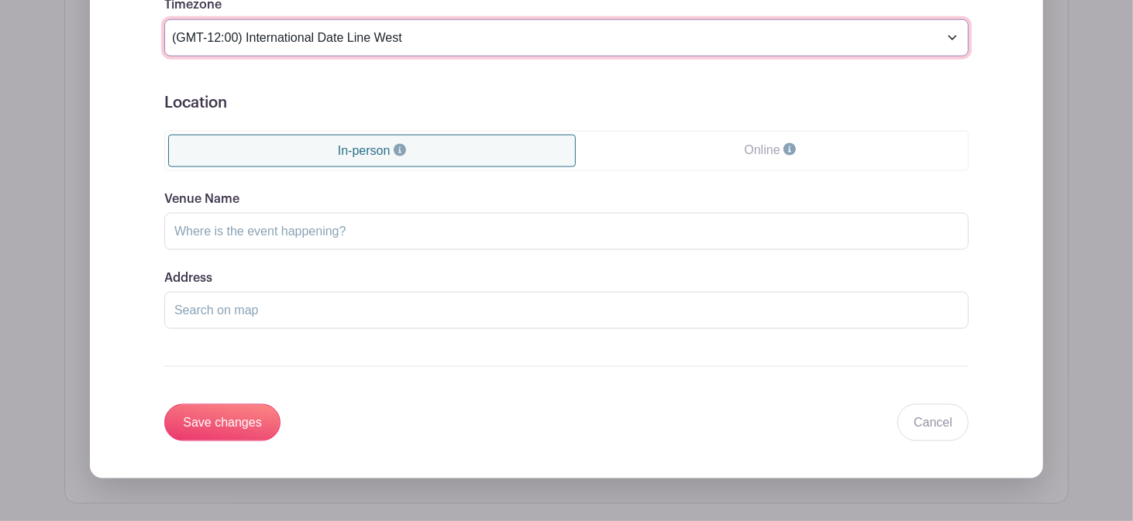
scroll to position [1325, 0]
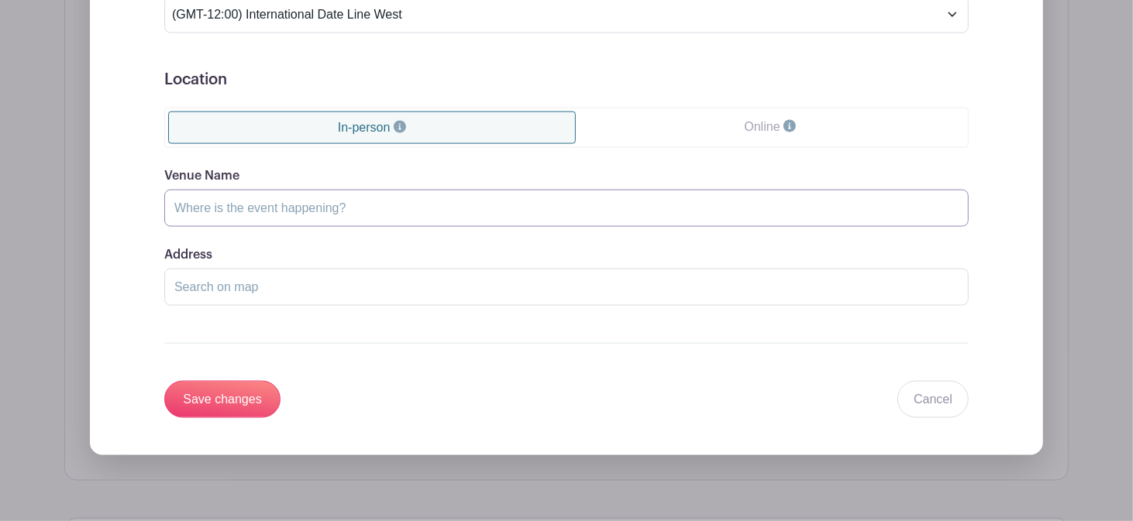
click at [231, 210] on input "Venue Name" at bounding box center [566, 208] width 804 height 37
type input "Dighton Elementary School"
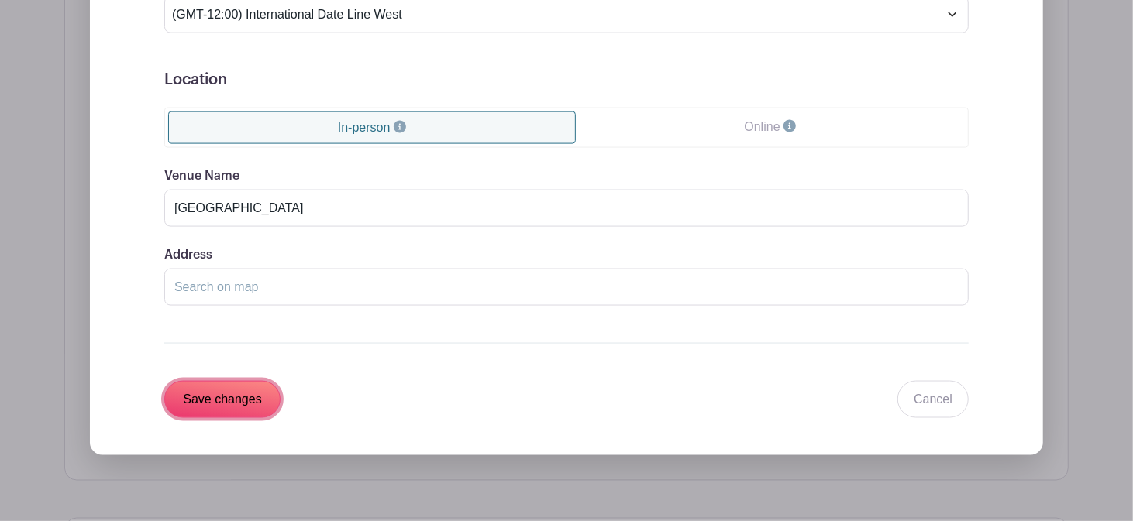
click at [225, 407] on input "Save changes" at bounding box center [222, 399] width 116 height 37
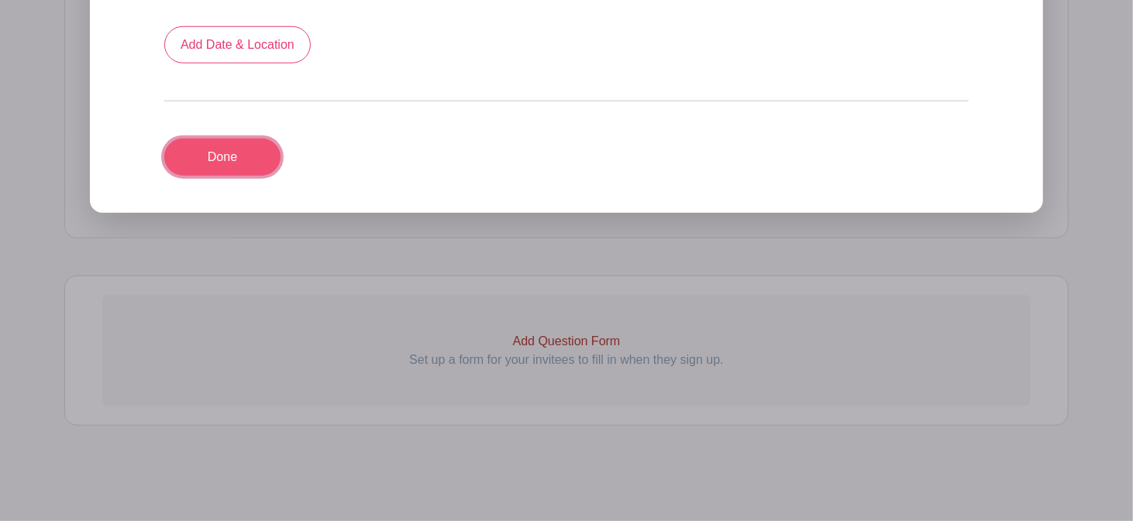
click at [216, 164] on link "Done" at bounding box center [222, 157] width 116 height 37
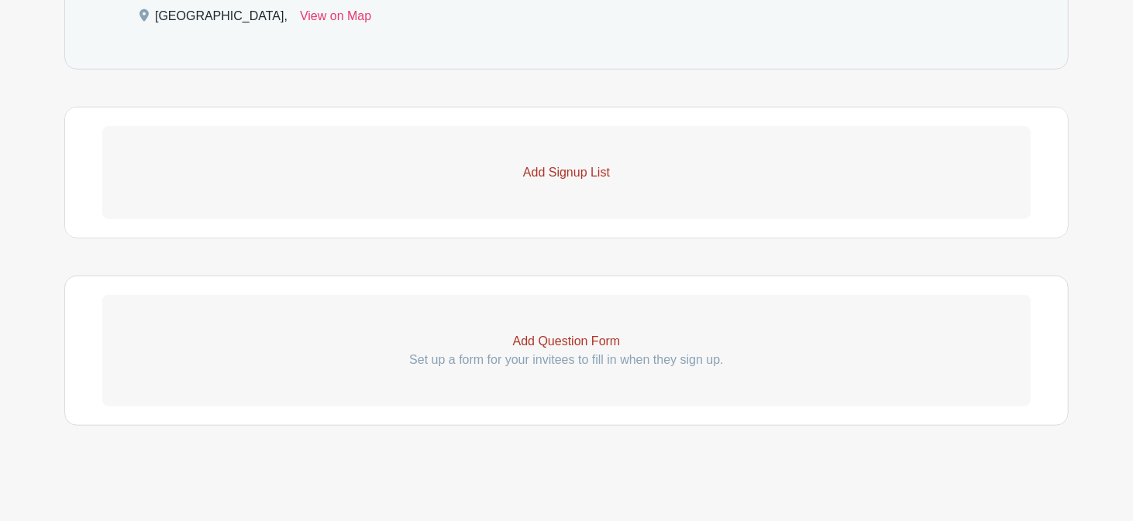
click at [476, 177] on p "Add Signup List" at bounding box center [566, 172] width 928 height 19
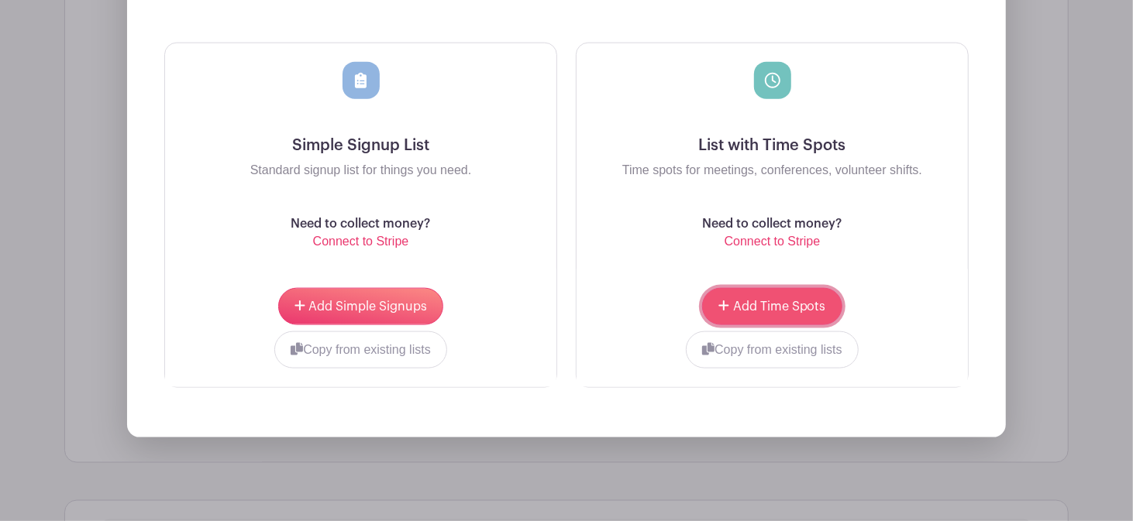
click at [762, 301] on span "Add Time Spots" at bounding box center [779, 307] width 93 height 12
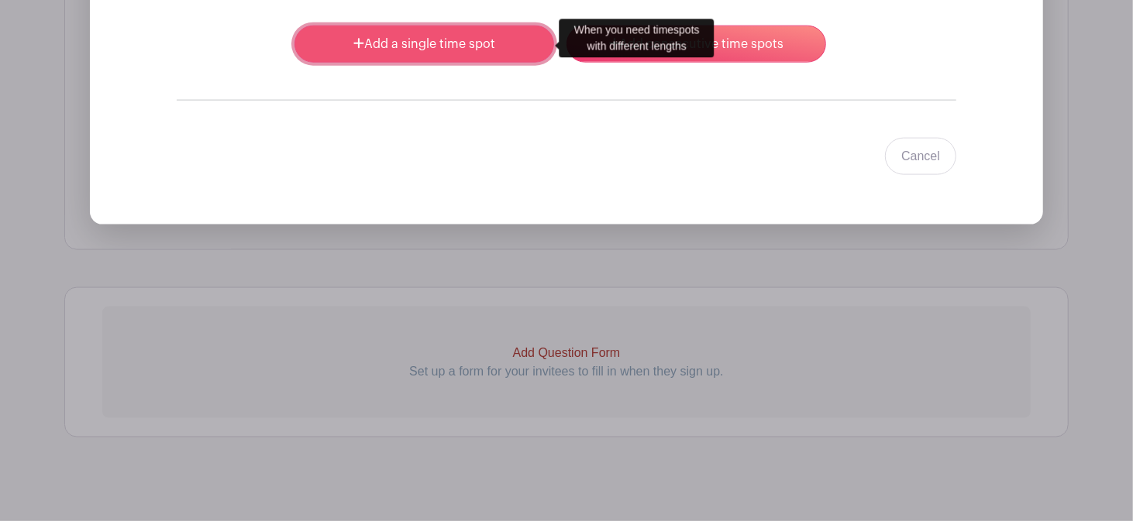
click at [390, 46] on link "Add a single time spot" at bounding box center [424, 44] width 260 height 37
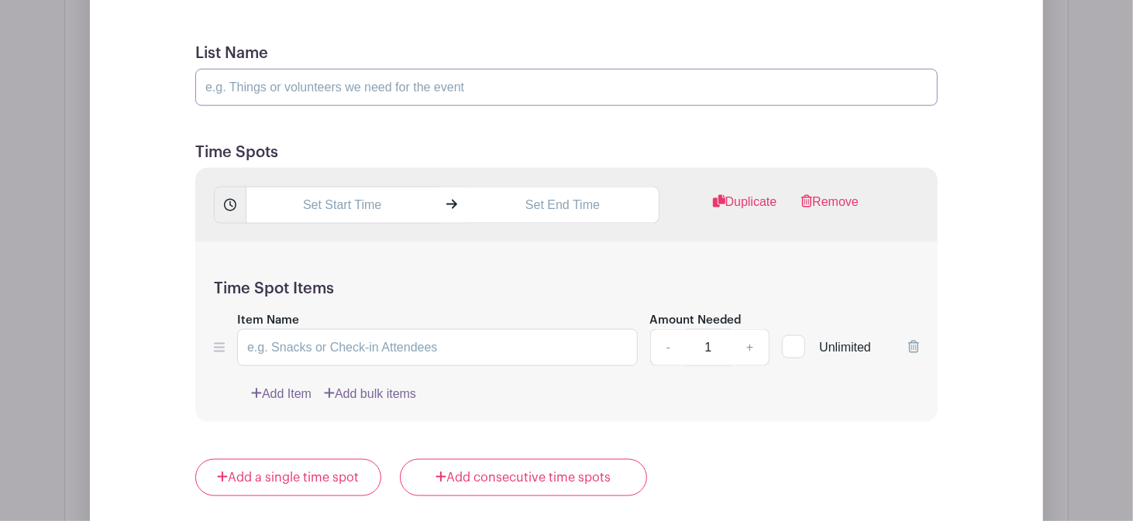
click at [282, 76] on input "List Name" at bounding box center [566, 87] width 742 height 37
type input "Volunteer"
click at [333, 201] on input "text" at bounding box center [342, 205] width 192 height 37
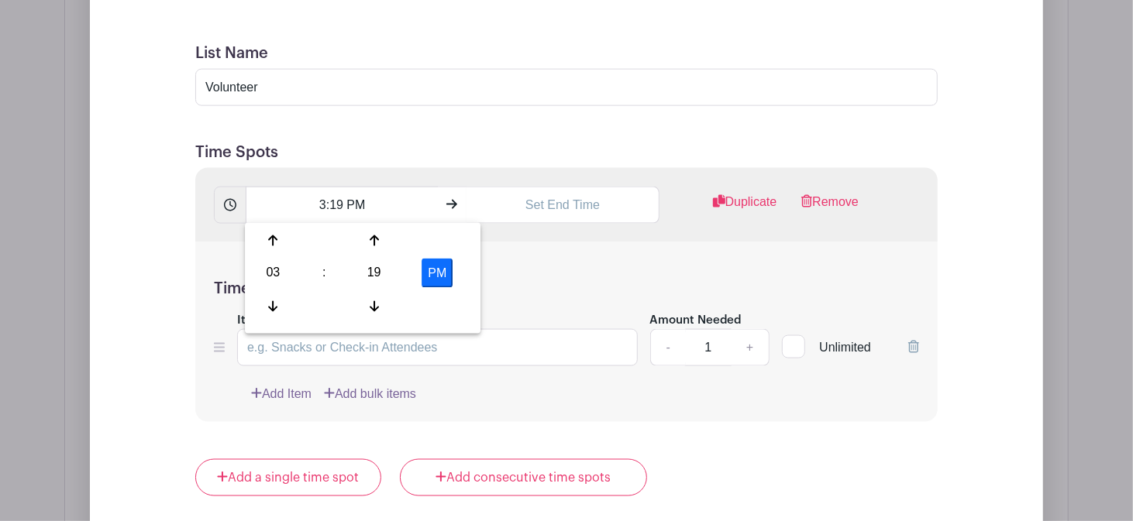
click at [286, 278] on div "03" at bounding box center [273, 273] width 50 height 29
click at [439, 272] on div "07" at bounding box center [446, 273] width 52 height 29
click at [374, 270] on div "19" at bounding box center [374, 273] width 50 height 29
click at [446, 246] on div "15" at bounding box center [446, 240] width 52 height 29
drag, startPoint x: 431, startPoint y: 273, endPoint x: 467, endPoint y: 255, distance: 40.5
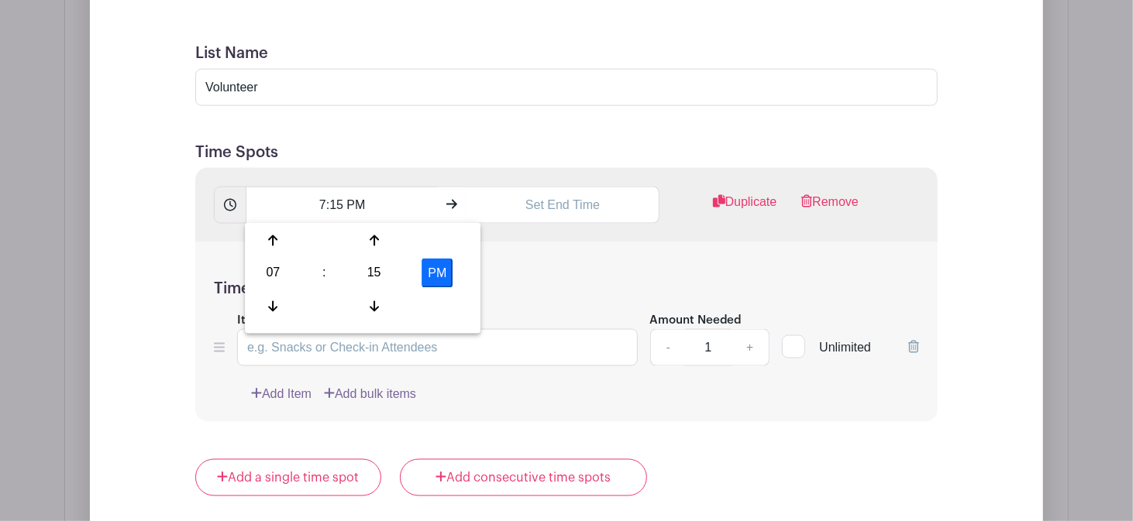
click at [432, 273] on button "PM" at bounding box center [436, 273] width 31 height 29
type input "7:15 AM"
click at [555, 204] on input "text" at bounding box center [562, 205] width 192 height 37
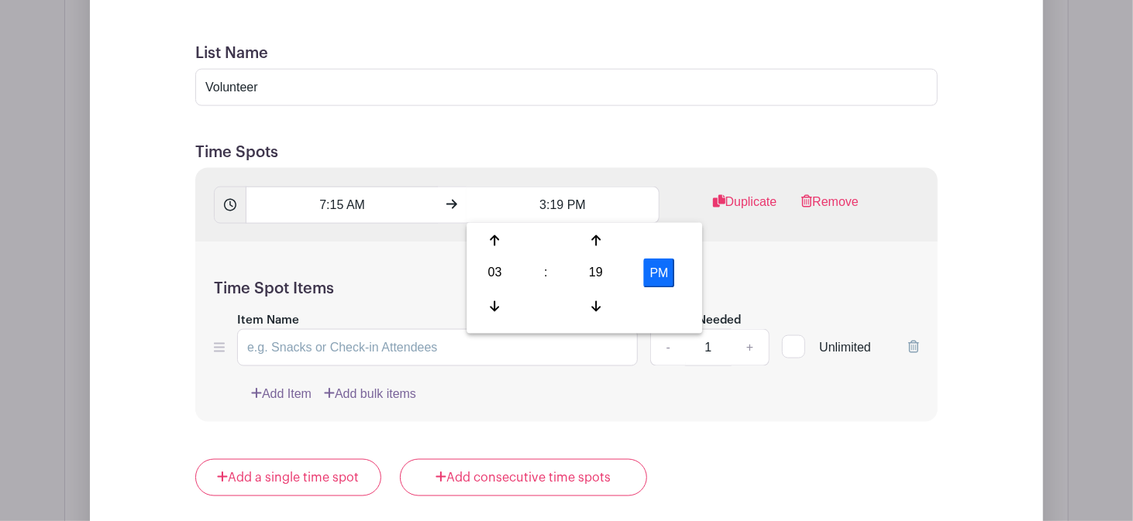
click at [494, 274] on div "03" at bounding box center [495, 273] width 50 height 29
click at [495, 304] on div "08" at bounding box center [496, 305] width 52 height 29
click at [592, 279] on div "19" at bounding box center [596, 273] width 50 height 29
click at [664, 241] on div "15" at bounding box center [668, 240] width 52 height 29
click at [659, 273] on button "PM" at bounding box center [659, 273] width 31 height 29
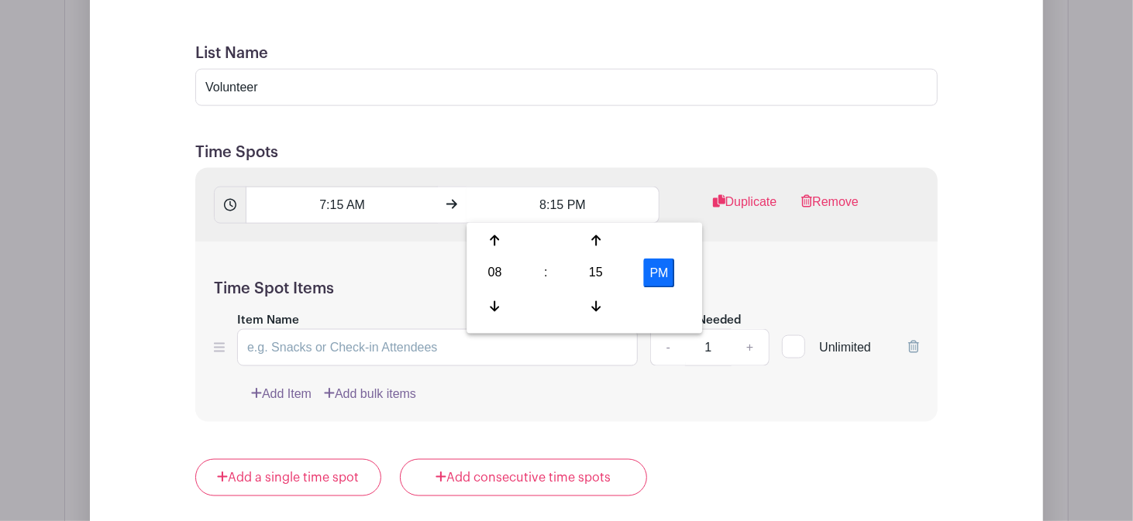
type input "8:15 AM"
click at [355, 344] on input "Item Name" at bounding box center [437, 347] width 401 height 37
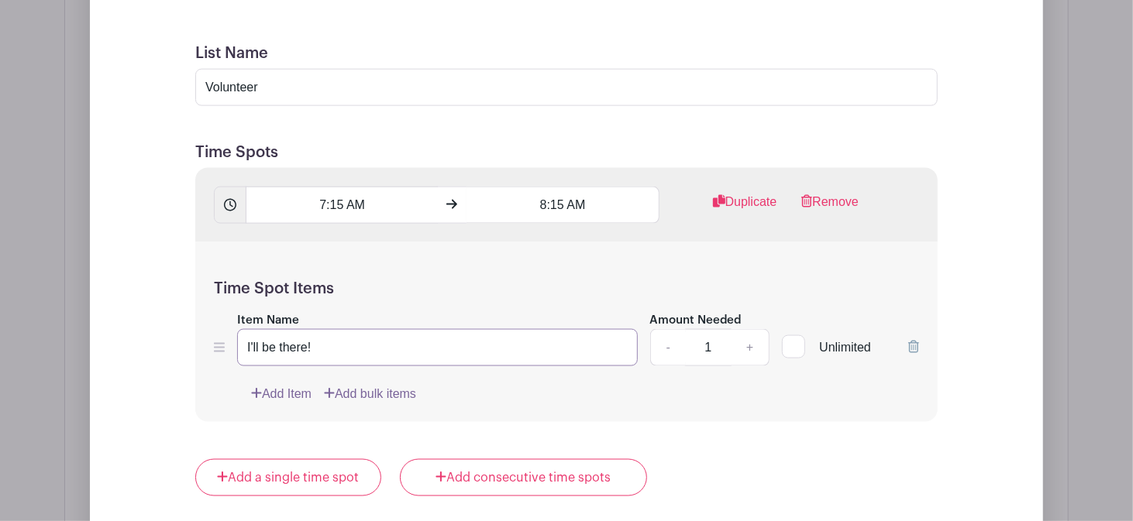
type input "I'll be there!"
click at [801, 352] on div at bounding box center [793, 346] width 23 height 23
click at [792, 349] on input "Unlimited" at bounding box center [787, 344] width 10 height 10
click at [742, 348] on div "- 1 +" at bounding box center [710, 347] width 120 height 37
click at [750, 341] on div "- 1 +" at bounding box center [710, 347] width 120 height 37
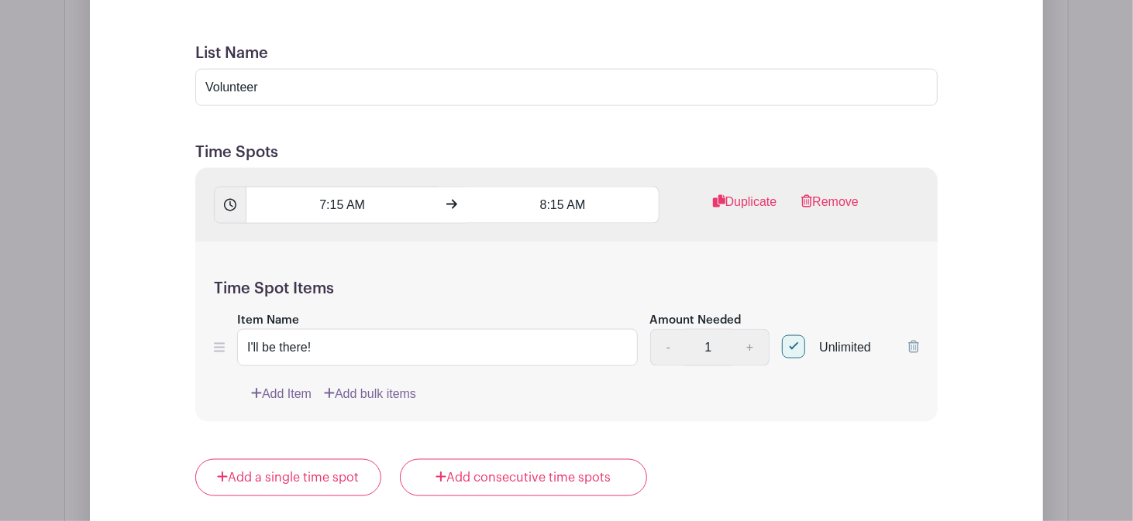
click at [795, 345] on div at bounding box center [793, 346] width 23 height 23
click at [792, 345] on input "Unlimited" at bounding box center [787, 344] width 10 height 10
checkbox input "false"
click at [752, 346] on link "+" at bounding box center [750, 347] width 39 height 37
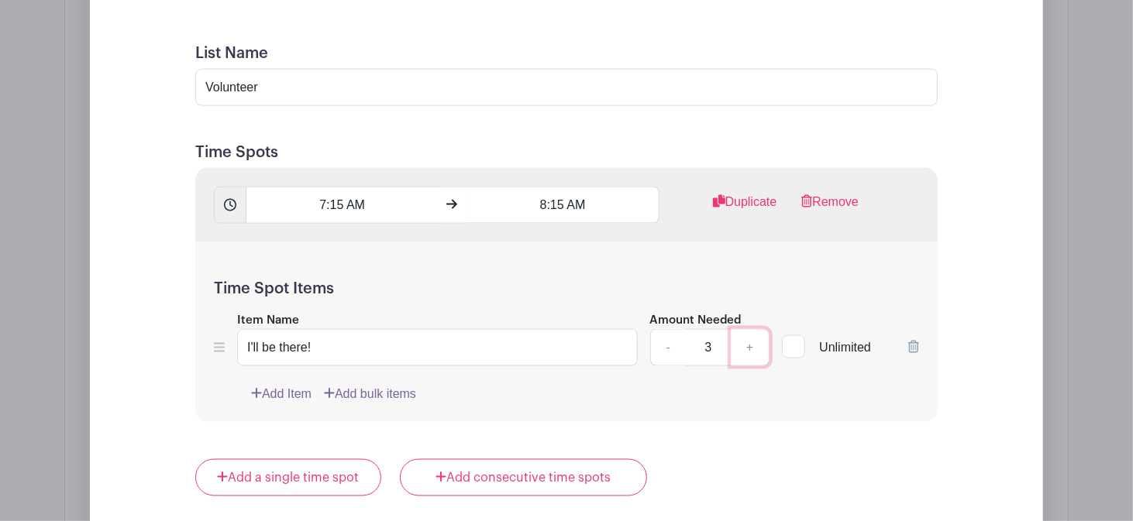
click at [752, 346] on link "+" at bounding box center [750, 347] width 39 height 37
type input "4"
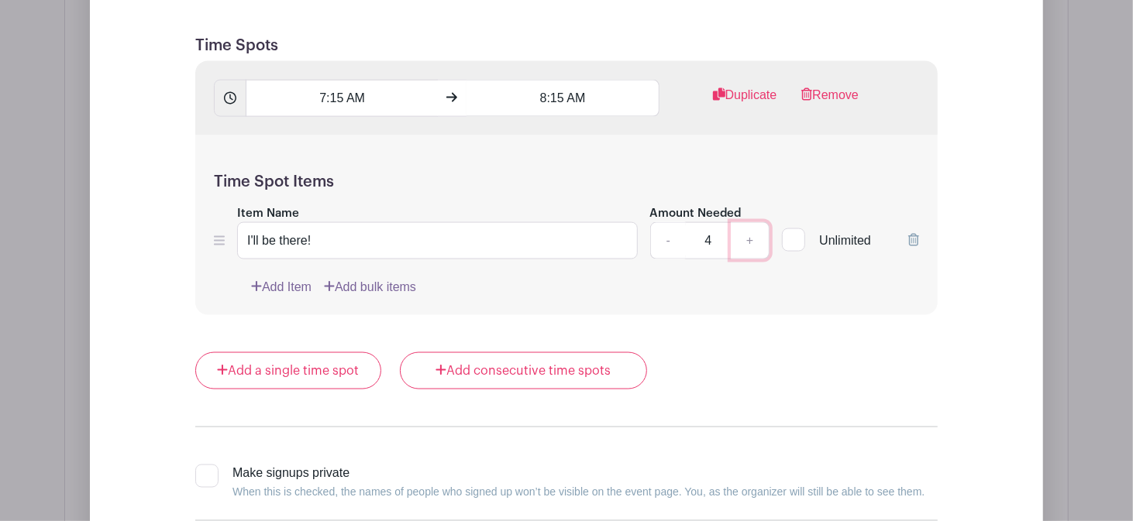
scroll to position [1564, 0]
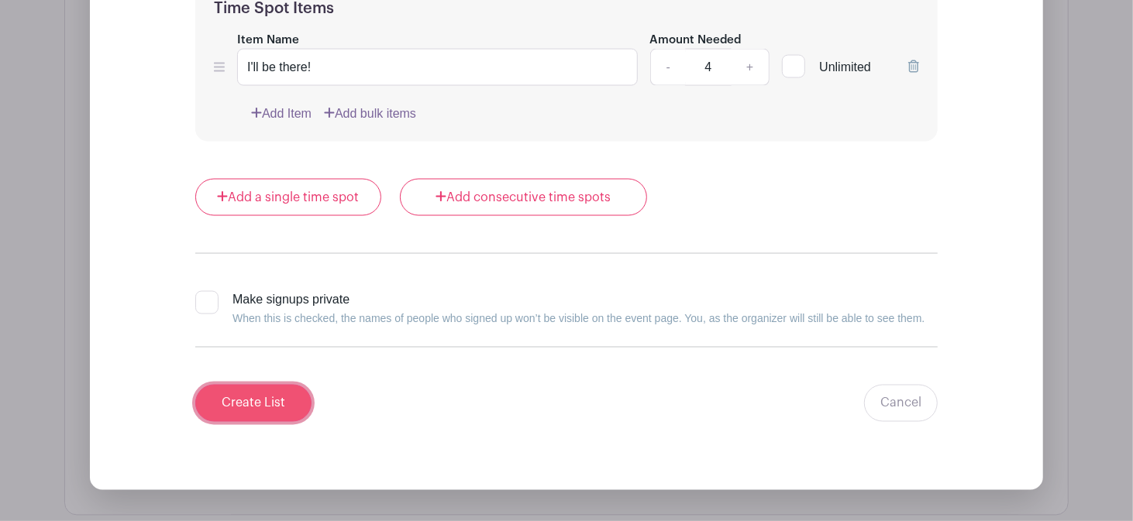
click at [268, 396] on input "Create List" at bounding box center [253, 403] width 116 height 37
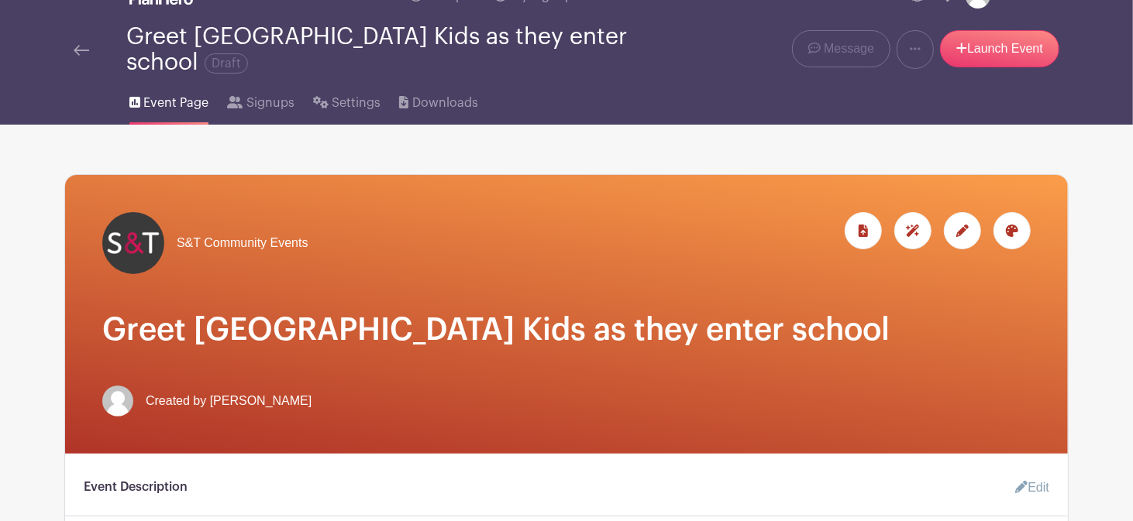
scroll to position [71, 0]
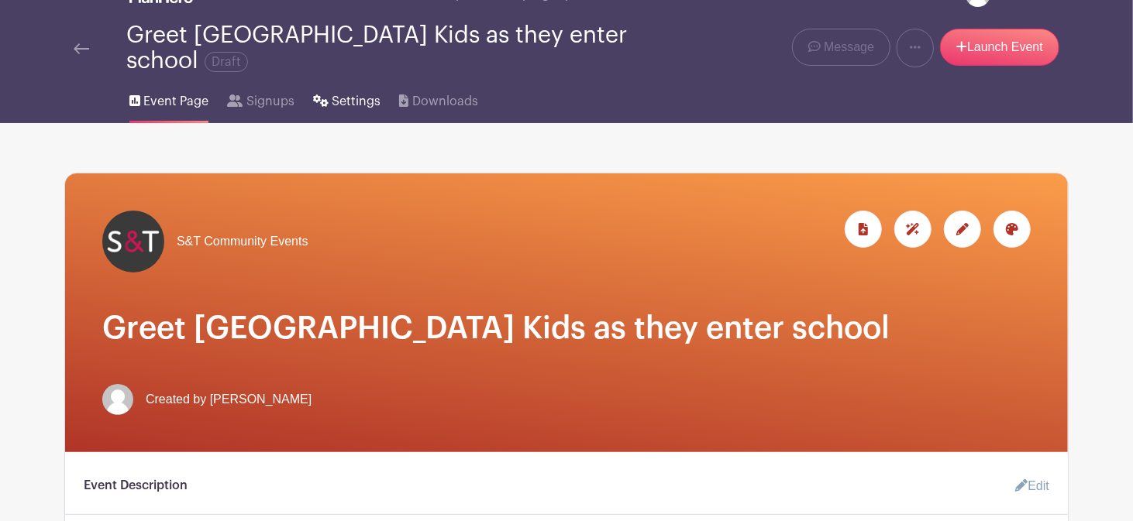
click at [335, 99] on span "Settings" at bounding box center [356, 101] width 49 height 19
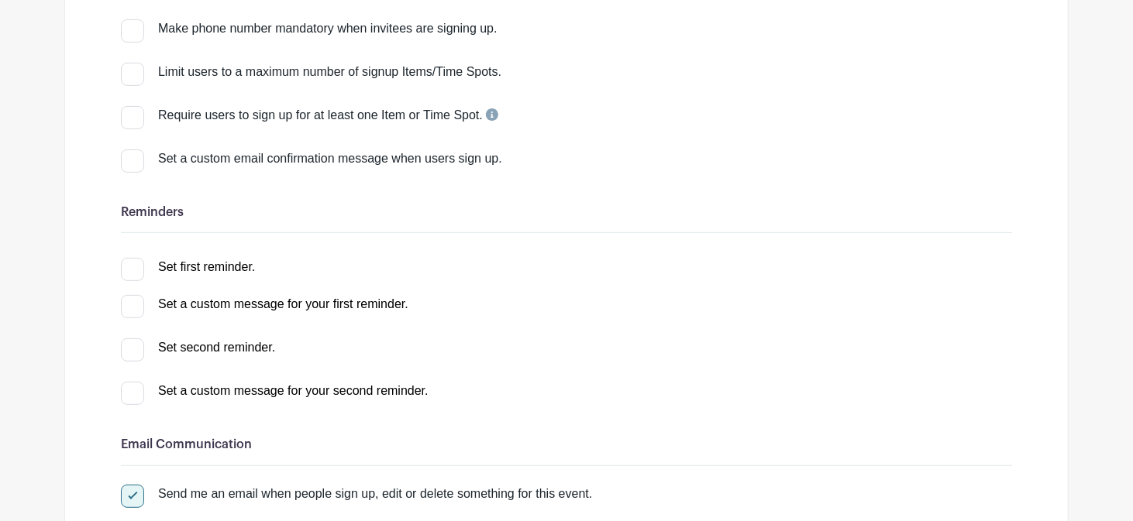
scroll to position [322, 0]
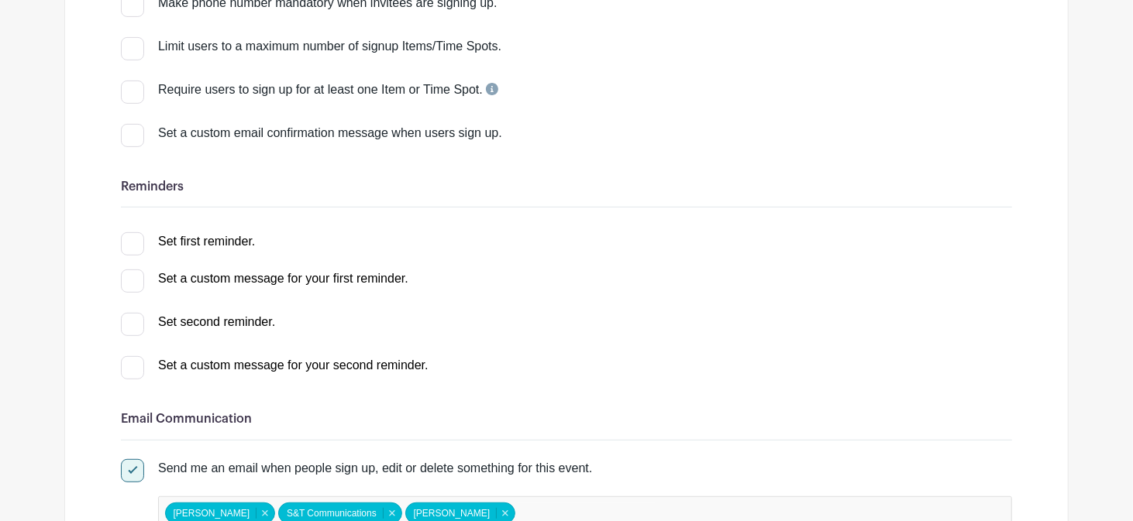
click at [139, 245] on div at bounding box center [132, 243] width 23 height 23
click at [131, 243] on input "Set first reminder." at bounding box center [126, 237] width 10 height 10
checkbox input "true"
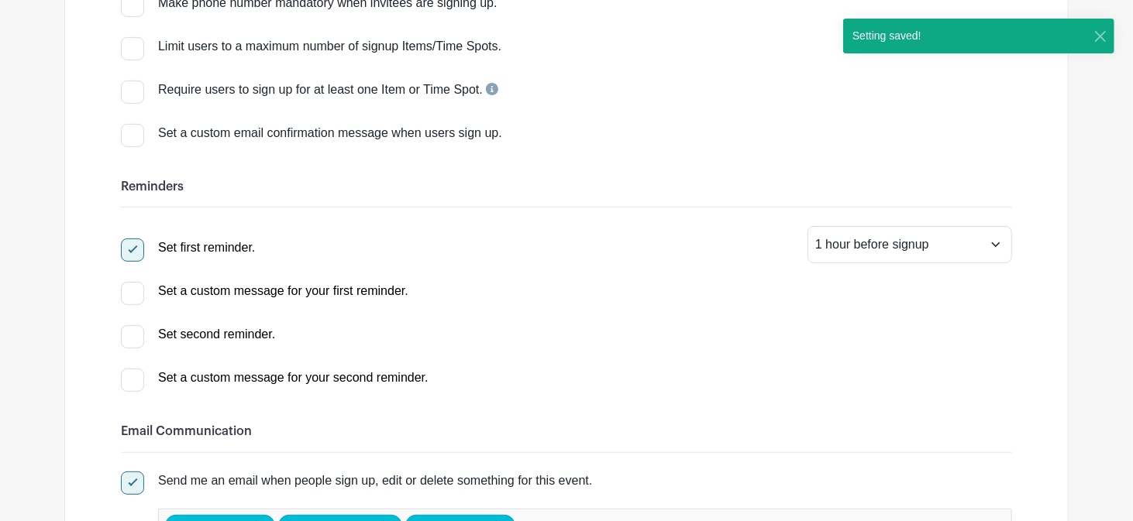
click at [129, 346] on div at bounding box center [132, 336] width 23 height 23
click at [129, 335] on input "Set second reminder." at bounding box center [126, 330] width 10 height 10
select select "2"
checkbox input "true"
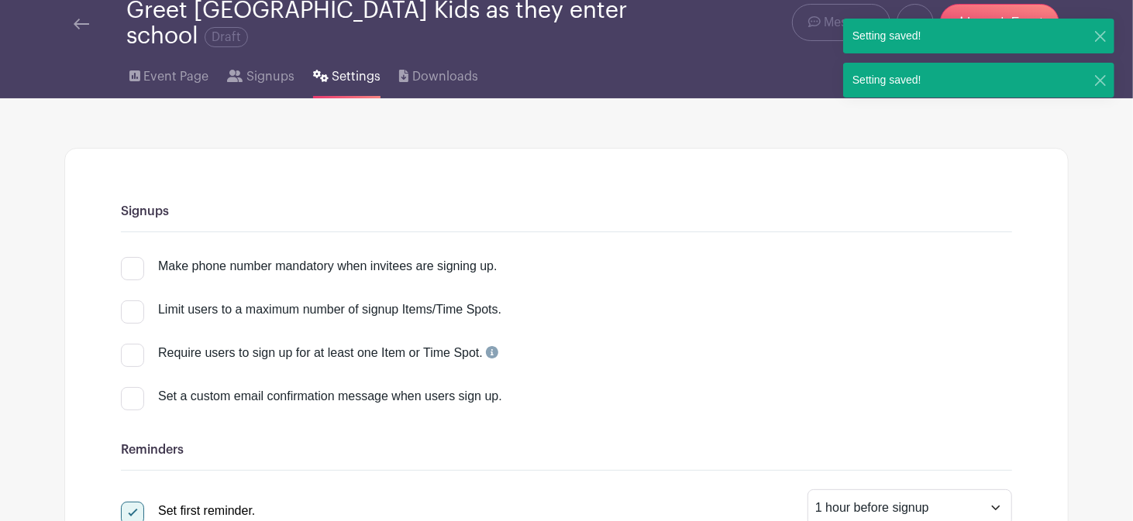
scroll to position [0, 0]
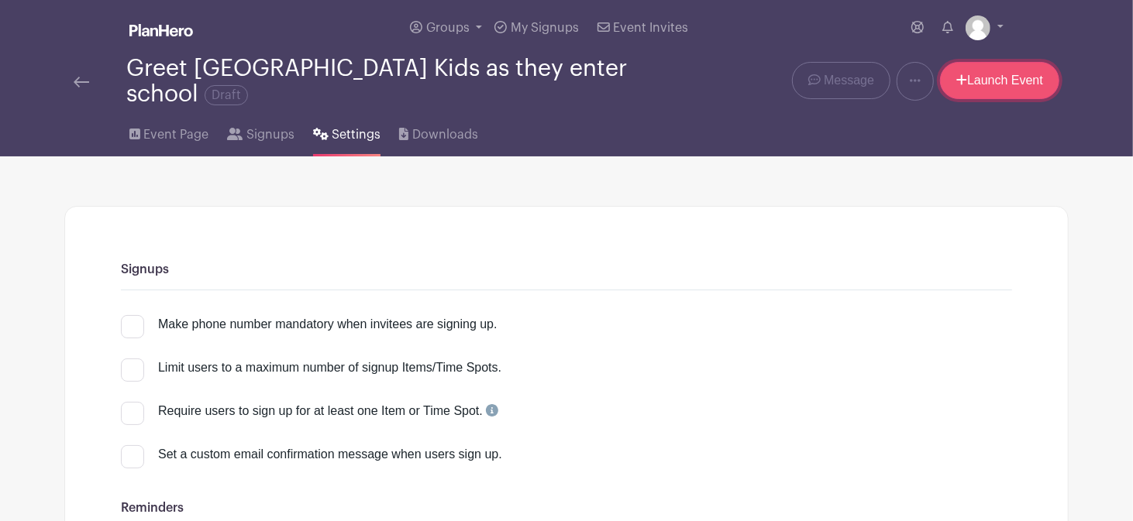
click at [1006, 84] on link "Launch Event" at bounding box center [999, 80] width 119 height 37
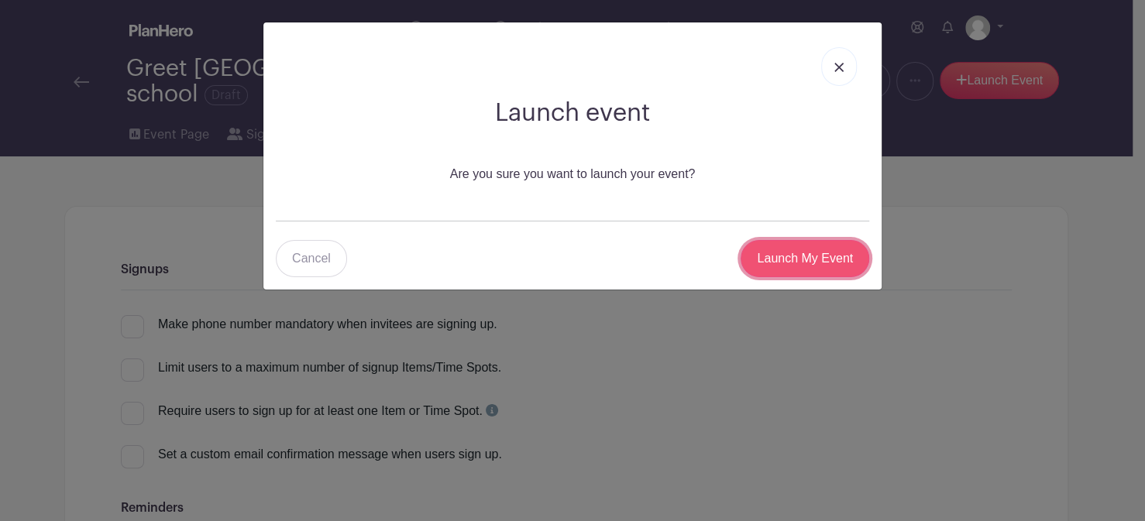
click at [821, 263] on input "Launch My Event" at bounding box center [805, 258] width 129 height 37
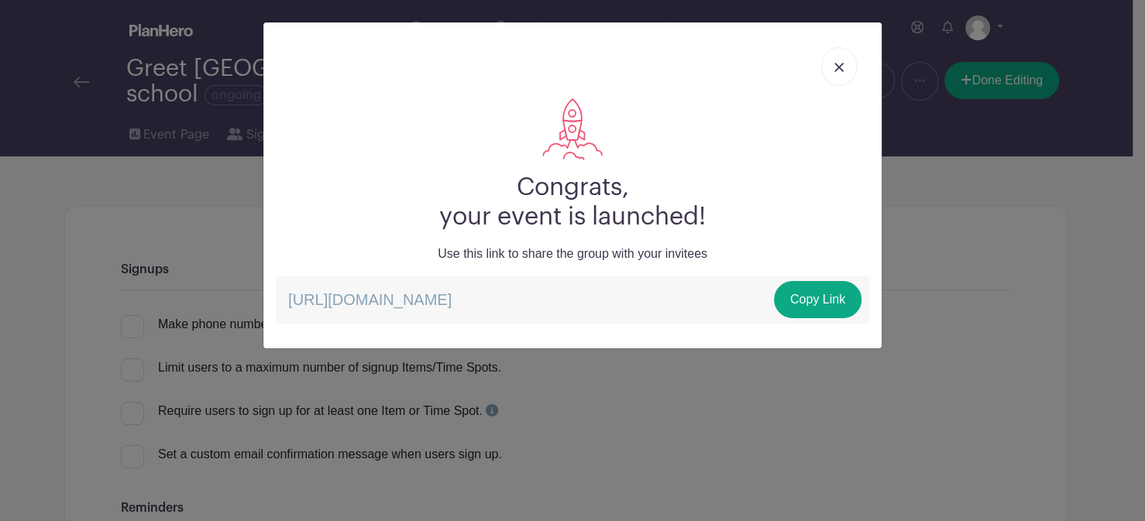
click at [838, 67] on img at bounding box center [838, 67] width 9 height 9
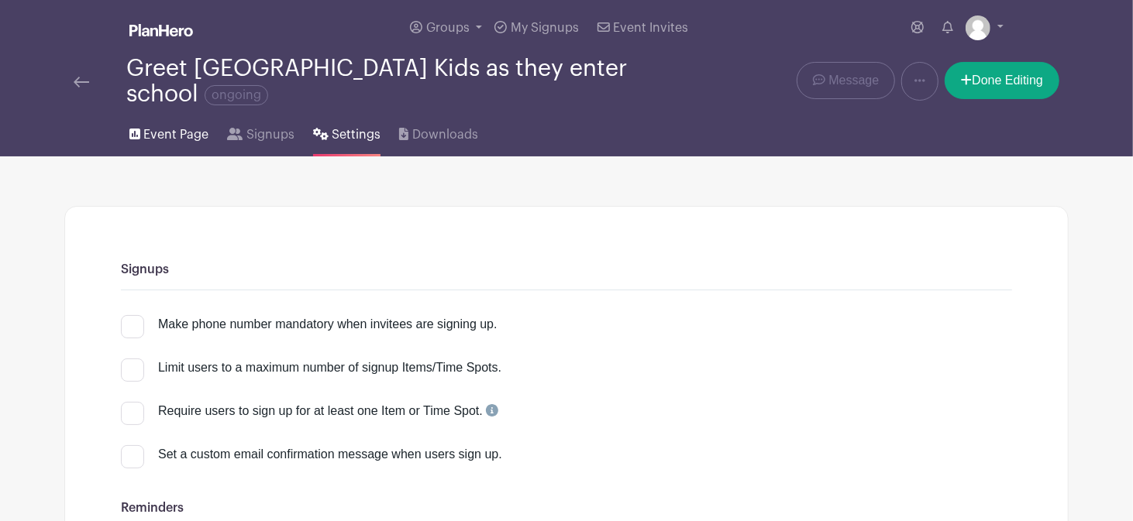
click at [169, 137] on span "Event Page" at bounding box center [175, 135] width 65 height 19
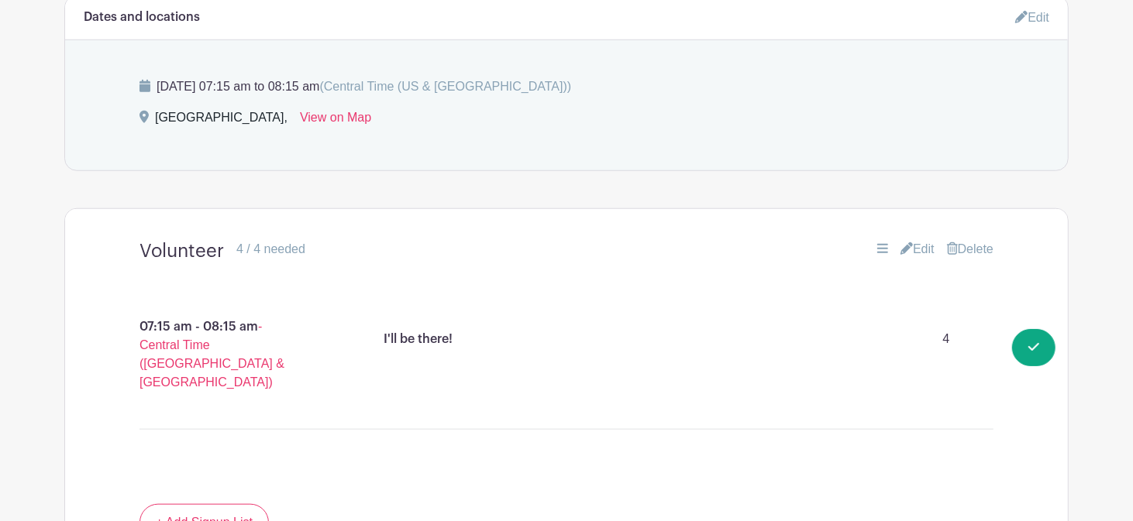
scroll to position [764, 0]
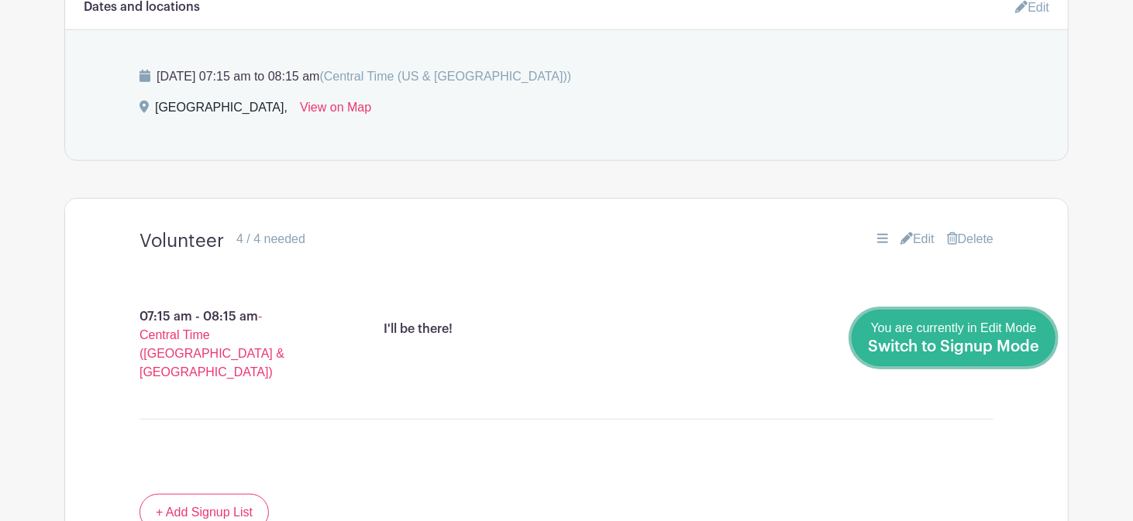
click at [1006, 337] on div "You are currently in Edit Mode Switch to Signup Mode" at bounding box center [953, 338] width 171 height 38
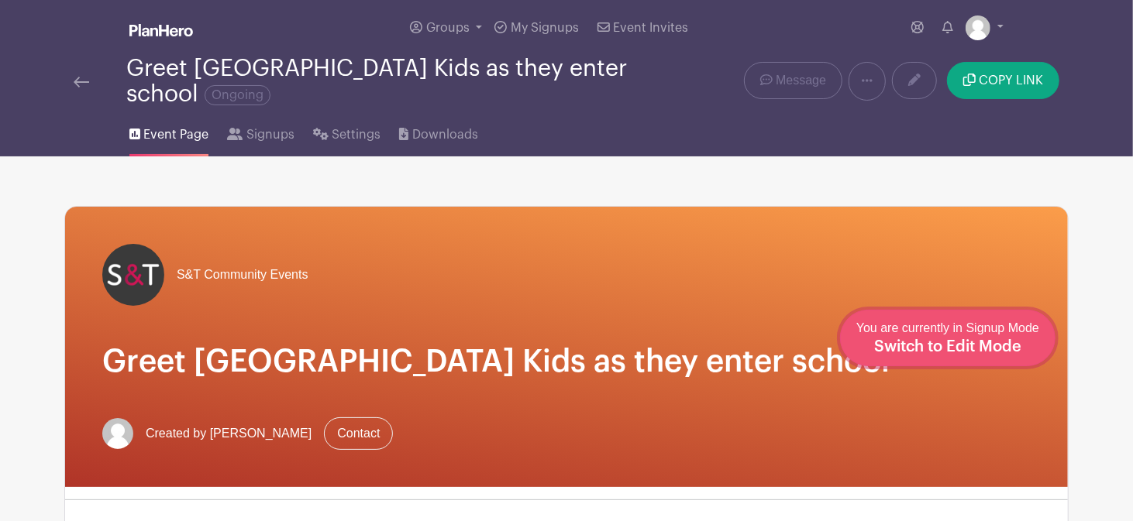
drag, startPoint x: 1010, startPoint y: 353, endPoint x: 1045, endPoint y: 319, distance: 48.2
click at [1010, 352] on span "Switch to Edit Mode" at bounding box center [947, 346] width 147 height 15
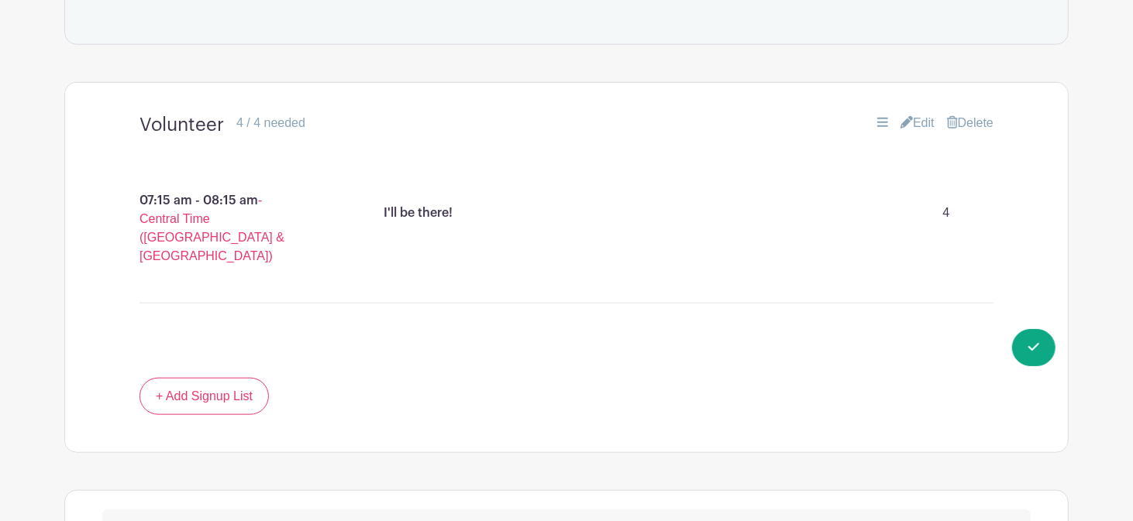
scroll to position [876, 0]
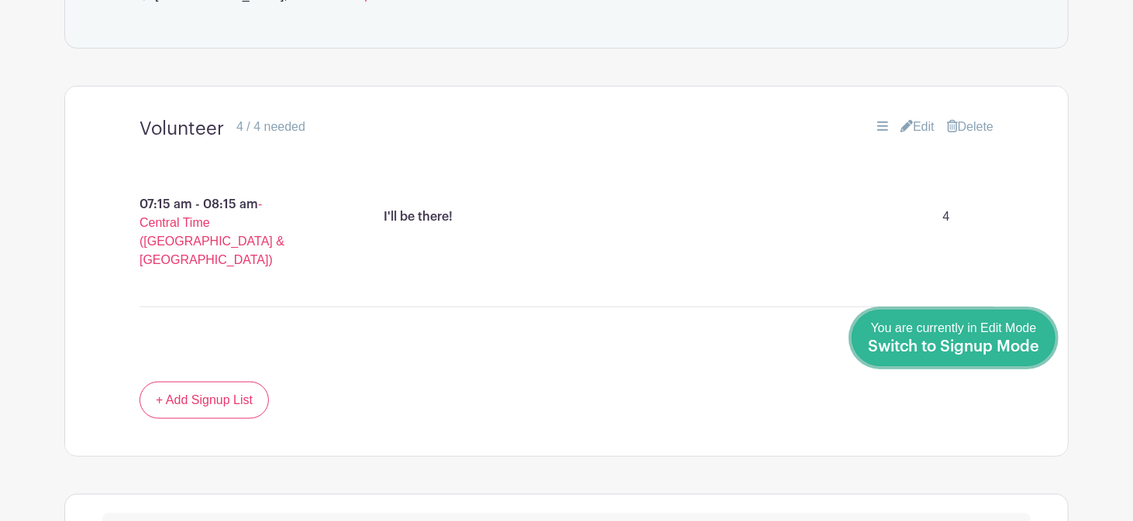
click at [1033, 345] on span "Switch to Signup Mode" at bounding box center [953, 346] width 171 height 15
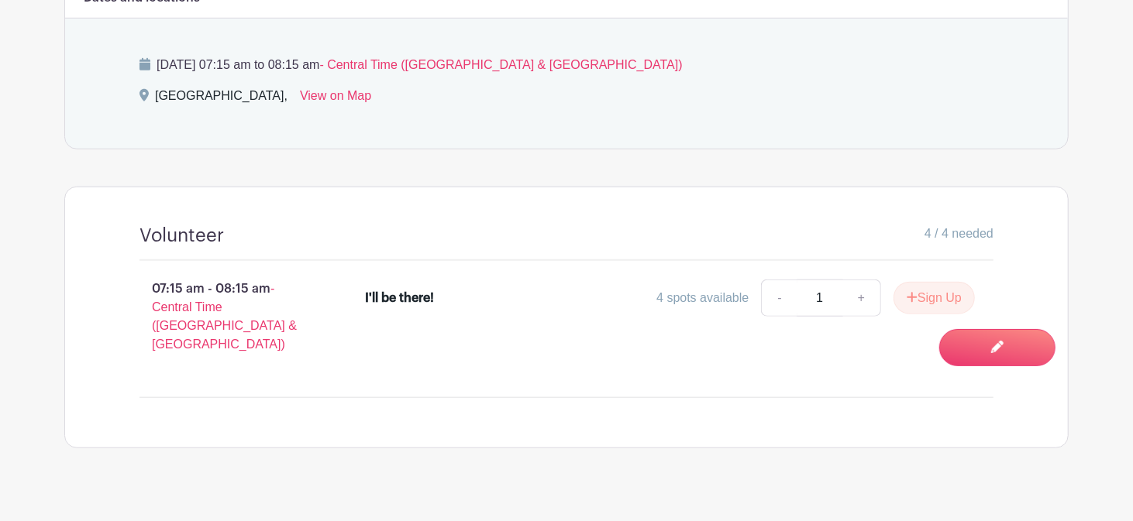
scroll to position [741, 0]
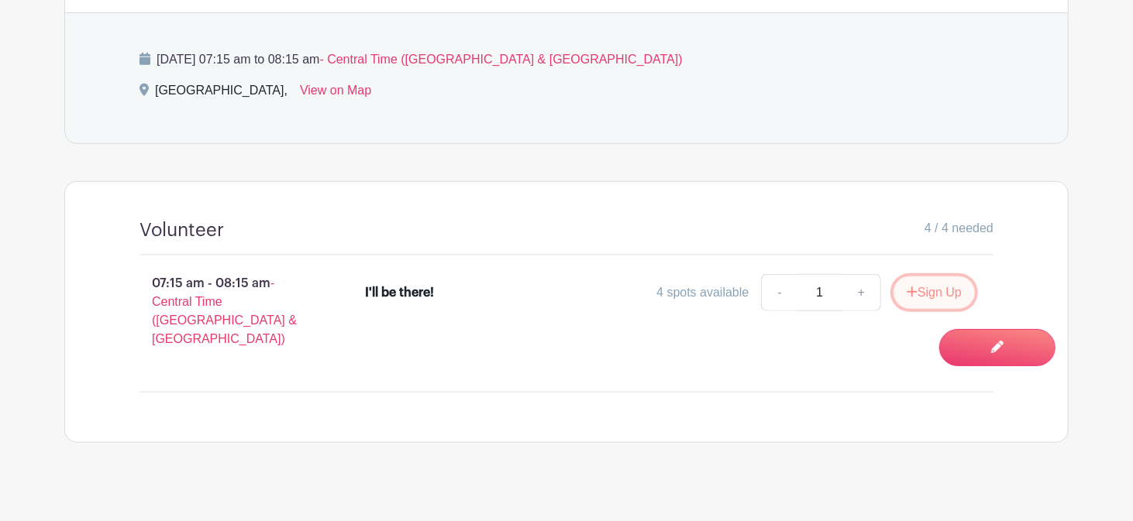
click at [937, 286] on button "Sign Up" at bounding box center [933, 293] width 81 height 33
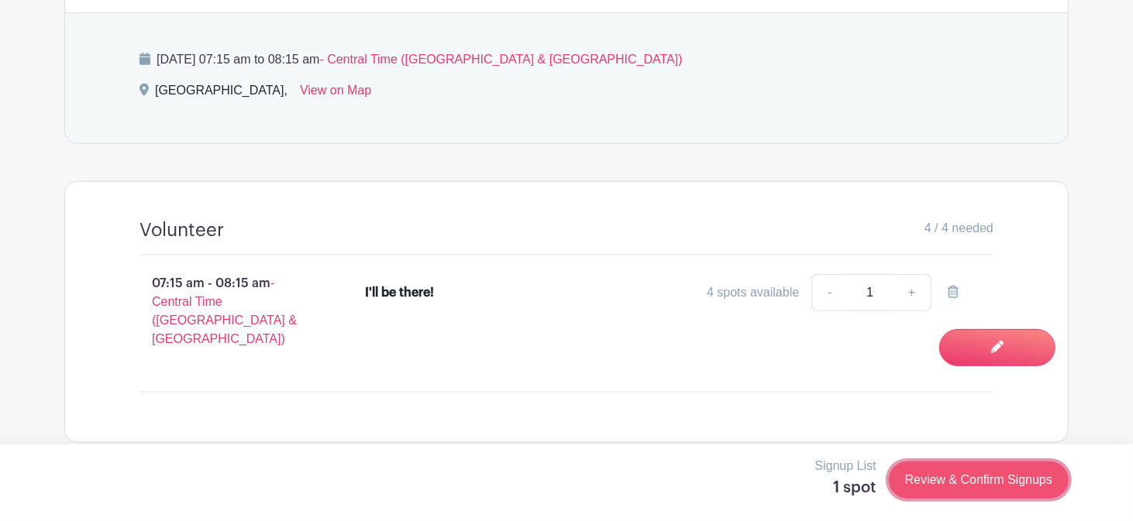
click at [952, 483] on link "Review & Confirm Signups" at bounding box center [979, 480] width 180 height 37
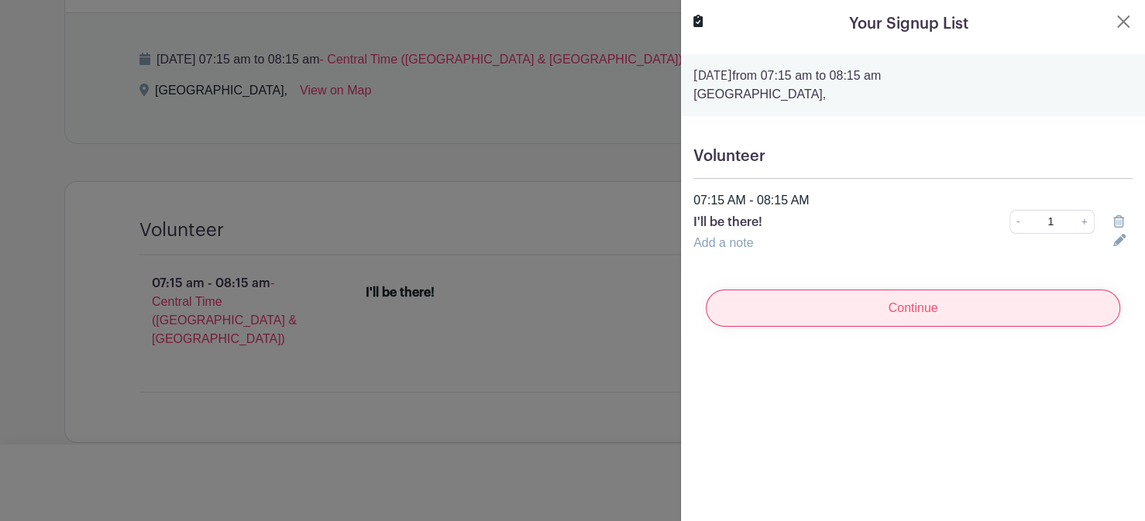
click at [911, 311] on input "Continue" at bounding box center [913, 308] width 415 height 37
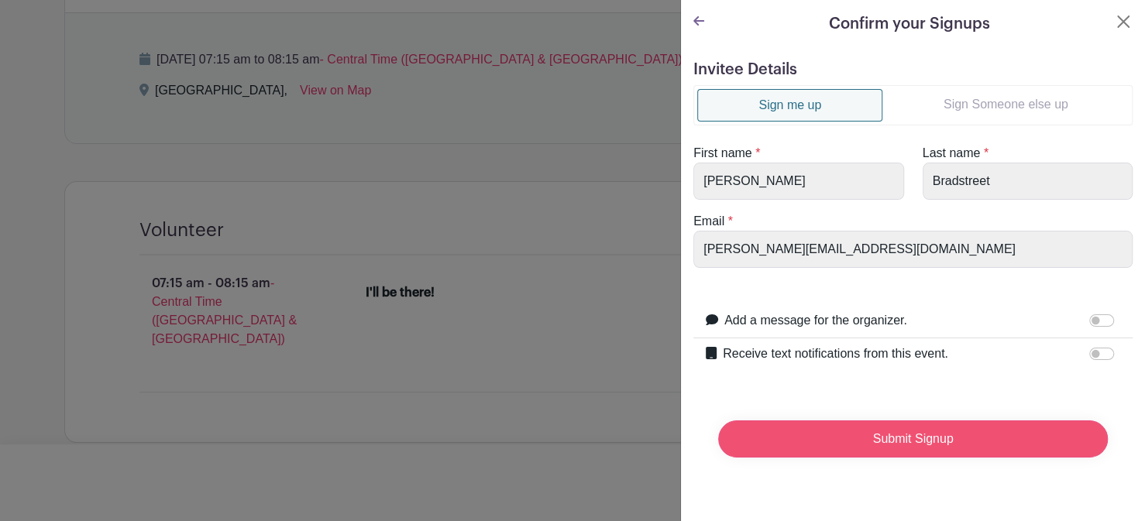
click at [901, 445] on input "Submit Signup" at bounding box center [913, 439] width 390 height 37
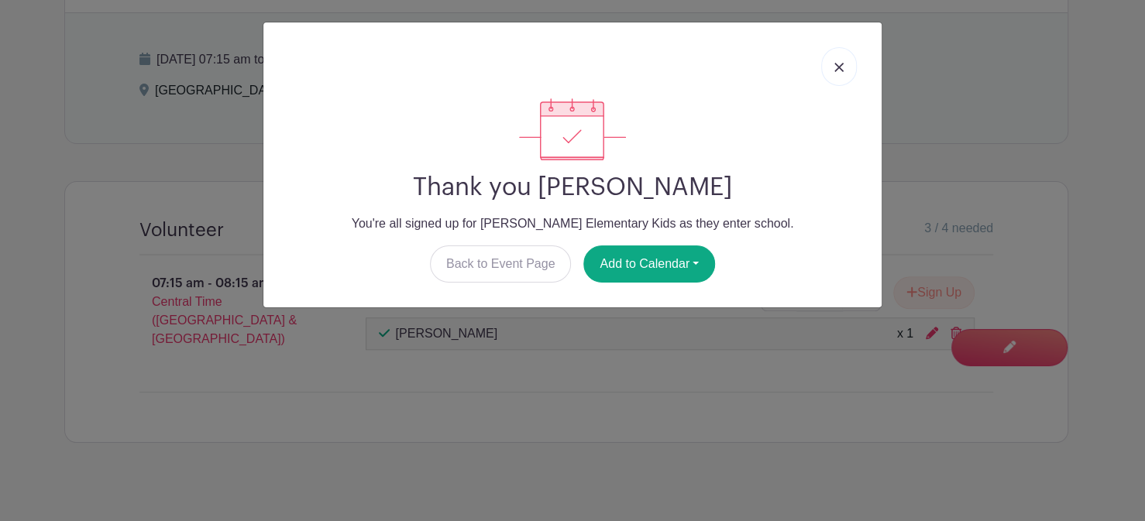
click at [840, 60] on link at bounding box center [839, 66] width 36 height 39
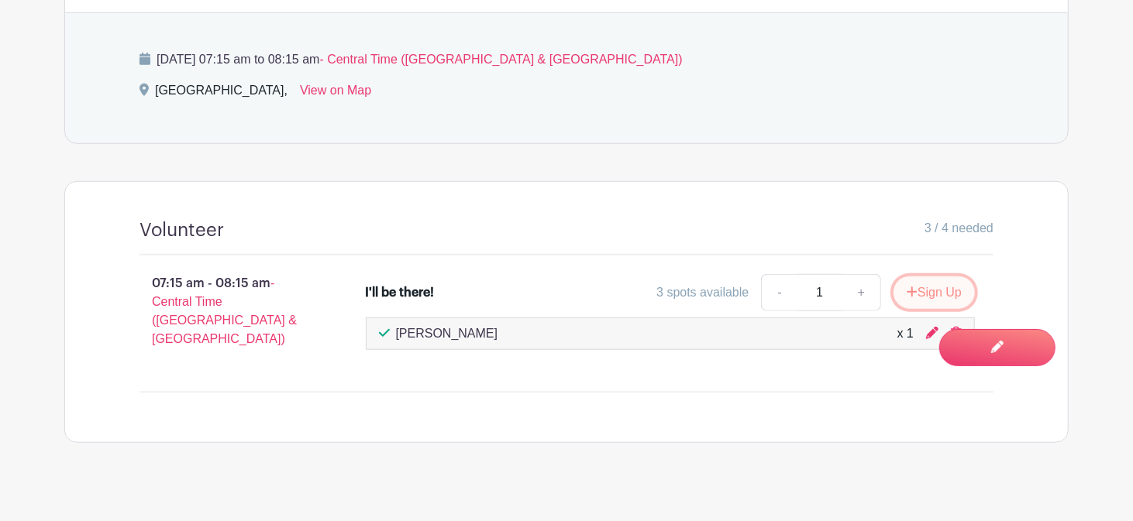
click at [953, 291] on button "Sign Up" at bounding box center [933, 293] width 81 height 33
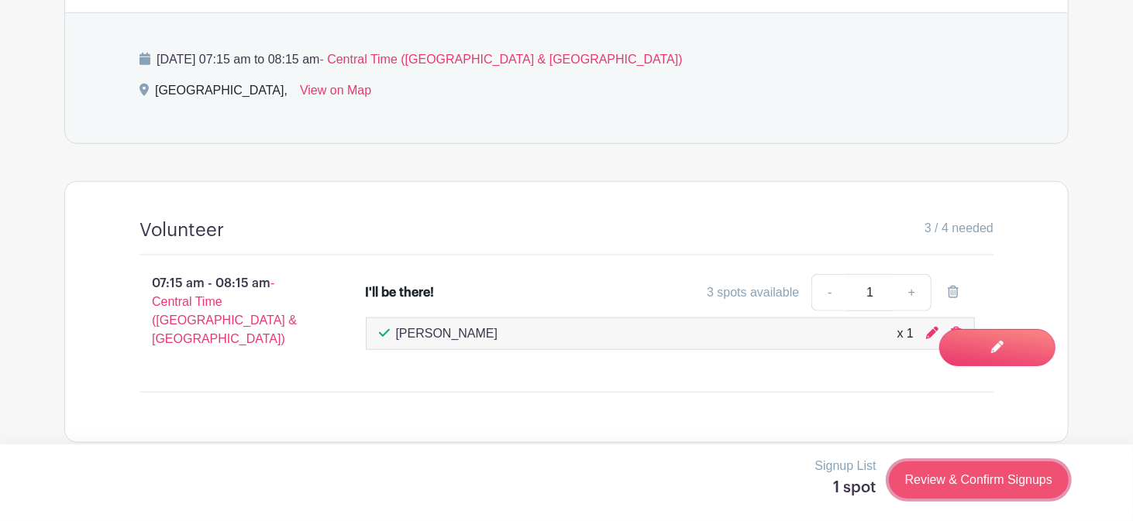
click at [959, 488] on link "Review & Confirm Signups" at bounding box center [979, 480] width 180 height 37
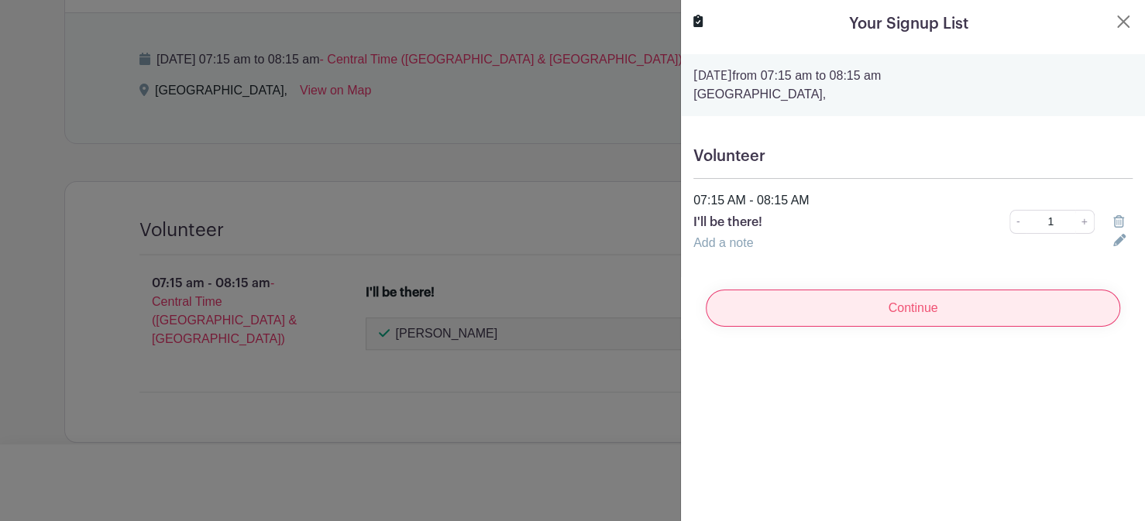
click at [944, 315] on input "Continue" at bounding box center [913, 308] width 415 height 37
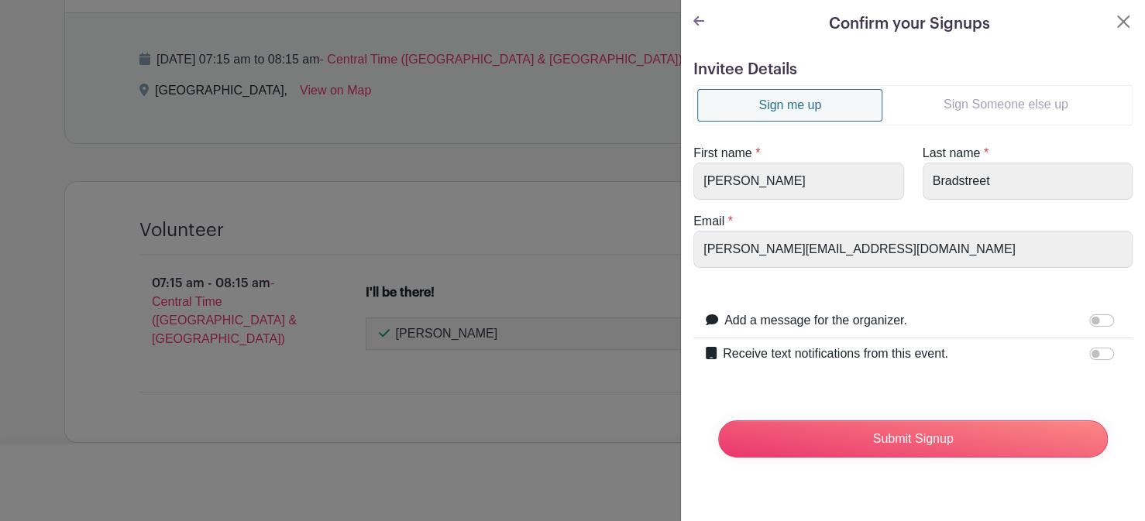
click at [1002, 97] on link "Sign Someone else up" at bounding box center [1005, 104] width 246 height 31
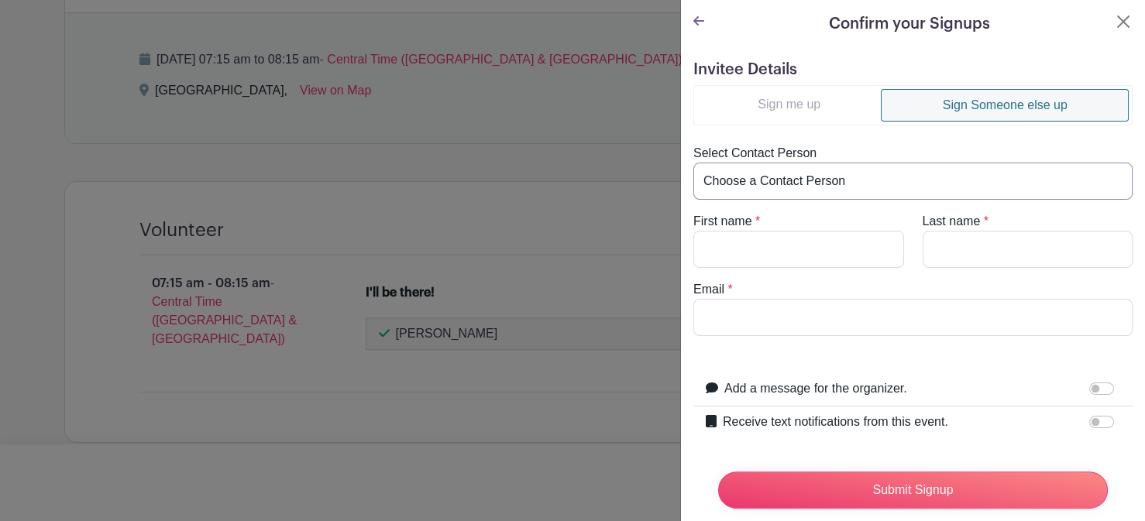
click at [780, 187] on select "Choose a Contact Person Aimee Carter (aimee.carter@sttelcom.com) Alfonso Valdez…" at bounding box center [912, 181] width 439 height 37
select select "kelly.jenkinson@sttelcom.com"
click at [693, 163] on select "Choose a Contact Person Aimee Carter (aimee.carter@sttelcom.com) Alfonso Valdez…" at bounding box center [912, 181] width 439 height 37
type input "Kelly"
type input "Jenkinson"
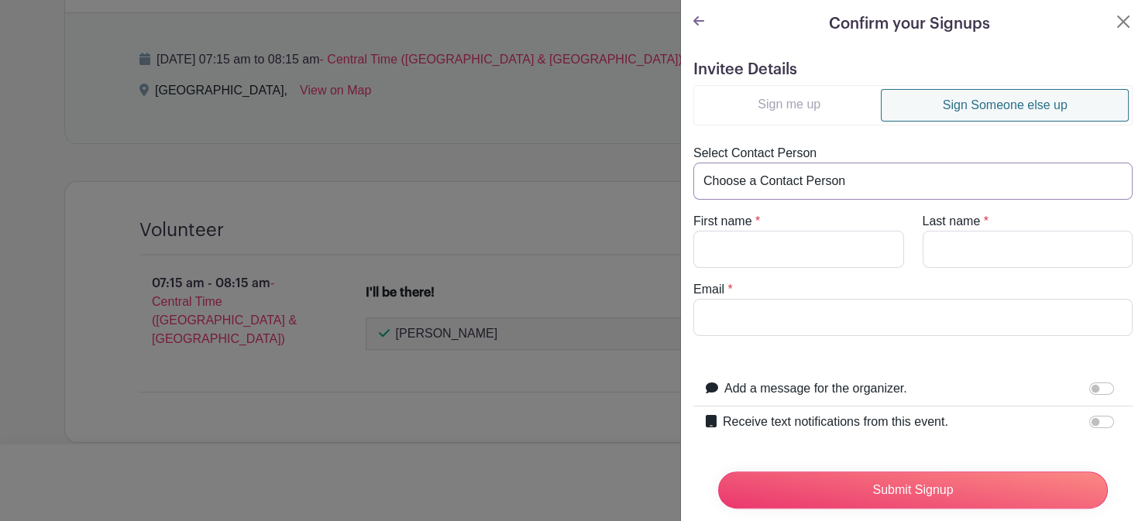
type input "kelly.jenkinson@sttelcom.com"
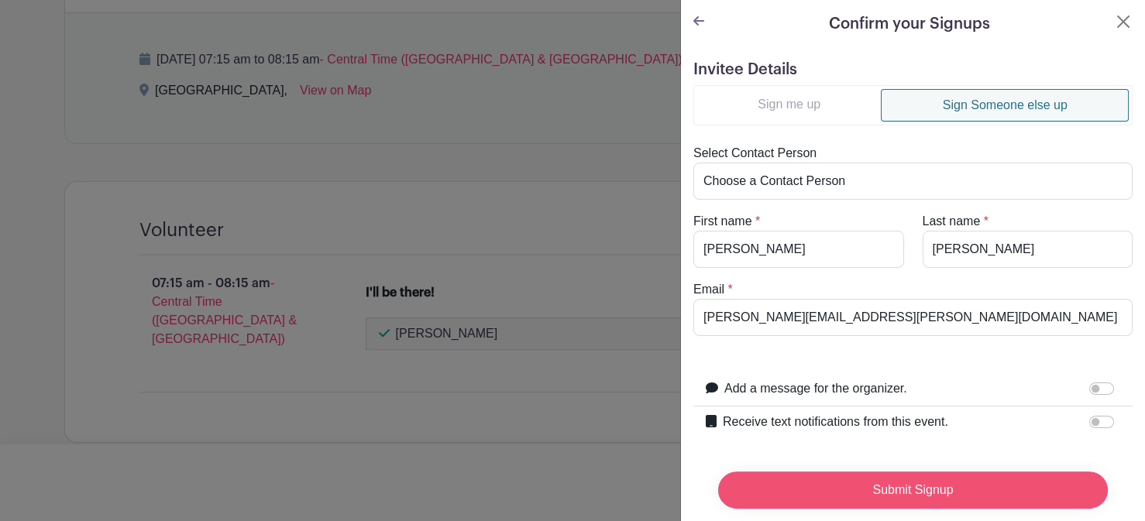
click at [857, 480] on input "Submit Signup" at bounding box center [913, 490] width 390 height 37
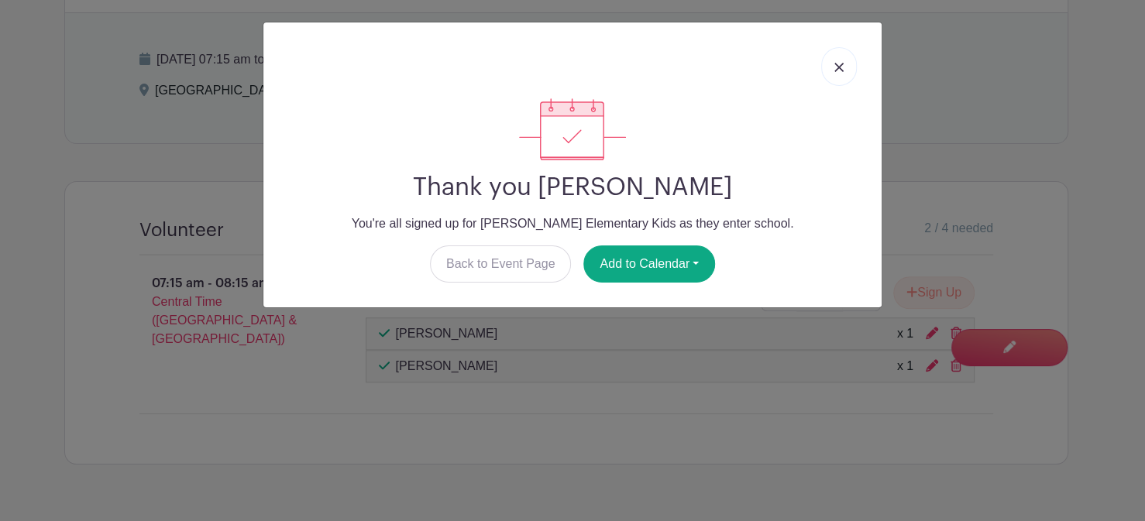
click at [841, 74] on link at bounding box center [839, 66] width 36 height 39
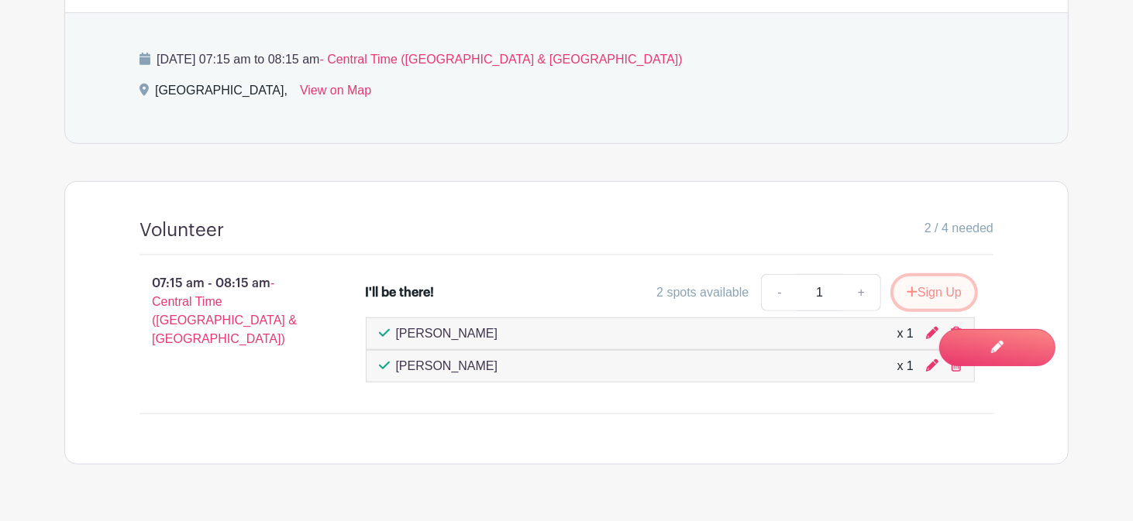
click at [931, 286] on button "Sign Up" at bounding box center [933, 293] width 81 height 33
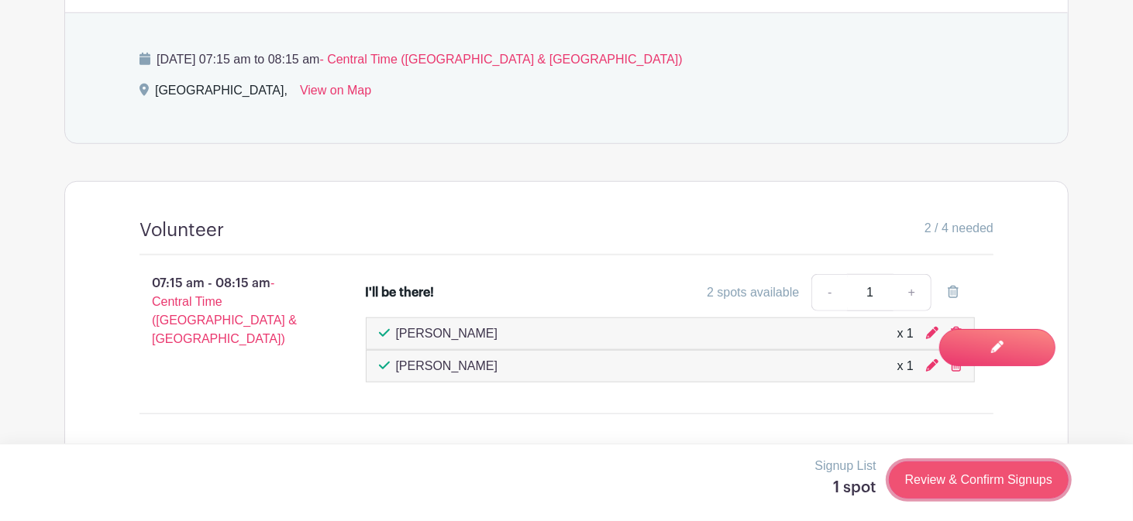
click at [945, 482] on link "Review & Confirm Signups" at bounding box center [979, 480] width 180 height 37
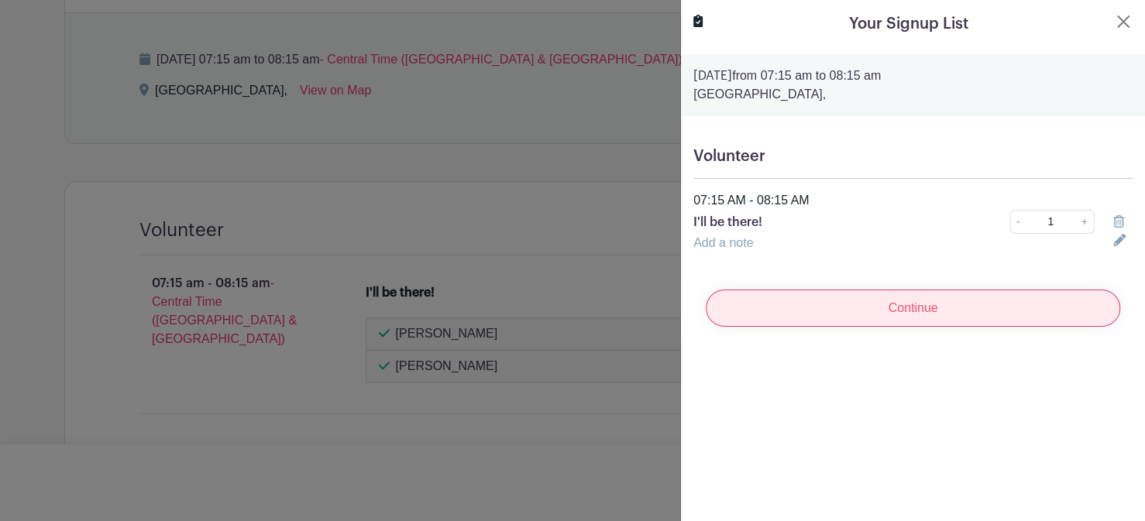
click at [868, 301] on input "Continue" at bounding box center [913, 308] width 415 height 37
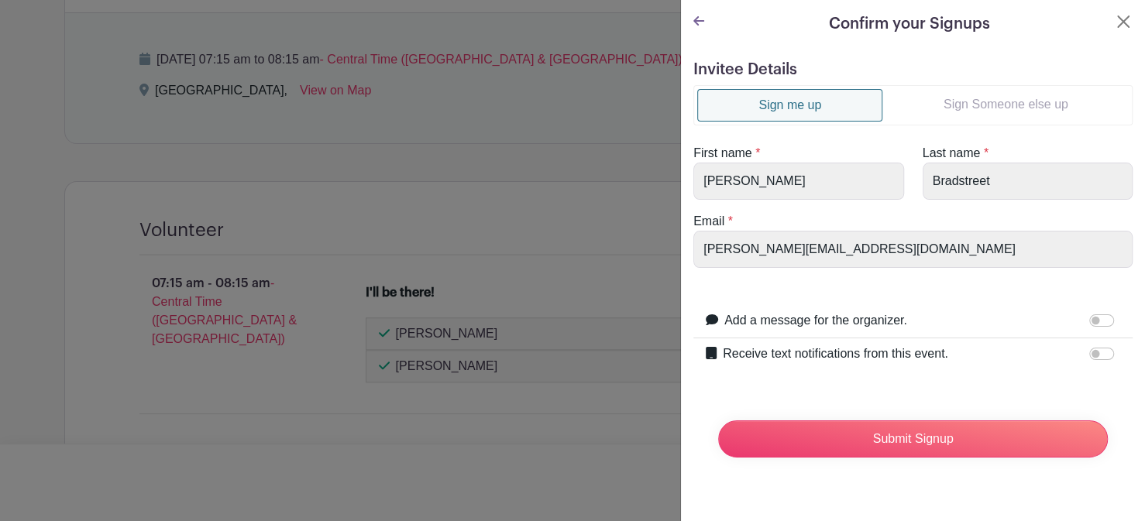
click at [976, 95] on link "Sign Someone else up" at bounding box center [1005, 104] width 246 height 31
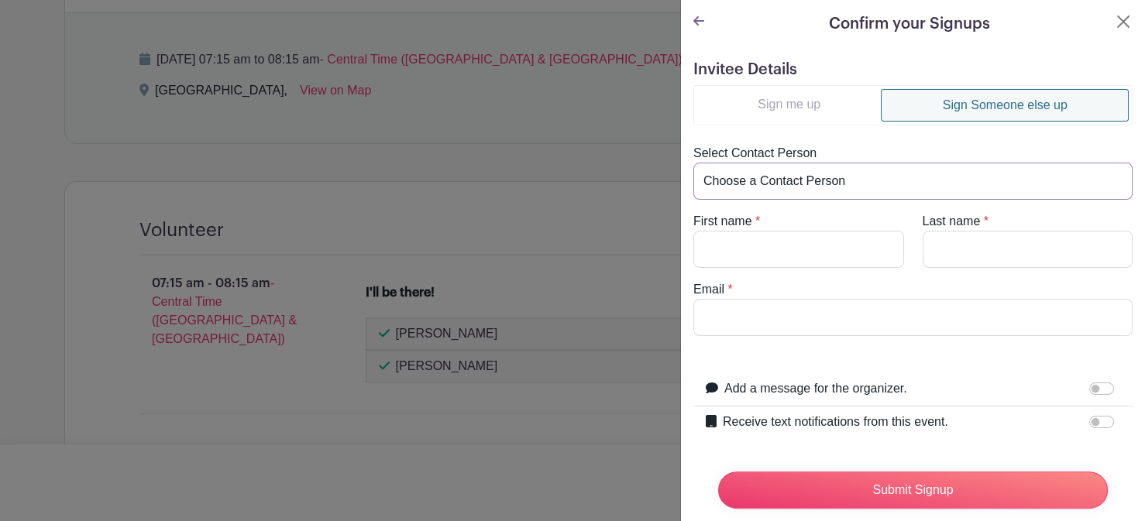
drag, startPoint x: 773, startPoint y: 187, endPoint x: 782, endPoint y: 184, distance: 9.1
click at [773, 187] on select "Choose a Contact Person Aimee Carter (aimee.carter@sttelcom.com) Alfonso Valdez…" at bounding box center [912, 181] width 439 height 37
select select "tammy.mann@sttelcom.com"
click at [693, 163] on select "Choose a Contact Person Aimee Carter (aimee.carter@sttelcom.com) Alfonso Valdez…" at bounding box center [912, 181] width 439 height 37
type input "Tammy"
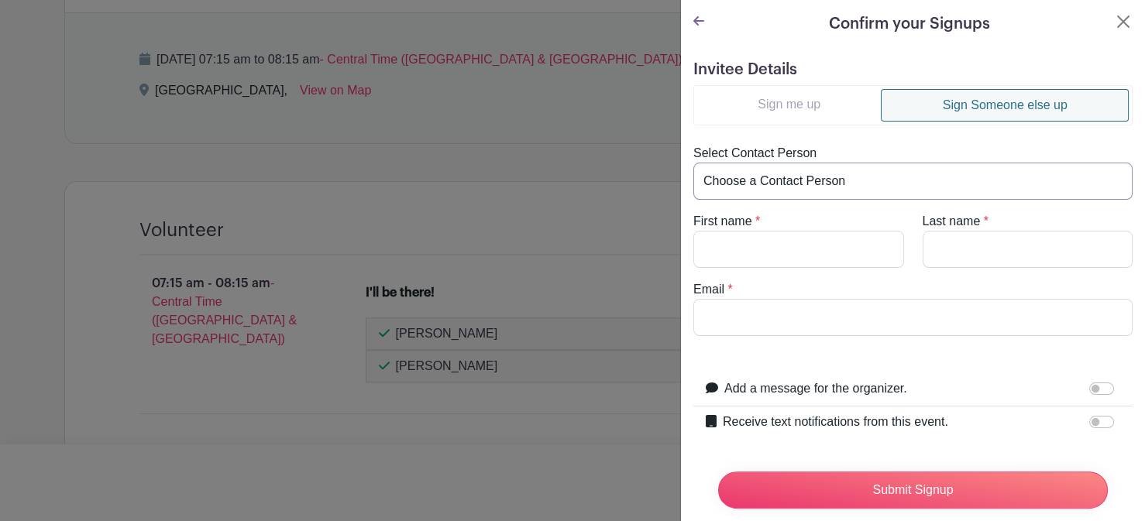
type input "Mann"
type input "tammy.mann@sttelcom.com"
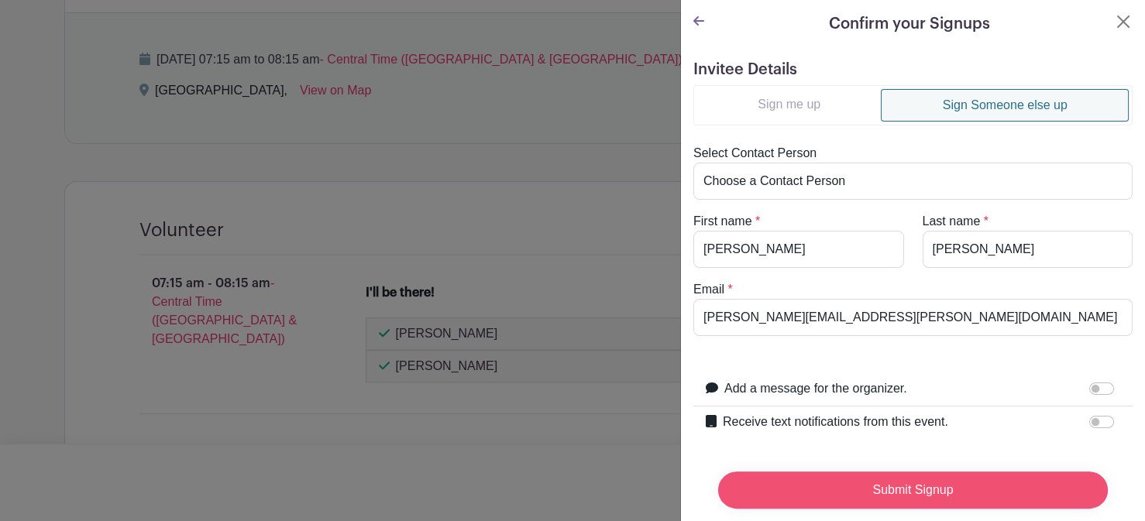
click at [834, 472] on input "Submit Signup" at bounding box center [913, 490] width 390 height 37
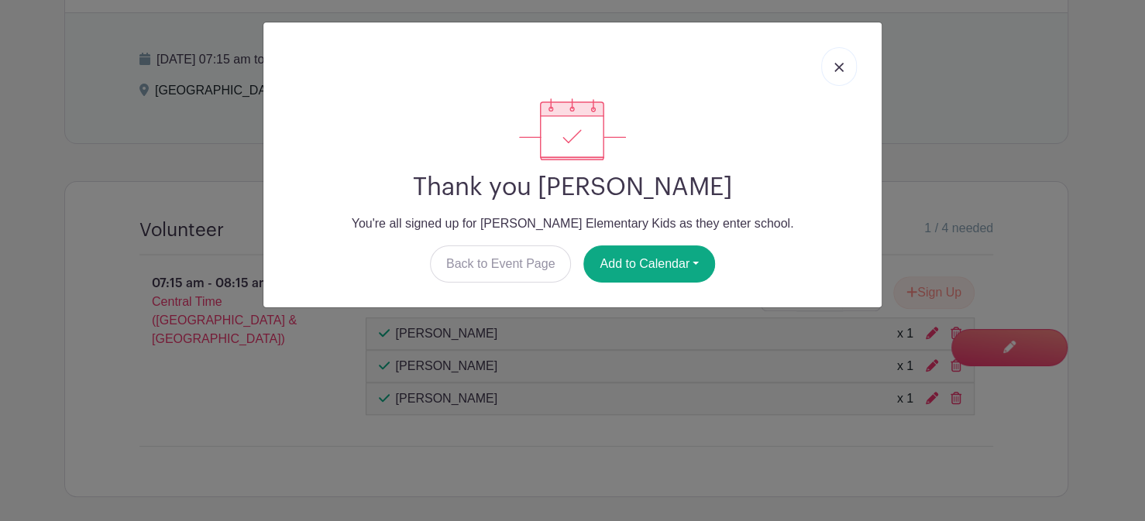
click at [840, 74] on link at bounding box center [839, 66] width 36 height 39
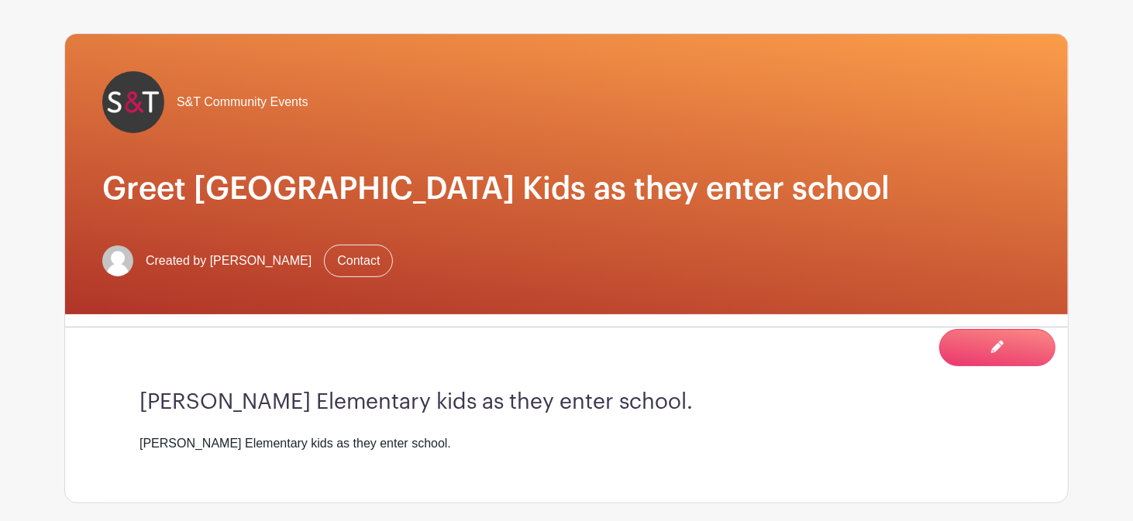
scroll to position [0, 0]
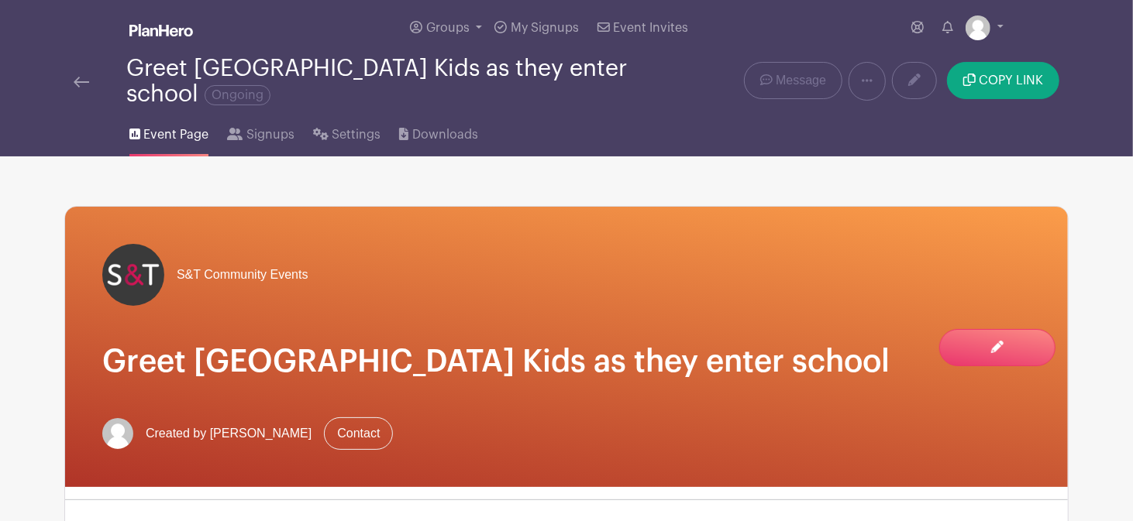
drag, startPoint x: 91, startPoint y: 82, endPoint x: 82, endPoint y: 83, distance: 8.6
click at [89, 82] on div at bounding box center [100, 81] width 53 height 19
click at [75, 81] on img at bounding box center [81, 82] width 15 height 11
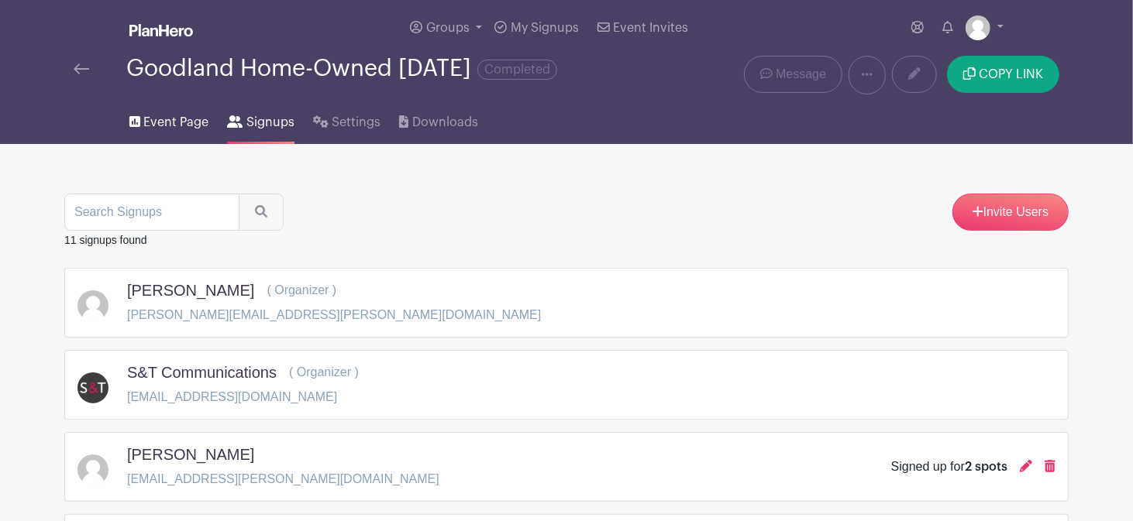
click at [174, 126] on span "Event Page" at bounding box center [175, 122] width 65 height 19
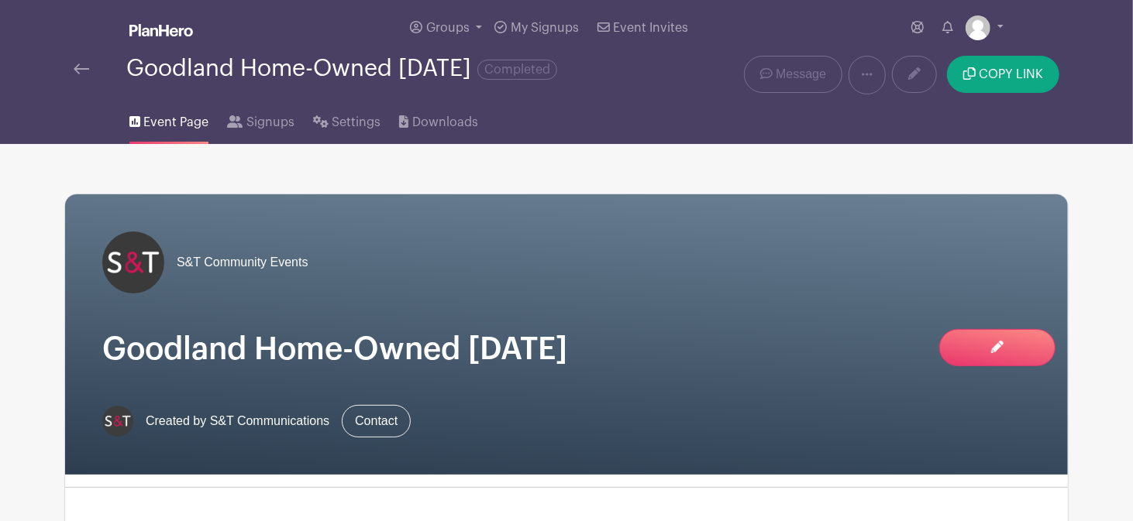
click at [88, 74] on img at bounding box center [81, 69] width 15 height 11
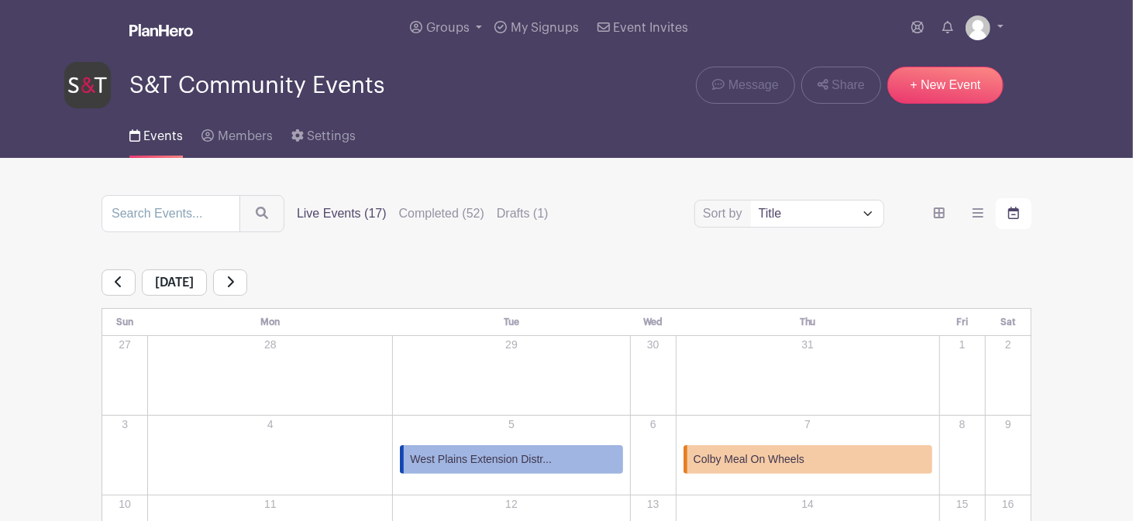
click at [827, 455] on link "Colby Meal On Wheels" at bounding box center [807, 460] width 249 height 29
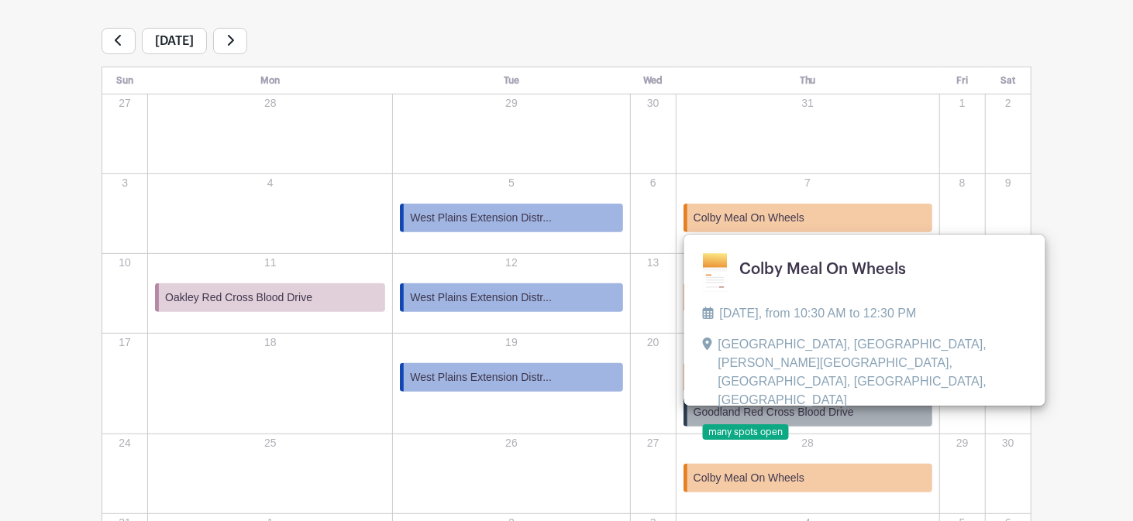
scroll to position [155, 0]
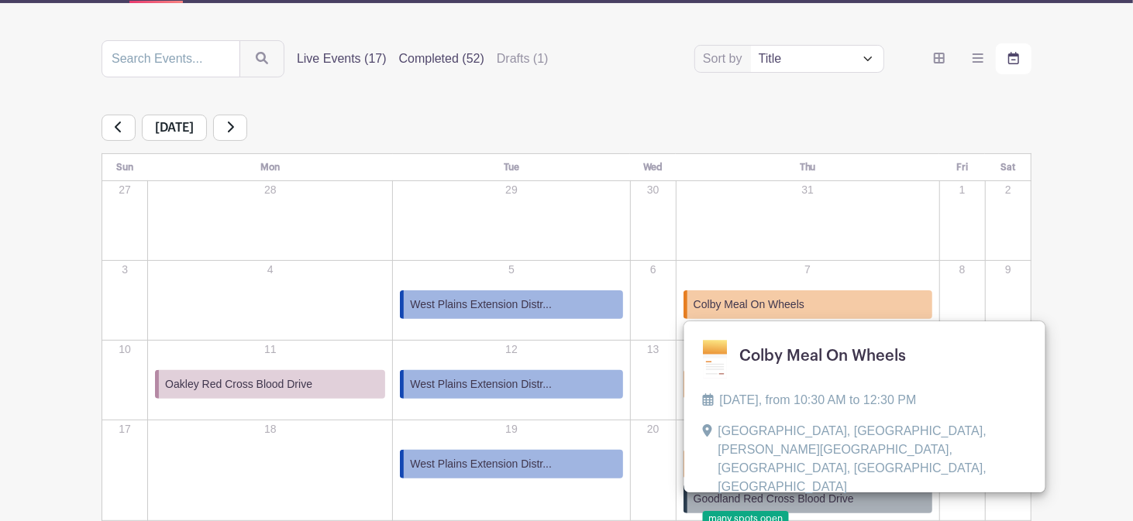
click at [423, 64] on label "Completed (52)" at bounding box center [441, 59] width 85 height 19
click at [0, 0] on input "Completed (52)" at bounding box center [0, 0] width 0 height 0
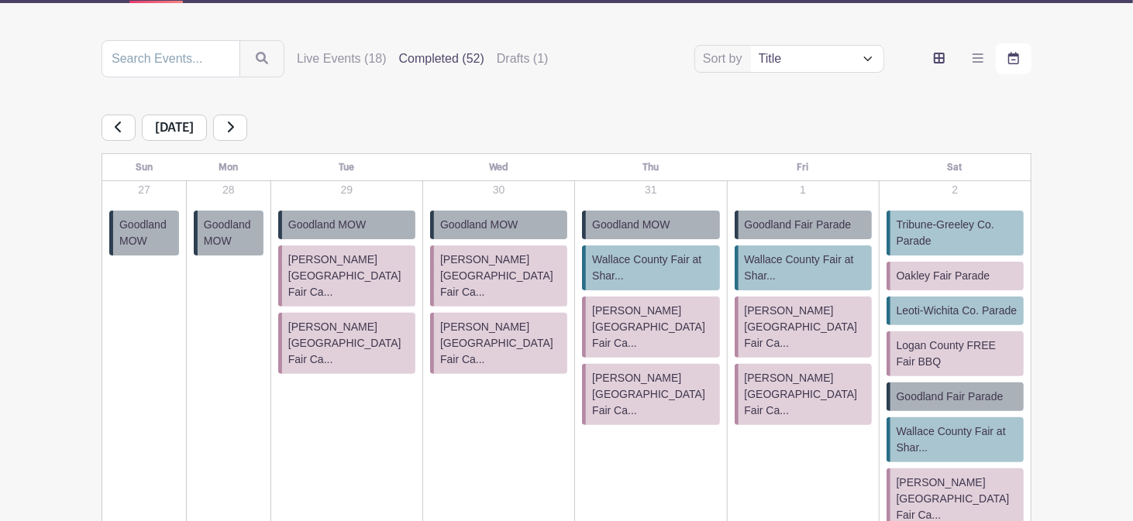
click at [941, 57] on icon "order and view" at bounding box center [939, 58] width 11 height 12
click at [0, 0] on input "order and view" at bounding box center [0, 0] width 0 height 0
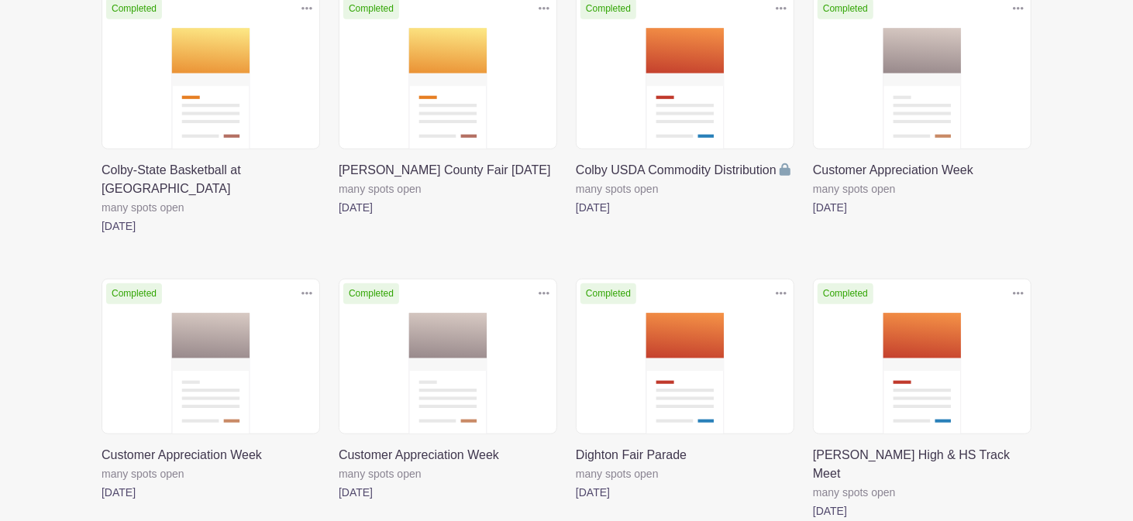
scroll to position [826, 0]
